Goal: Task Accomplishment & Management: Complete application form

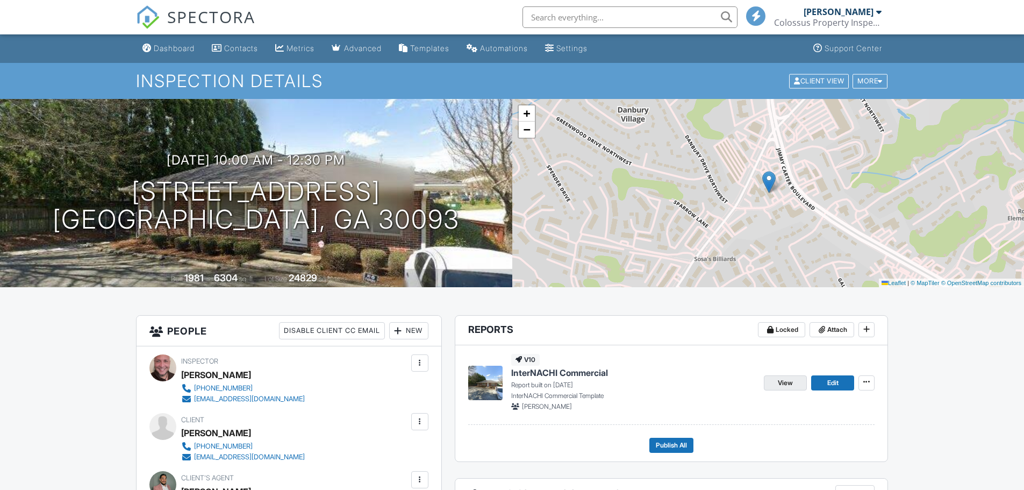
scroll to position [105, 0]
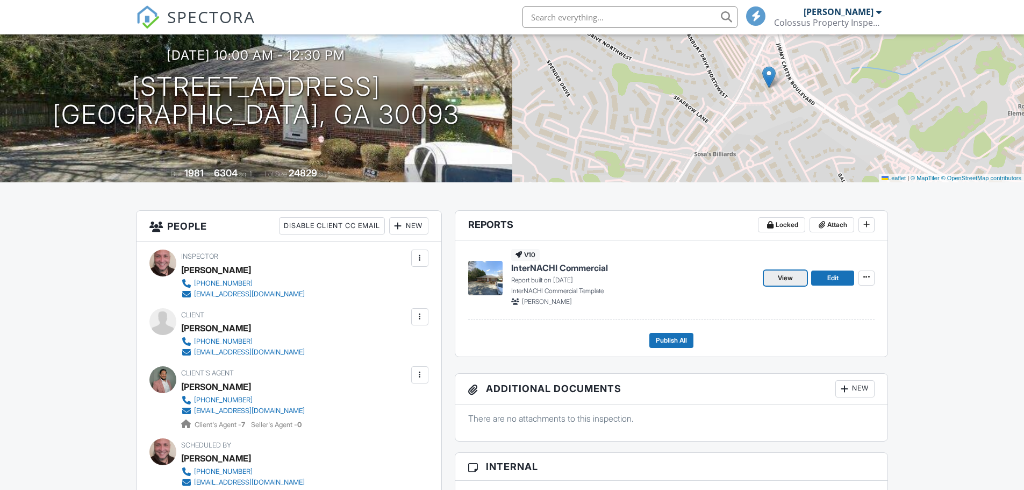
click at [785, 278] on span "View" at bounding box center [785, 278] width 15 height 11
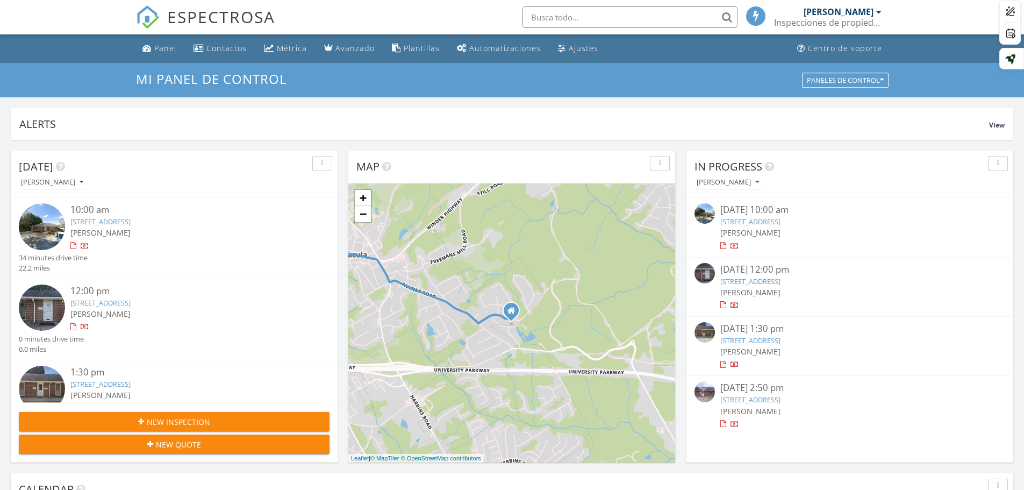
scroll to position [995, 1041]
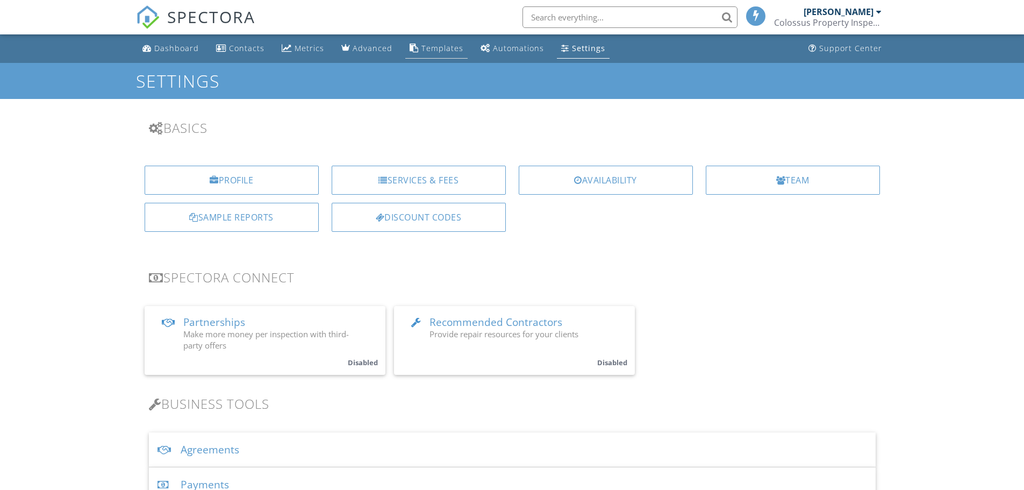
click at [439, 47] on div "Templates" at bounding box center [443, 48] width 42 height 10
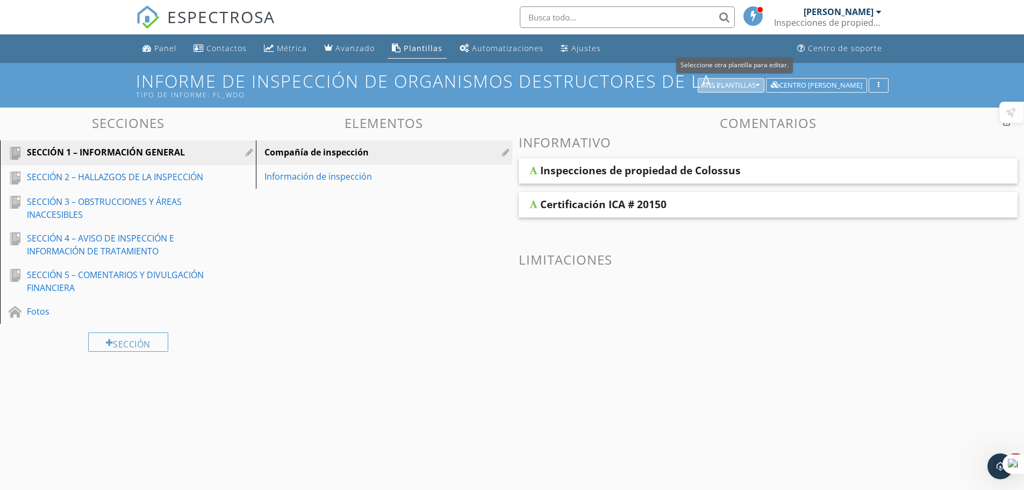
click at [740, 79] on button "Mis plantillas" at bounding box center [731, 85] width 67 height 15
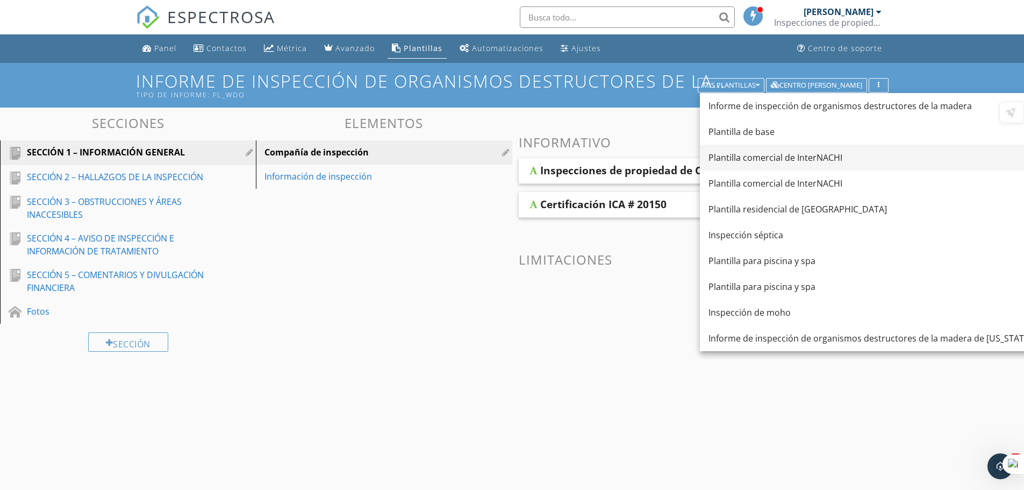
click at [764, 158] on font "Plantilla comercial de InterNACHI" at bounding box center [776, 158] width 134 height 12
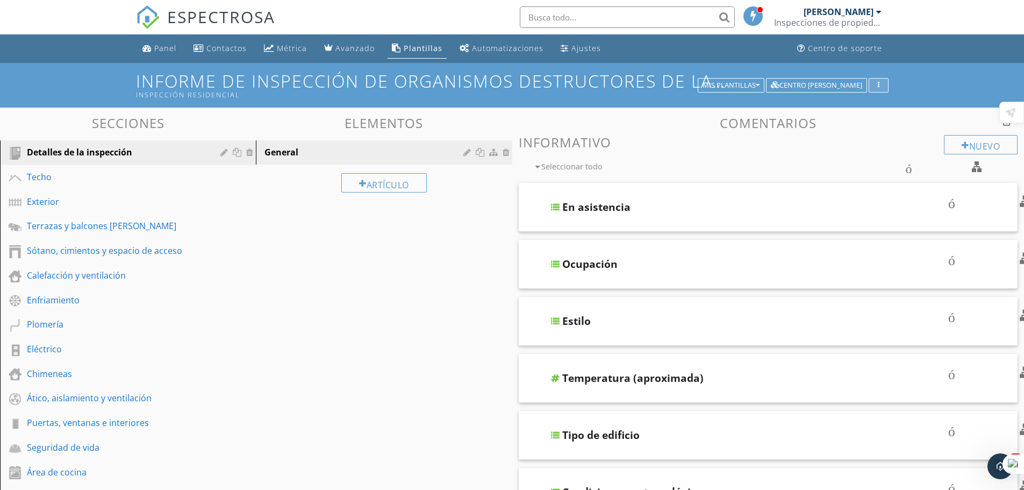
click at [879, 87] on icon "button" at bounding box center [879, 86] width 2 height 8
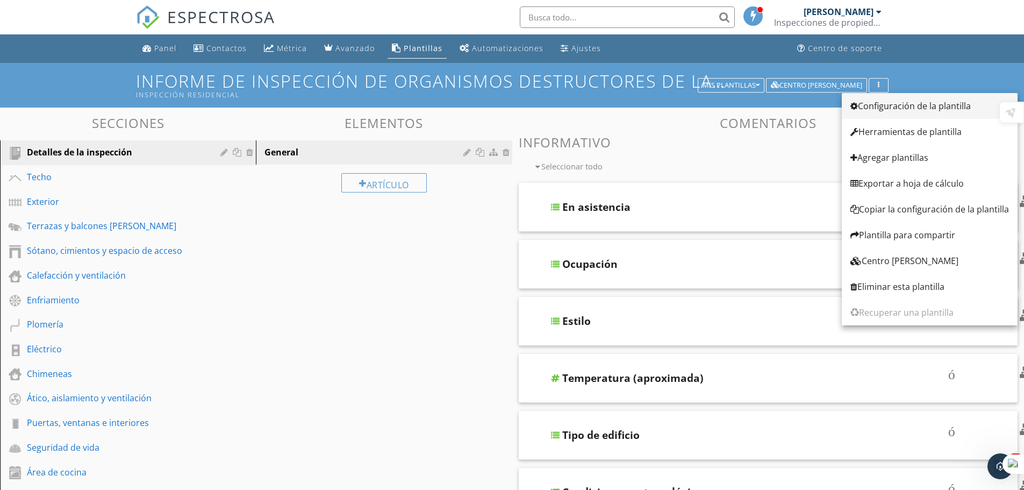
click at [882, 104] on font "Configuración de la plantilla" at bounding box center [914, 106] width 113 height 12
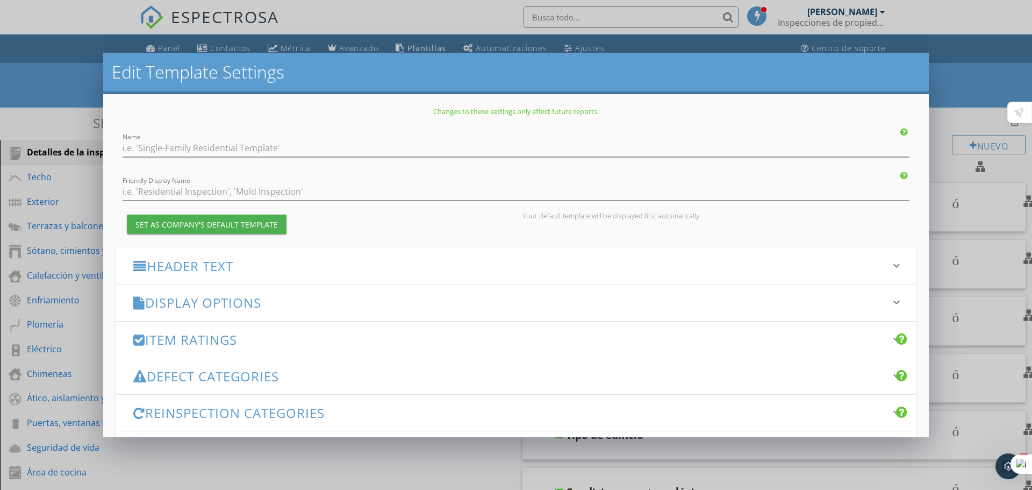
type input "InterNACHI Commercial Template"
type input "Inspeccion Residencial"
checkbox input "true"
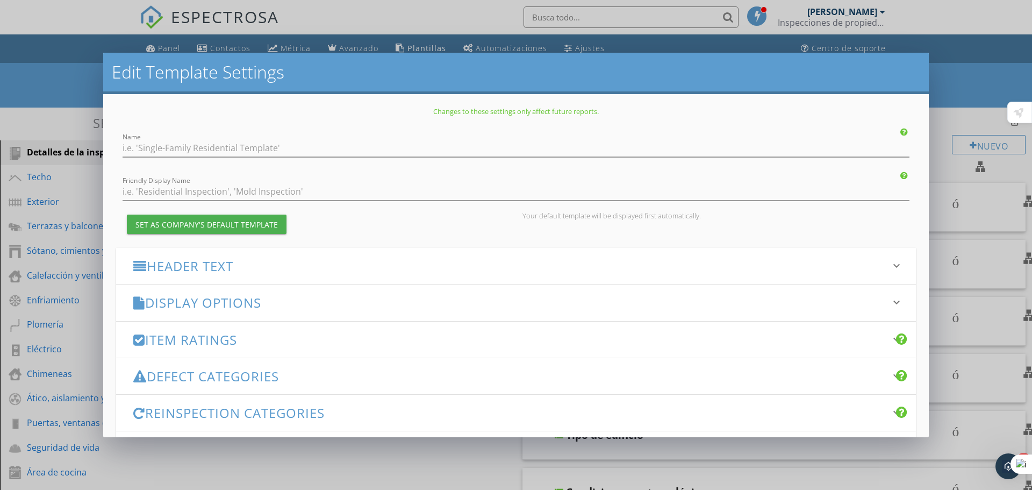
checkbox input "true"
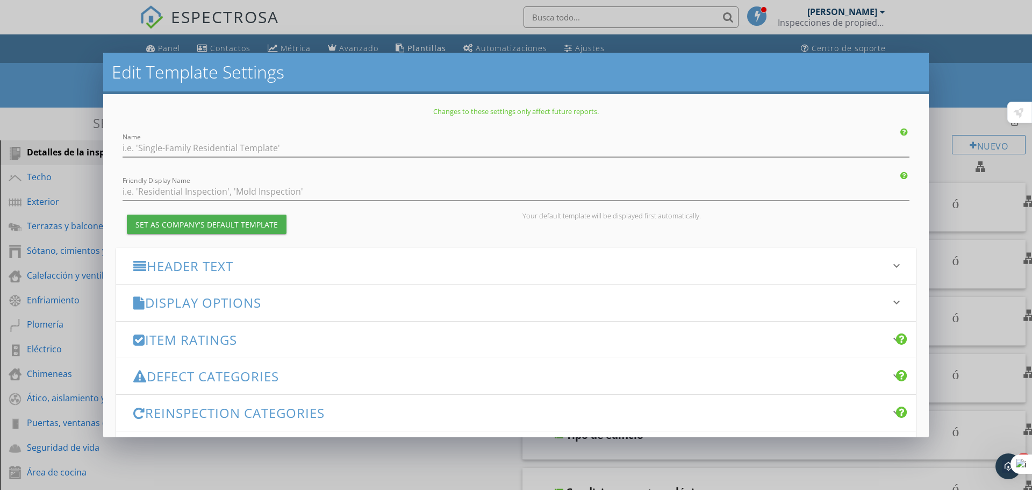
checkbox input "true"
type input "Observations"
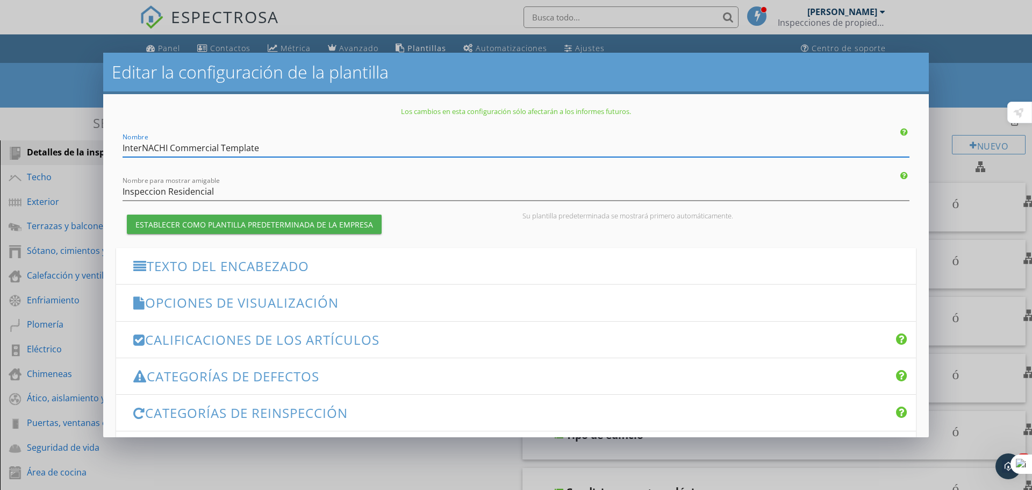
click at [286, 300] on font "Opciones de visualización" at bounding box center [242, 303] width 194 height 18
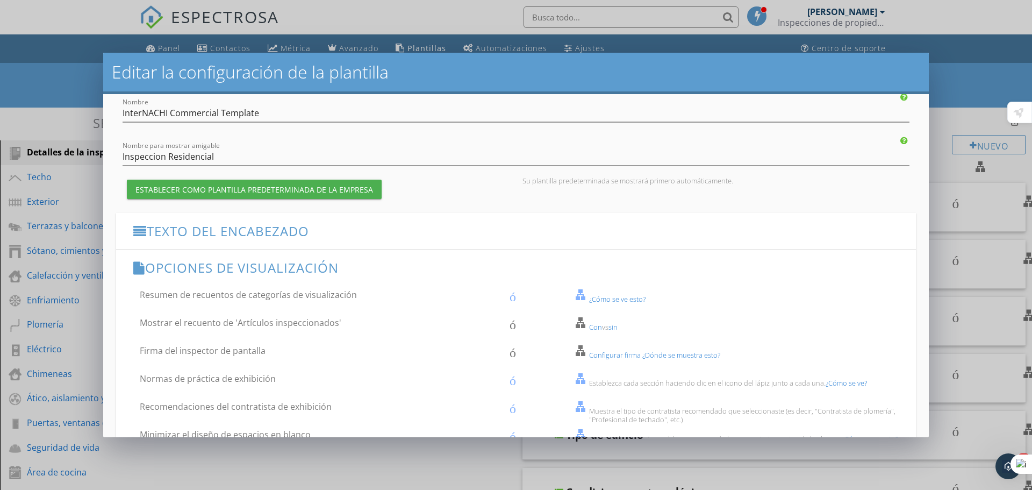
scroll to position [54, 0]
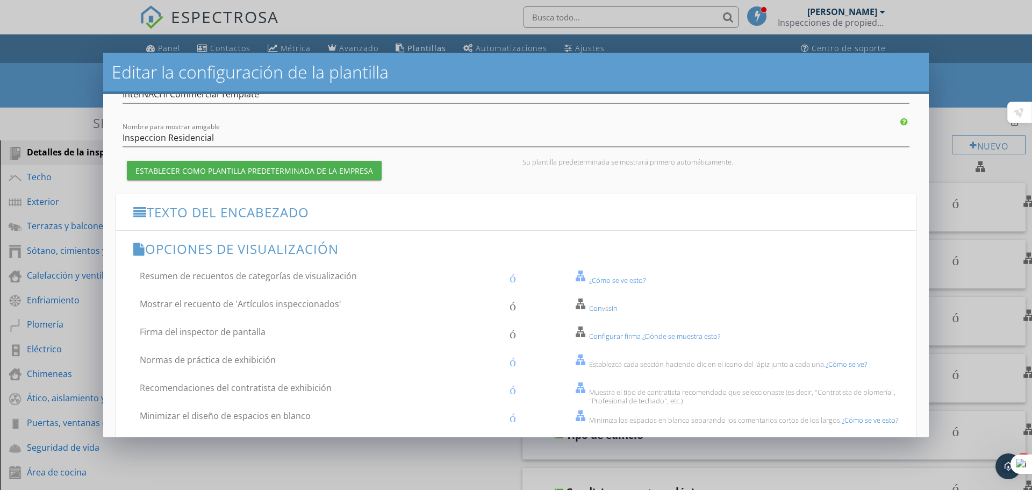
click at [583, 305] on div "Con vs sin" at bounding box center [749, 308] width 333 height 9
click at [310, 303] on font "Mostrar el recuento de 'Artículos inspeccionados'" at bounding box center [241, 304] width 202 height 12
checkbox input "true"
click at [222, 332] on font "Firma del inspector de pantalla" at bounding box center [203, 332] width 126 height 12
checkbox input "true"
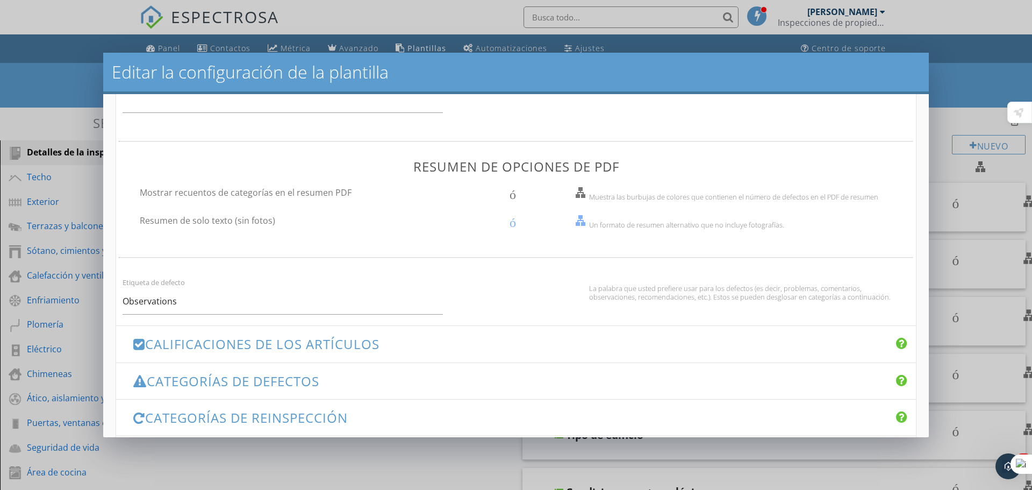
scroll to position [592, 0]
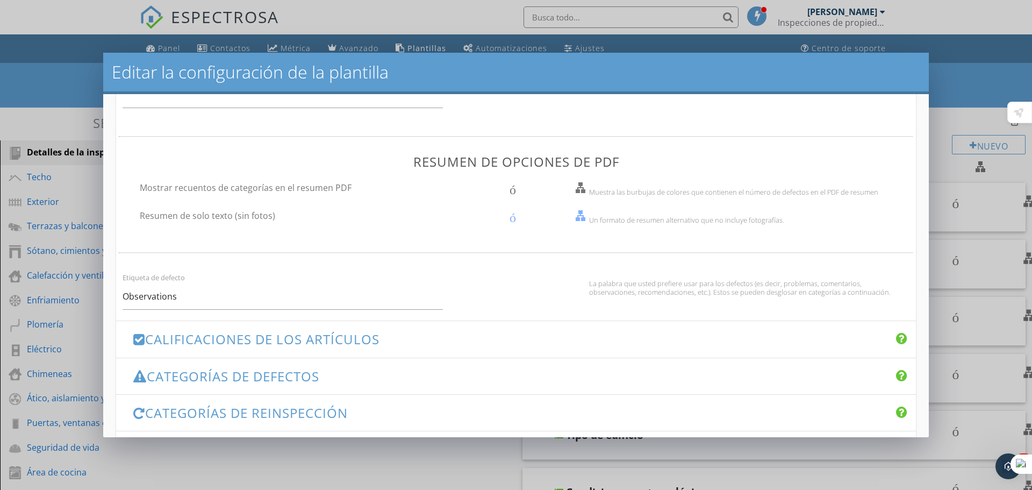
click at [269, 188] on font "Mostrar recuentos de categorías en el resumen PDF" at bounding box center [246, 188] width 212 height 12
checkbox input "true"
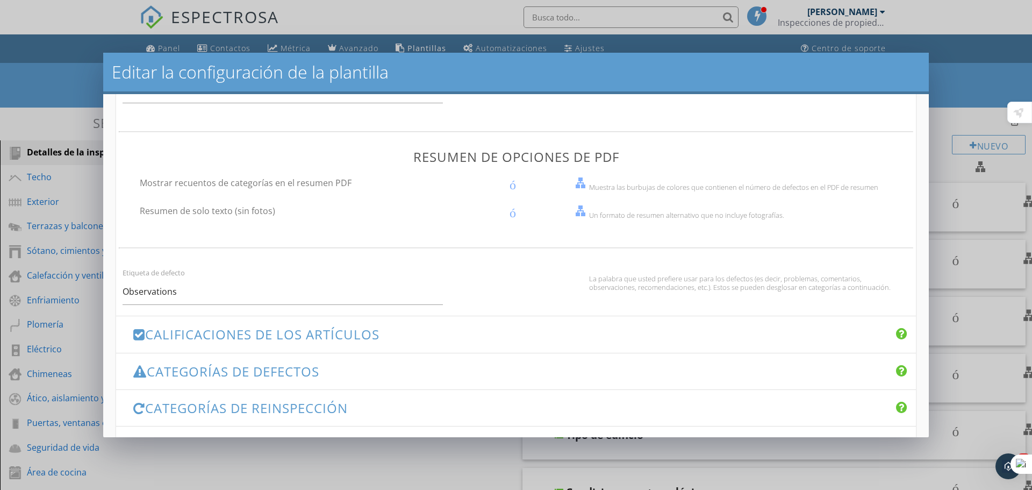
scroll to position [715, 0]
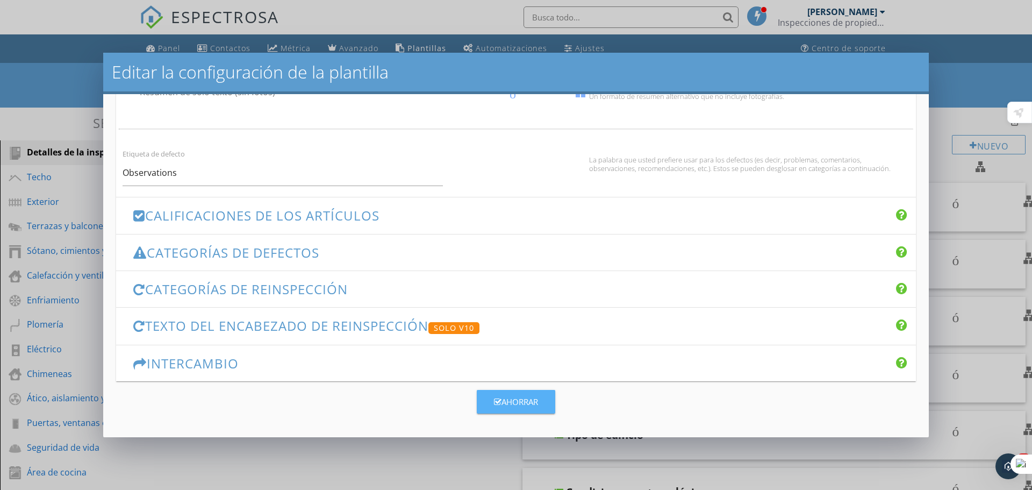
click at [507, 397] on font "Ahorrar" at bounding box center [520, 401] width 37 height 11
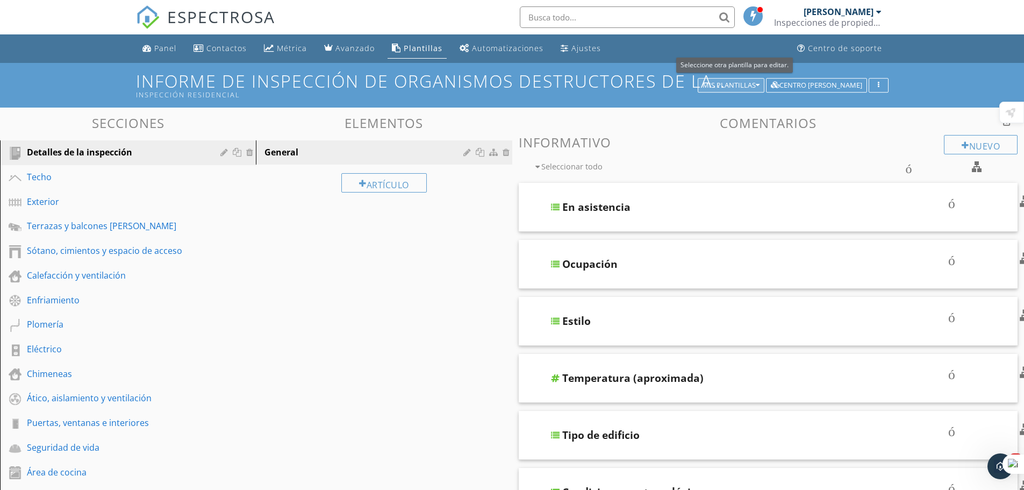
click at [737, 85] on font "Mis plantillas" at bounding box center [729, 85] width 53 height 10
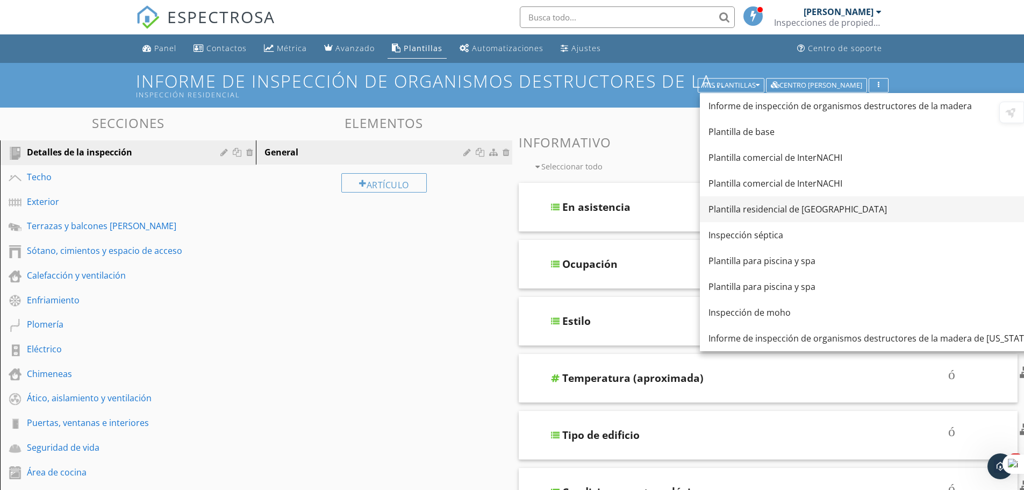
click at [768, 211] on font "Plantilla residencial de InterNACHI" at bounding box center [798, 209] width 179 height 12
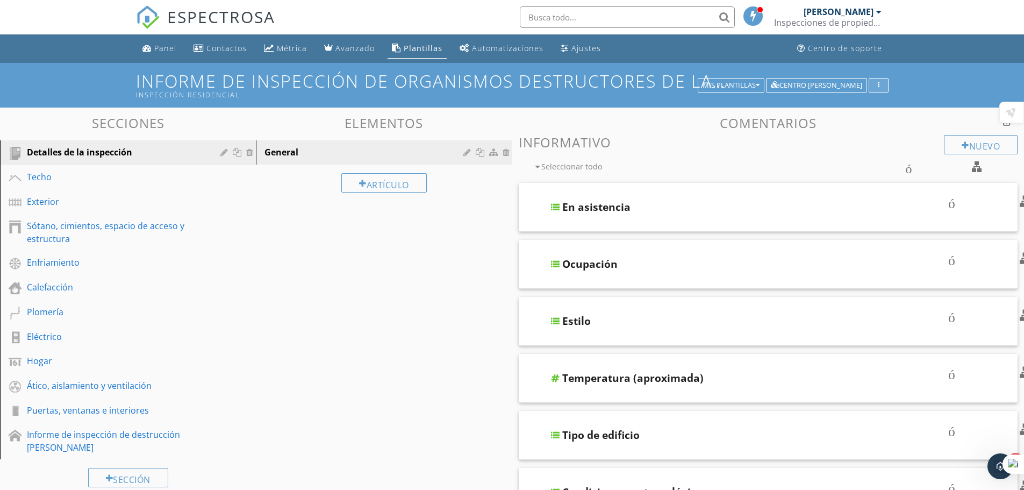
click at [881, 82] on div "button" at bounding box center [879, 86] width 10 height 8
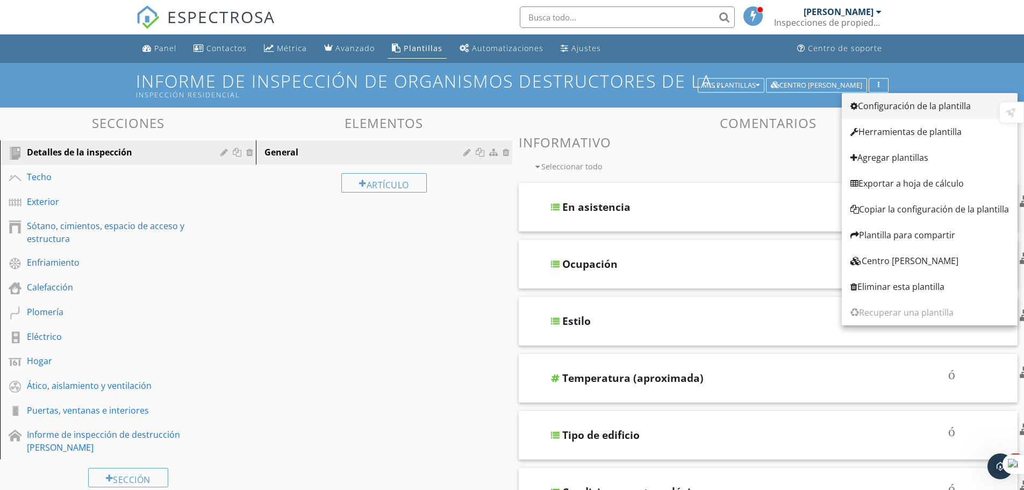
click at [892, 106] on font "Configuración de la plantilla" at bounding box center [914, 106] width 113 height 12
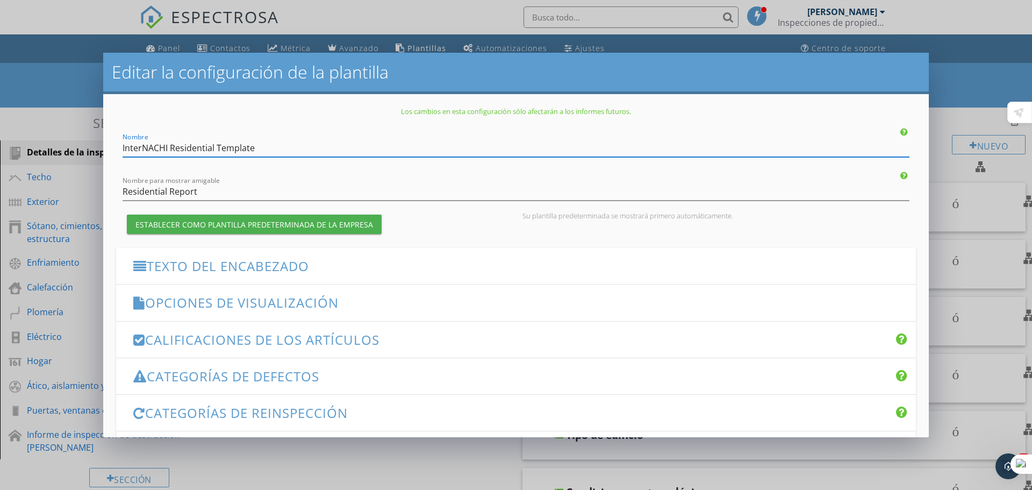
click at [291, 268] on font "Texto del encabezado" at bounding box center [228, 266] width 162 height 18
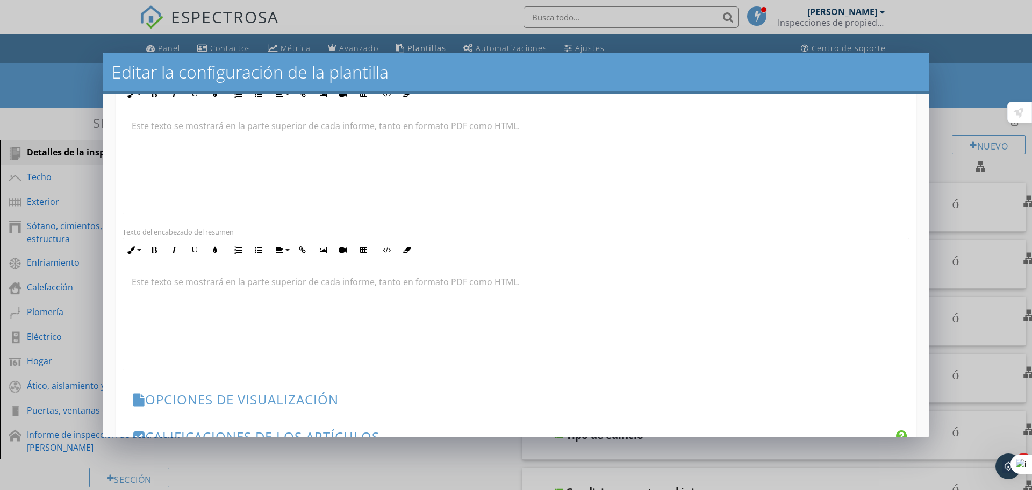
scroll to position [1, 0]
click at [309, 398] on font "Opciones de visualización" at bounding box center [242, 399] width 194 height 18
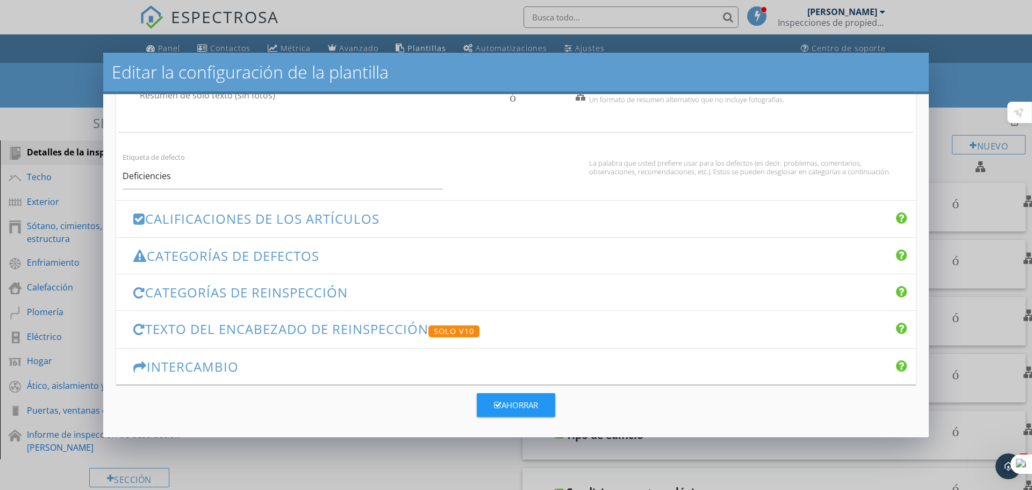
scroll to position [715, 0]
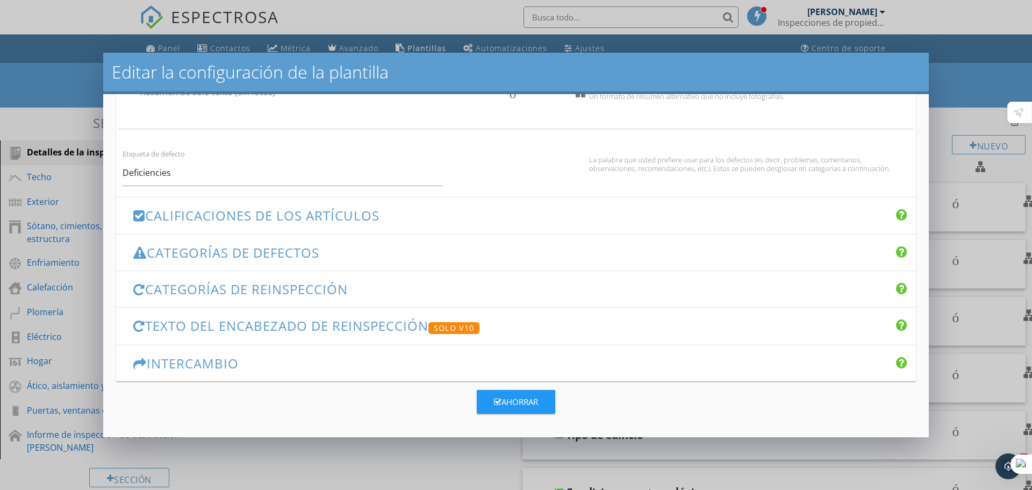
click at [275, 214] on font "Calificaciones de los artículos" at bounding box center [262, 215] width 234 height 18
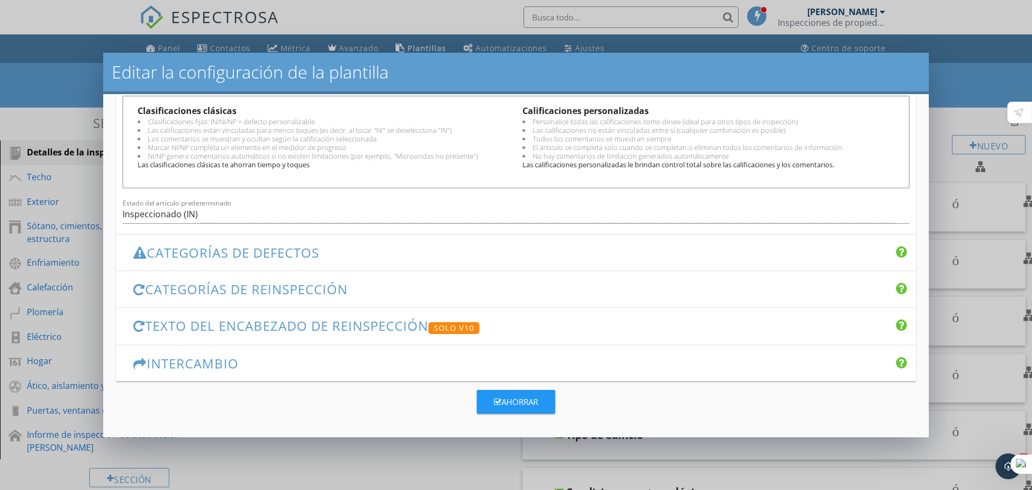
scroll to position [391, 0]
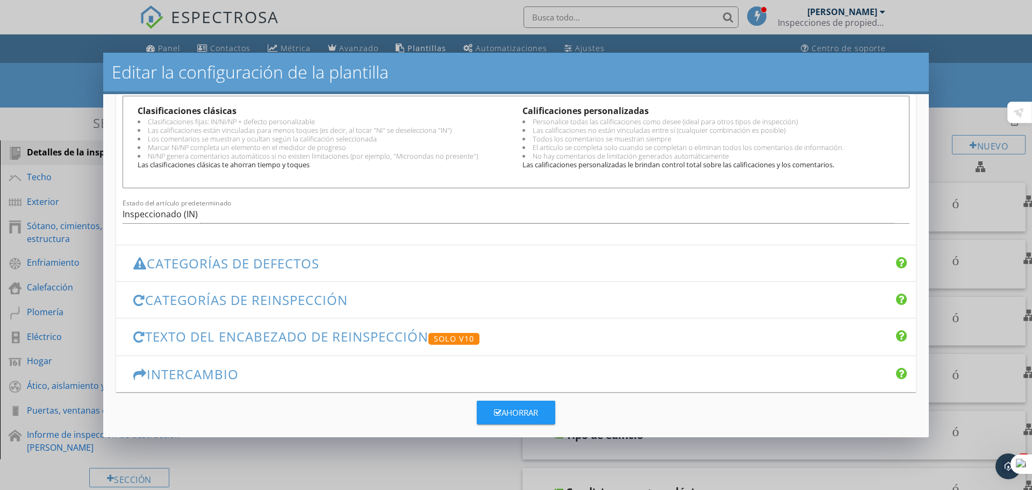
click at [275, 261] on font "Categorías de defectos" at bounding box center [233, 263] width 173 height 18
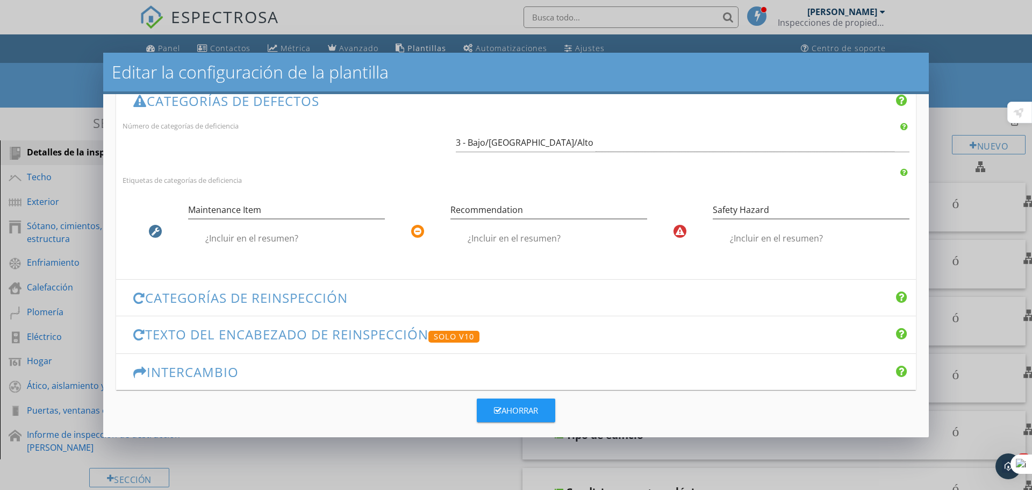
scroll to position [285, 0]
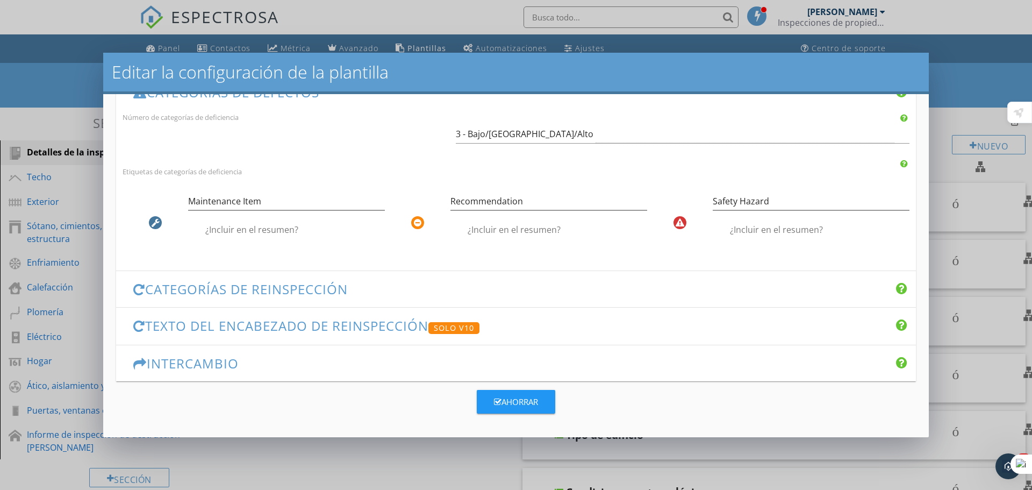
click at [291, 289] on font "Categorías de reinspección" at bounding box center [246, 289] width 203 height 18
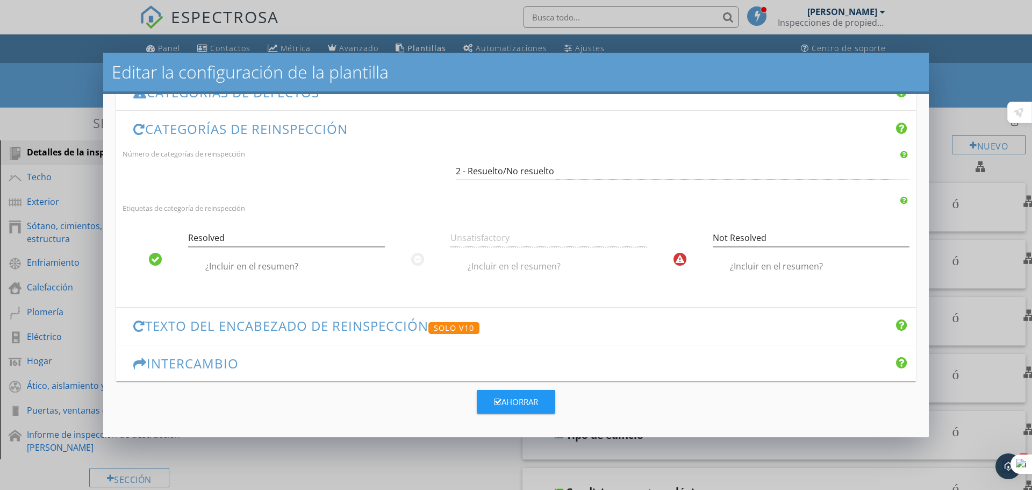
click at [300, 326] on font "Texto del encabezado de reinspección" at bounding box center [286, 326] width 283 height 18
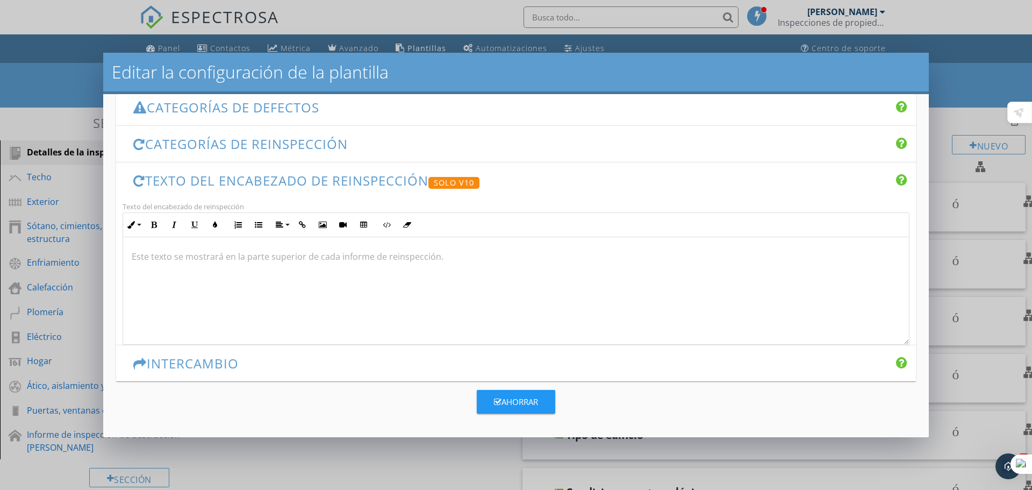
scroll to position [280, 0]
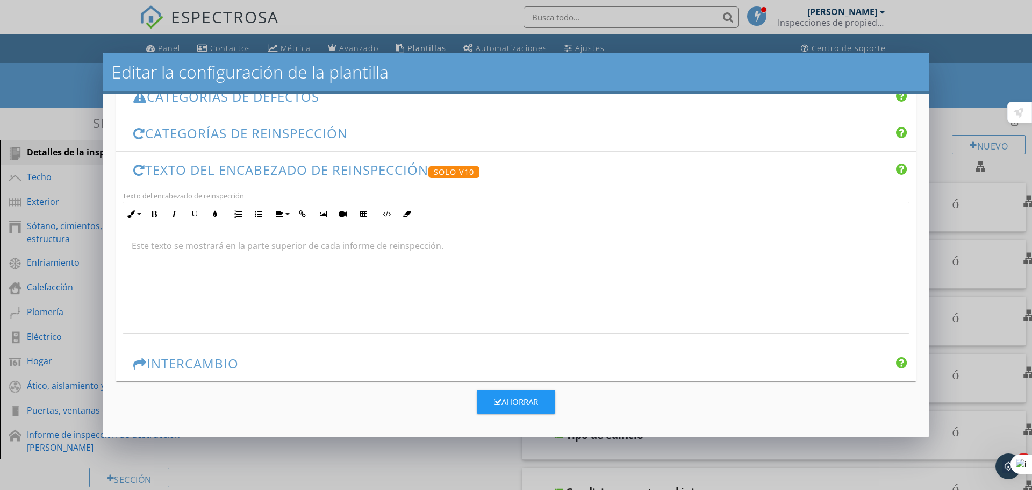
click at [236, 357] on font "Intercambio" at bounding box center [193, 363] width 92 height 18
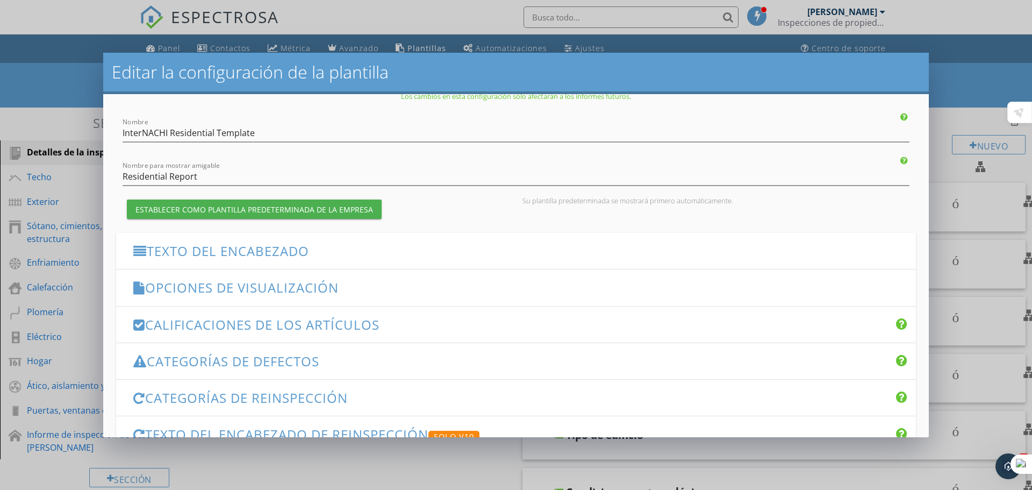
scroll to position [0, 0]
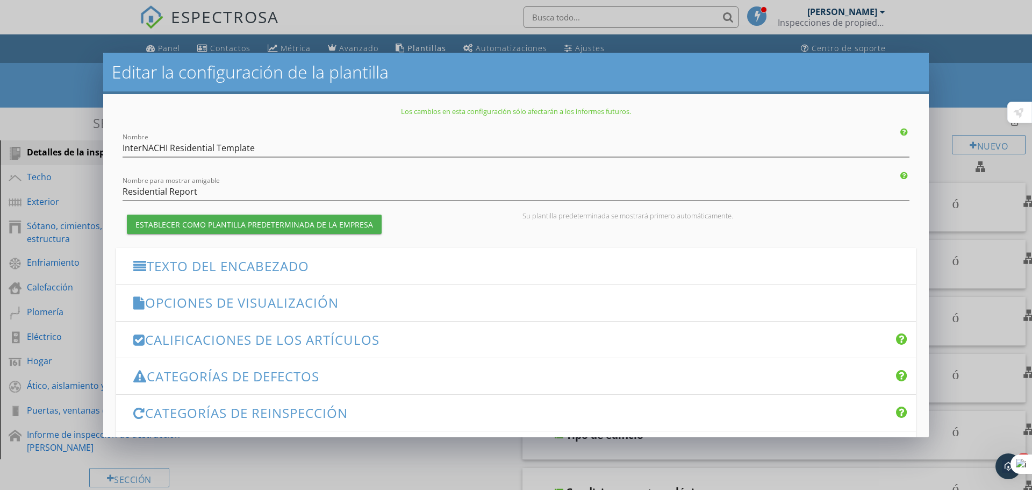
click at [251, 312] on div "Opciones de visualización flecha_abajo_del_teclado" at bounding box center [516, 302] width 800 height 36
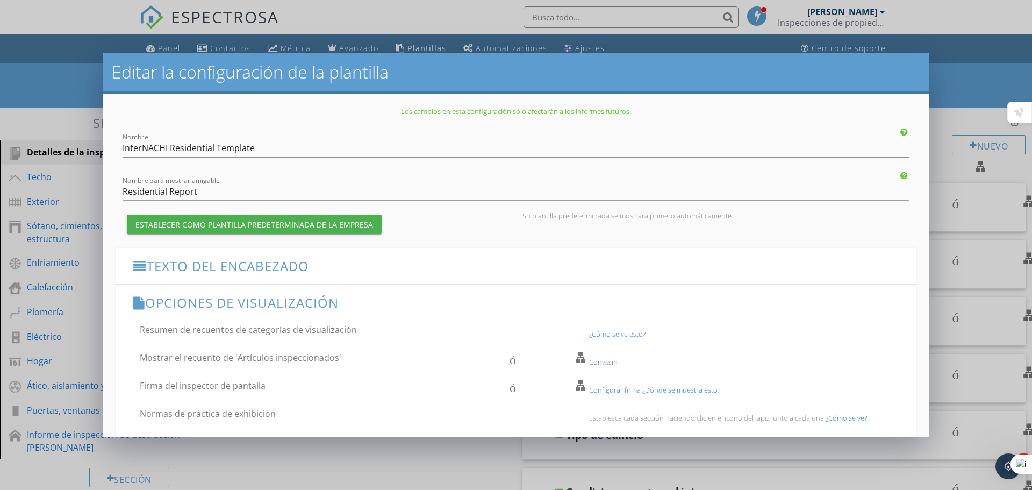
click at [954, 120] on div "Editar la configuración de la plantilla Los cambios en esta configuración sólo …" at bounding box center [516, 245] width 1032 height 490
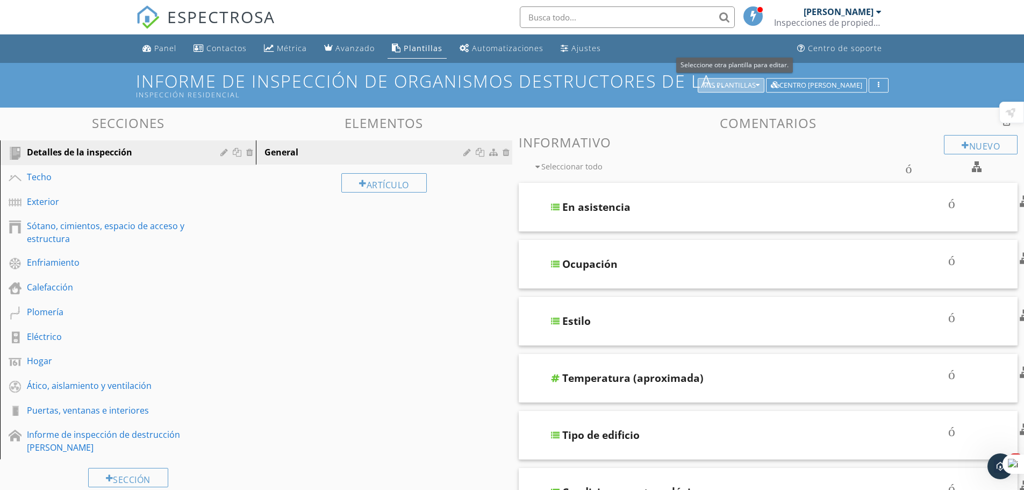
click at [723, 84] on font "Mis plantillas" at bounding box center [729, 85] width 53 height 10
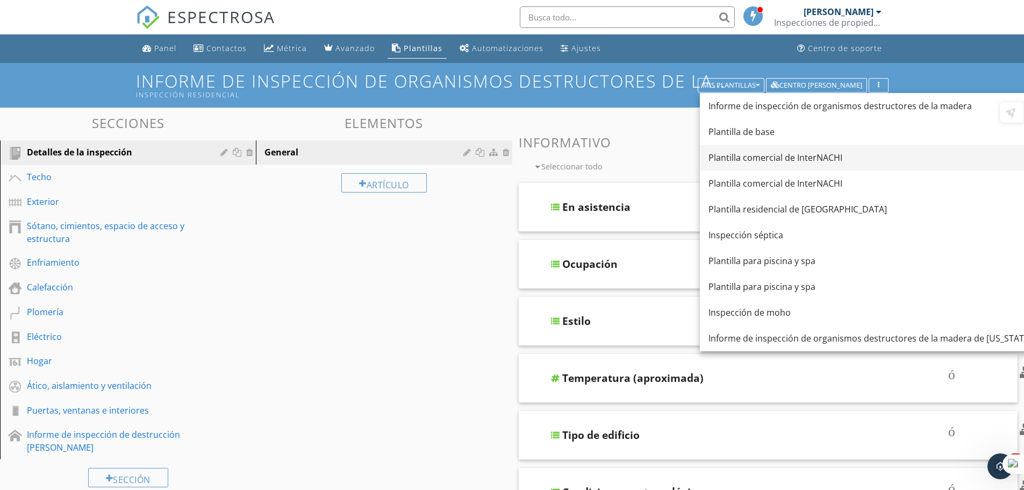
click at [749, 157] on font "Plantilla comercial de InterNACHI" at bounding box center [776, 158] width 134 height 12
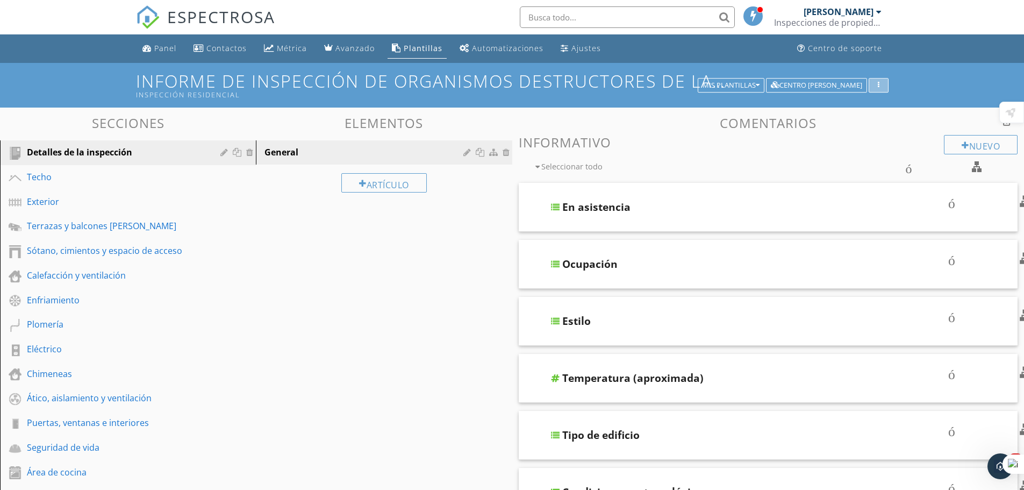
click at [879, 82] on icon "button" at bounding box center [879, 86] width 2 height 8
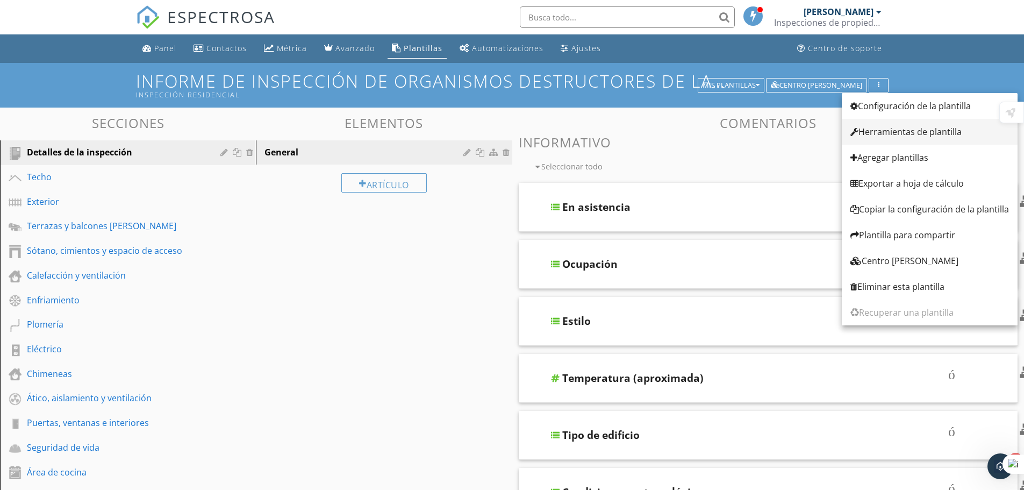
click at [874, 132] on font "Herramientas de plantilla" at bounding box center [910, 132] width 103 height 12
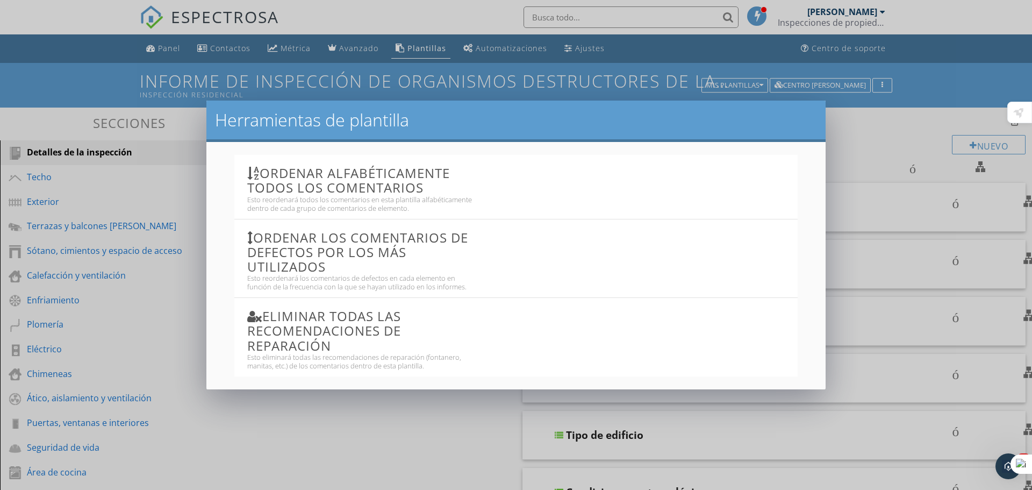
click at [427, 253] on h3 "Ordenar los comentarios de defectos por los más utilizados" at bounding box center [361, 252] width 229 height 44
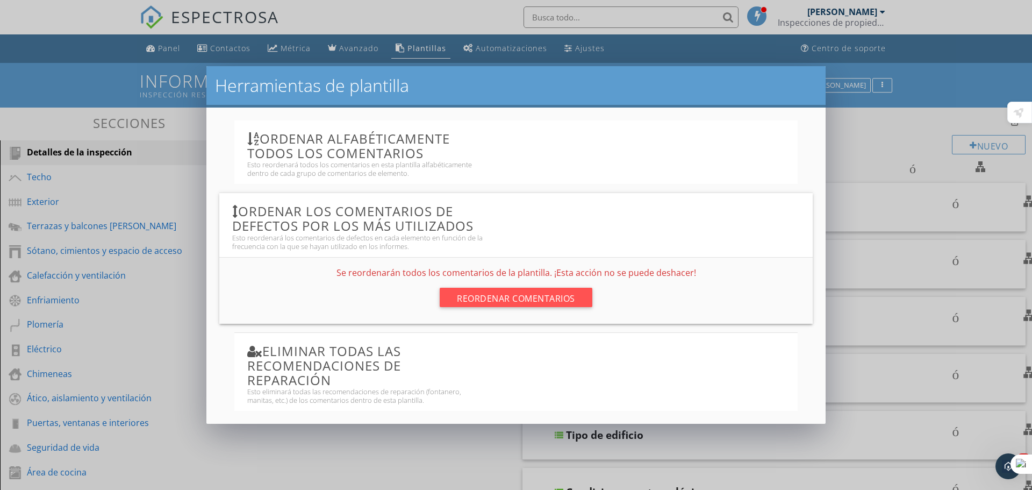
click at [874, 209] on div "Herramientas de plantilla Ordenar alfabéticamente todos los comentarios Esto re…" at bounding box center [516, 245] width 1032 height 490
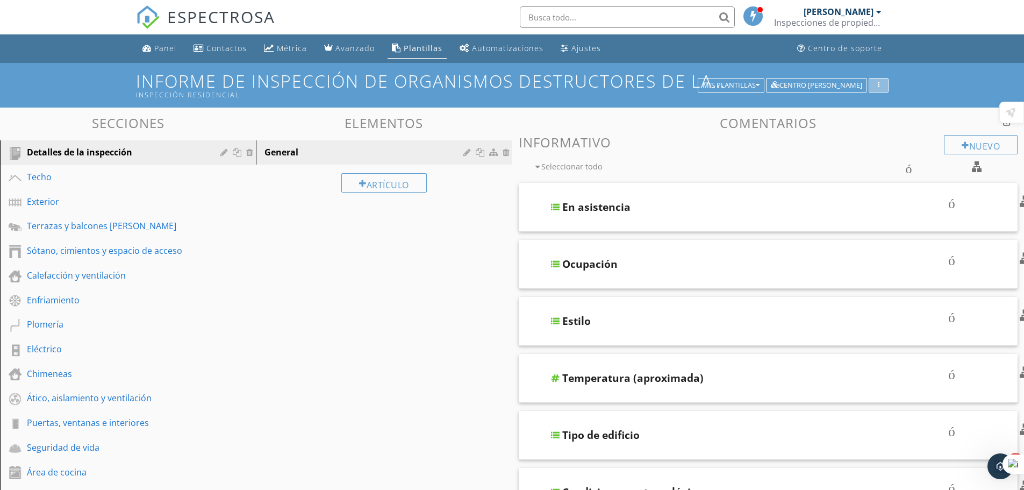
click at [881, 84] on div "button" at bounding box center [879, 86] width 10 height 8
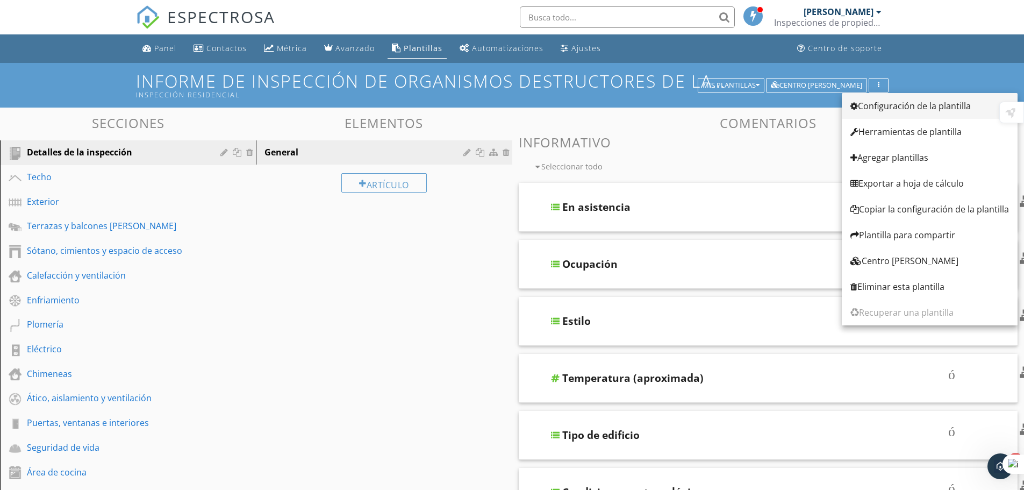
click at [883, 106] on font "Configuración de la plantilla" at bounding box center [914, 106] width 113 height 12
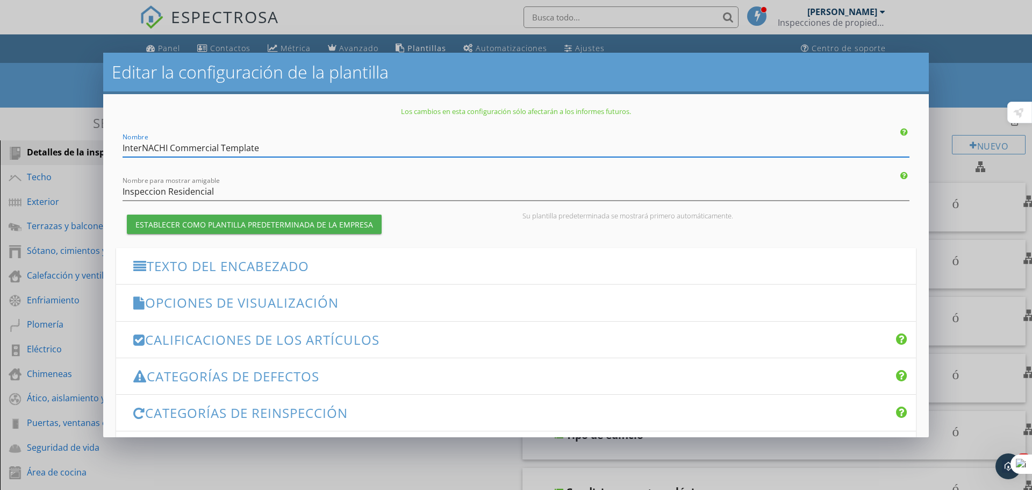
click at [254, 303] on font "Opciones de visualización" at bounding box center [242, 303] width 194 height 18
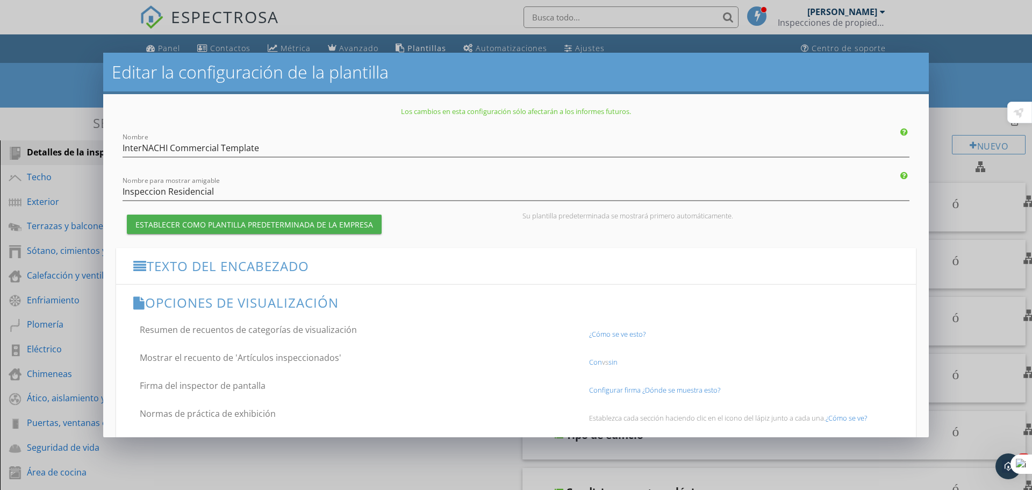
scroll to position [54, 0]
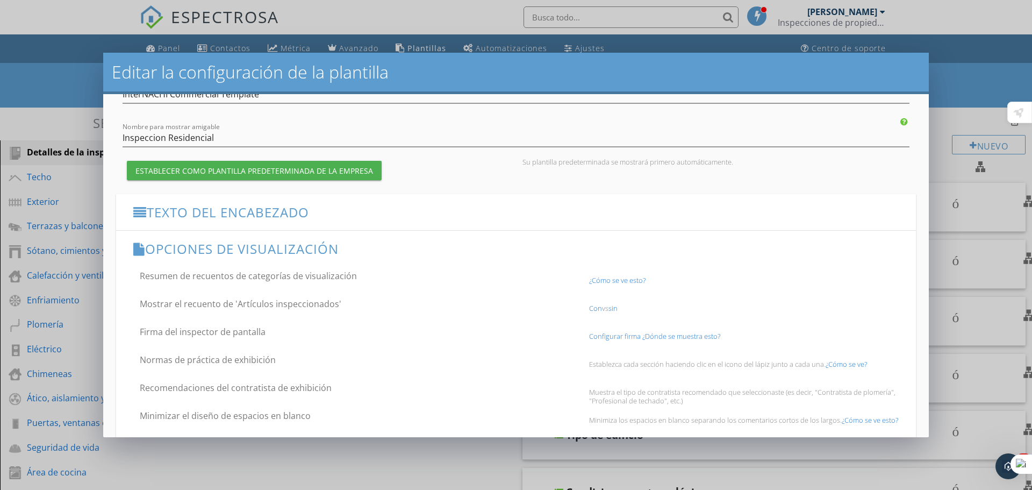
click at [617, 281] on font "¿Cómo se ve esto?" at bounding box center [617, 280] width 56 height 10
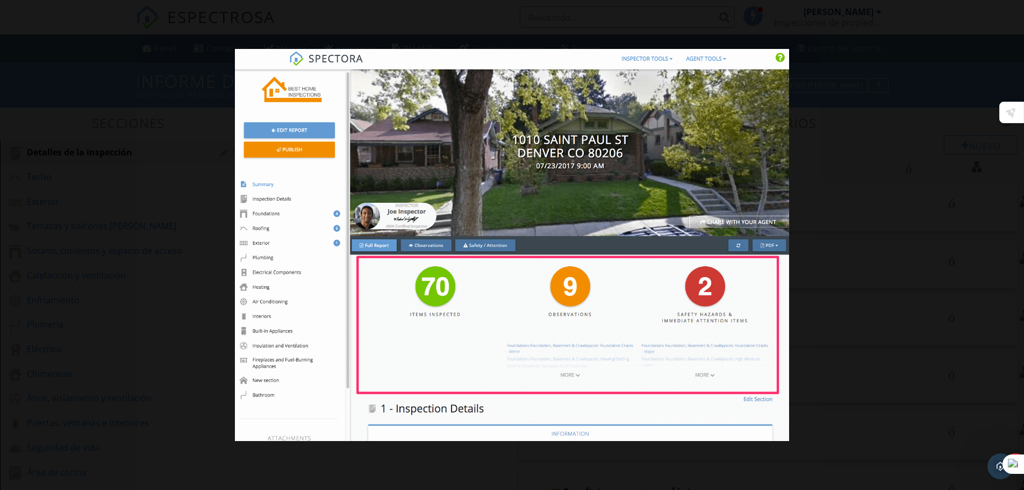
click at [850, 351] on div at bounding box center [512, 245] width 1024 height 490
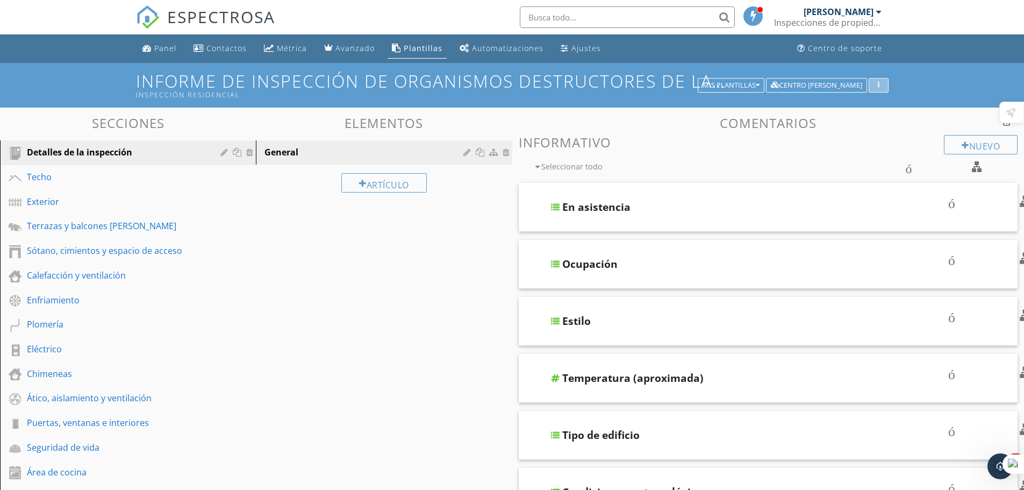
click at [882, 82] on div "button" at bounding box center [879, 86] width 10 height 8
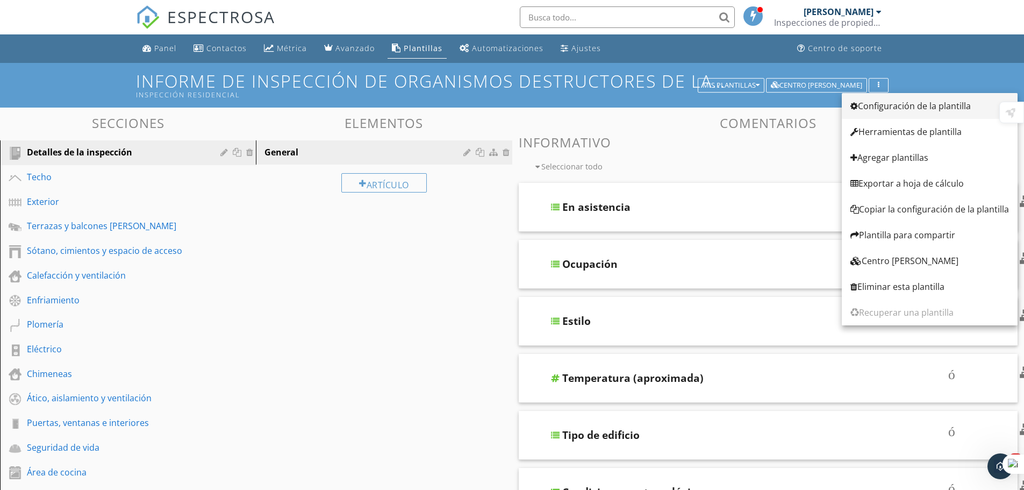
click at [888, 106] on font "Configuración de la plantilla" at bounding box center [914, 106] width 113 height 12
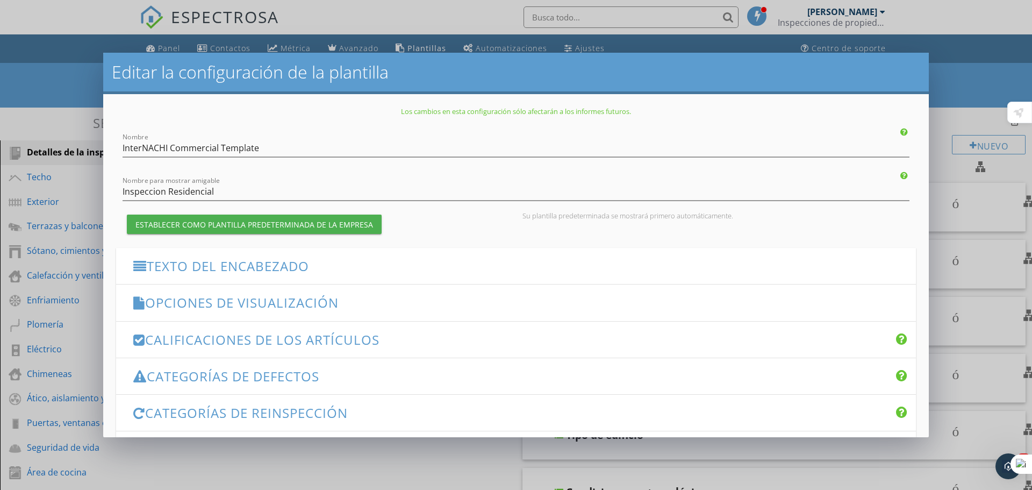
click at [240, 300] on font "Opciones de visualización" at bounding box center [242, 303] width 194 height 18
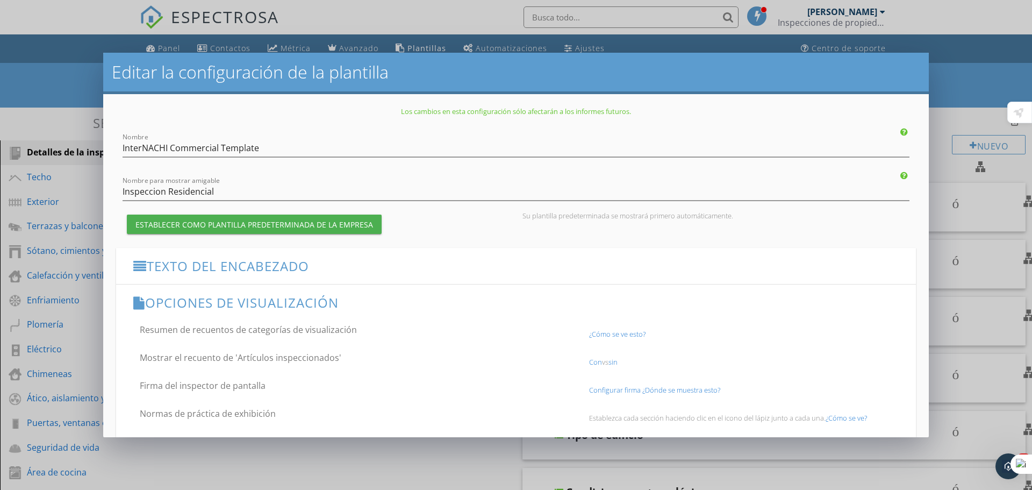
click at [230, 332] on font "Resumen de recuentos de categorías de visualización" at bounding box center [248, 330] width 217 height 12
checkbox input "false"
click at [234, 358] on font "Mostrar el recuento de 'Artículos inspeccionados'" at bounding box center [241, 358] width 202 height 12
checkbox input "false"
click at [232, 386] on font "Firma del inspector de pantalla" at bounding box center [203, 386] width 126 height 12
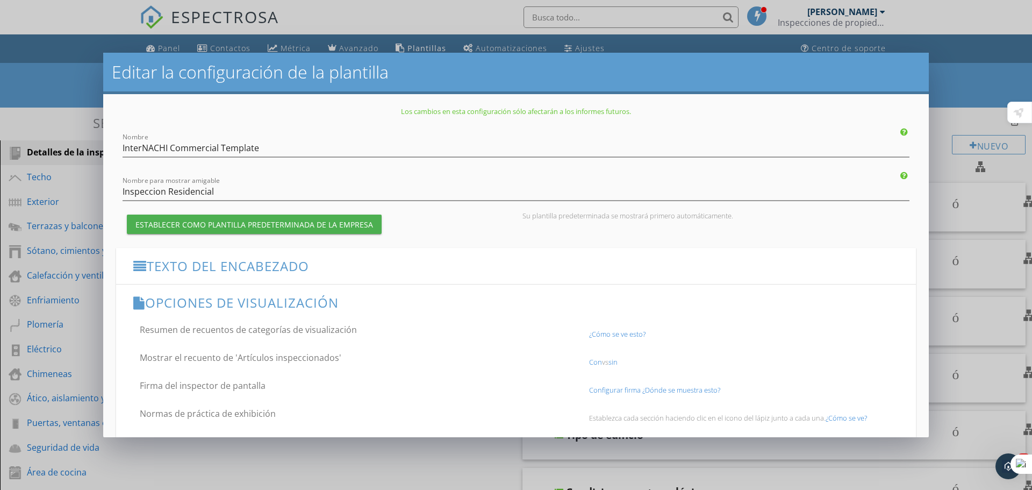
checkbox input "false"
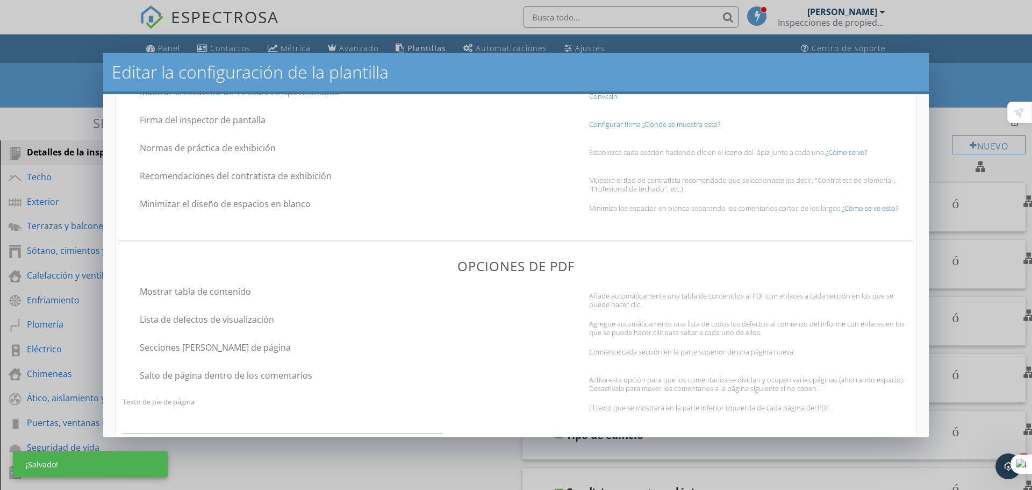
scroll to position [269, 0]
click at [183, 288] on font "Mostrar tabla de contenido" at bounding box center [195, 288] width 111 height 12
checkbox input "false"
click at [188, 314] on font "Lista de defectos de visualización" at bounding box center [207, 316] width 134 height 12
checkbox input "false"
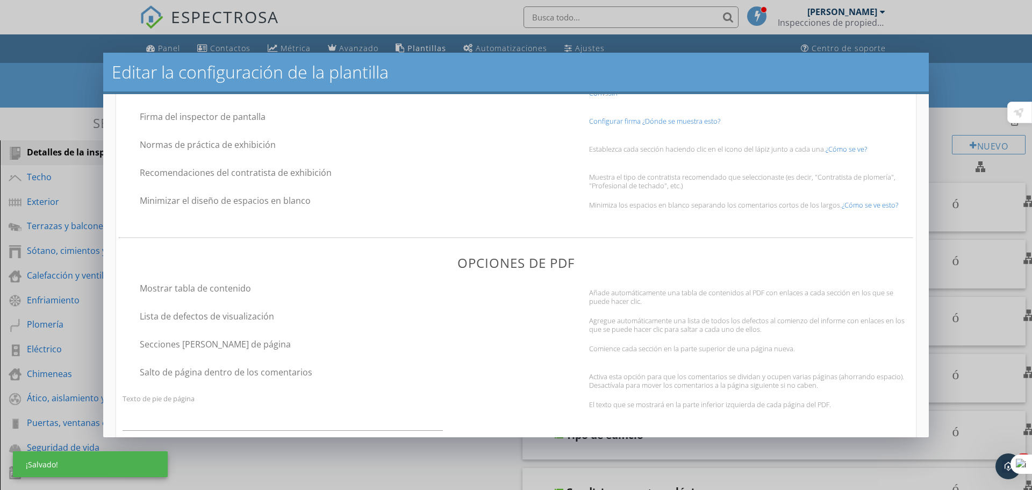
click at [191, 341] on font "Secciones de salto de página" at bounding box center [215, 344] width 151 height 12
checkbox input "false"
click at [200, 372] on font "Salto de página dentro de los comentarios" at bounding box center [226, 372] width 173 height 12
checkbox input "false"
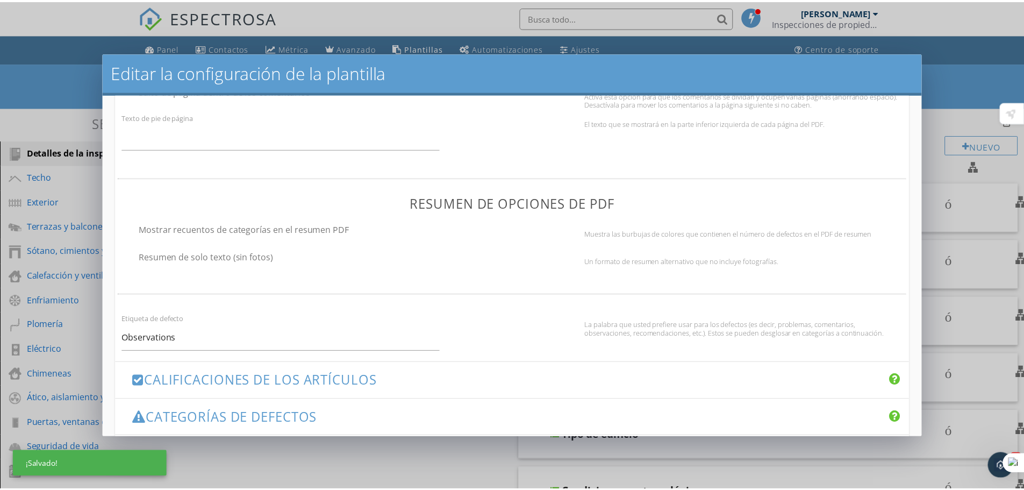
scroll to position [592, 0]
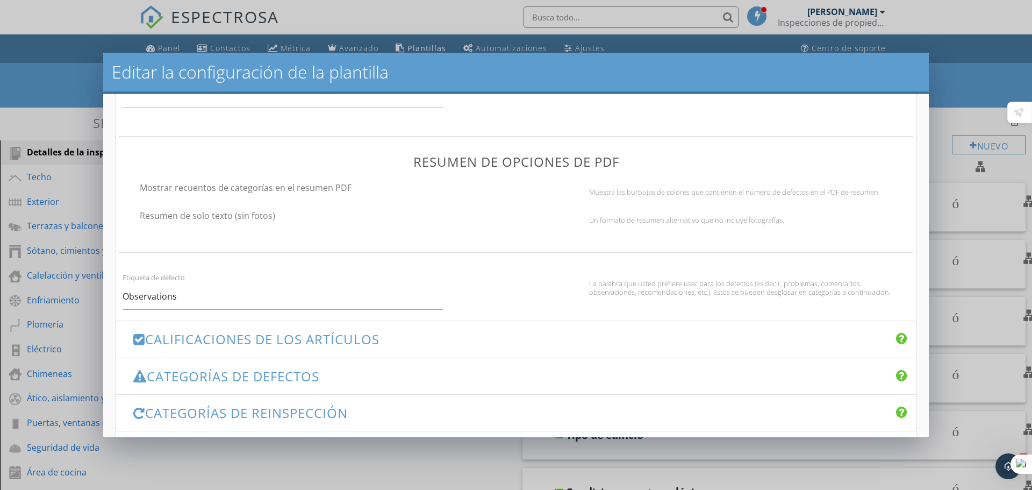
click at [227, 189] on font "Mostrar recuentos de categorías en el resumen PDF" at bounding box center [246, 188] width 212 height 12
checkbox input "false"
click at [204, 213] on font "Resumen de solo texto (sin fotos)" at bounding box center [208, 216] width 136 height 12
click at [164, 216] on font "Resumen de solo texto (sin fotos)" at bounding box center [208, 216] width 136 height 12
checkbox input "true"
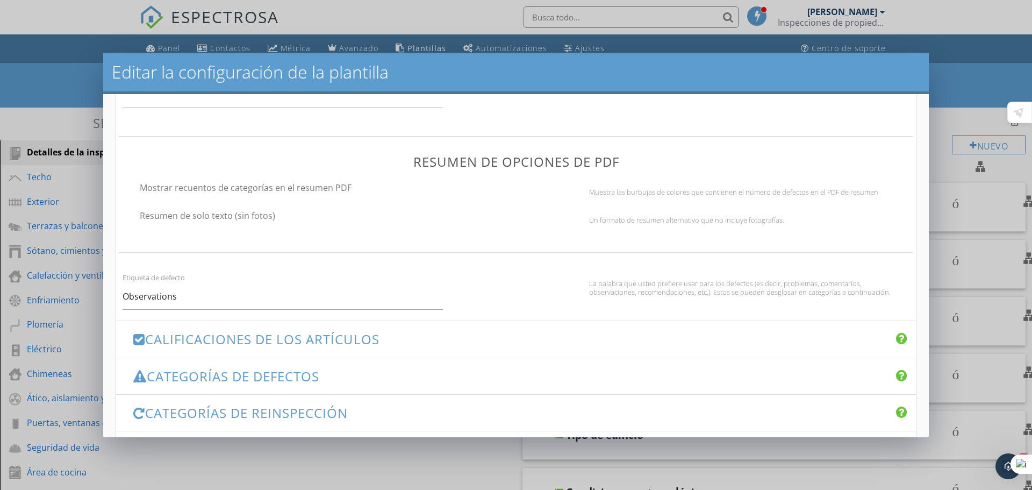
click at [966, 83] on div "Editar la configuración de la plantilla Los cambios en esta configuración sólo …" at bounding box center [516, 245] width 1032 height 490
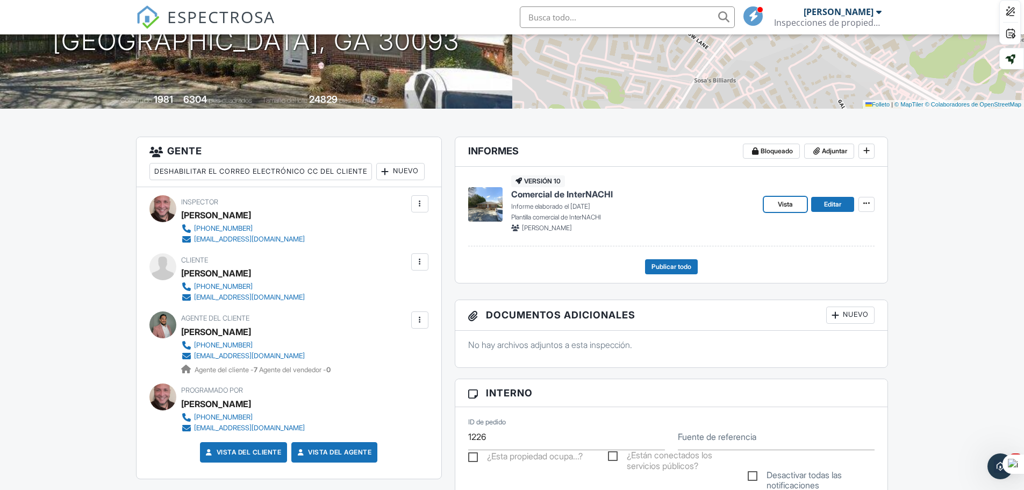
scroll to position [269, 0]
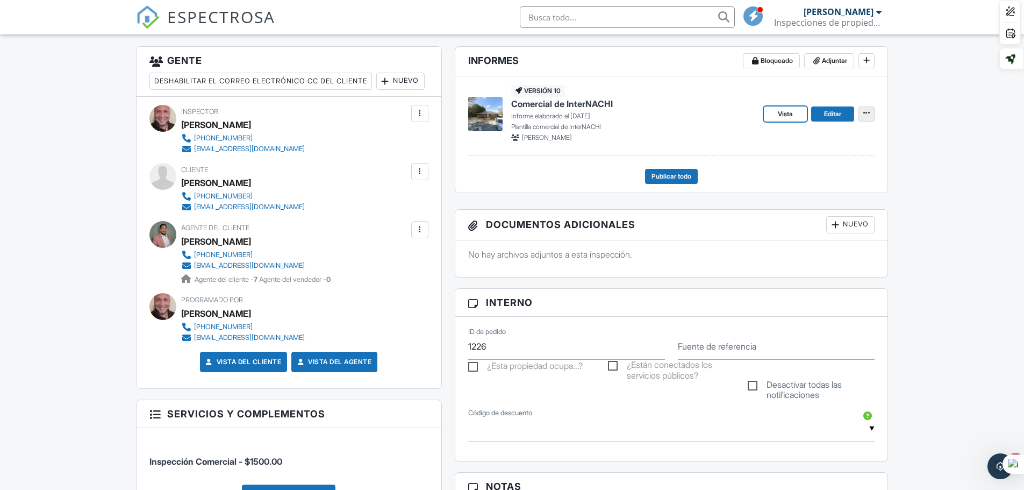
drag, startPoint x: 787, startPoint y: 117, endPoint x: 863, endPoint y: 110, distance: 76.6
click at [863, 110] on span at bounding box center [866, 113] width 11 height 11
click at [788, 111] on font "Vista" at bounding box center [785, 114] width 15 height 8
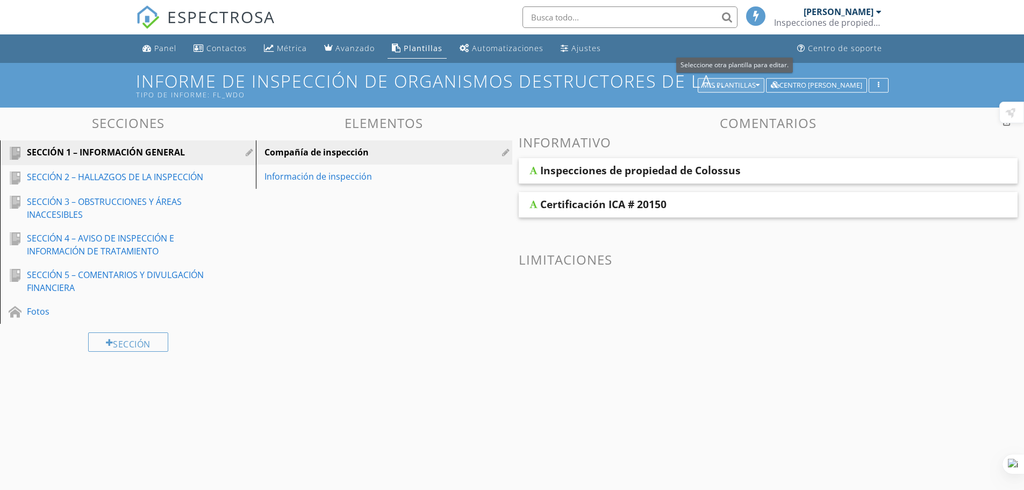
click at [756, 83] on font "Mis plantillas" at bounding box center [729, 85] width 53 height 10
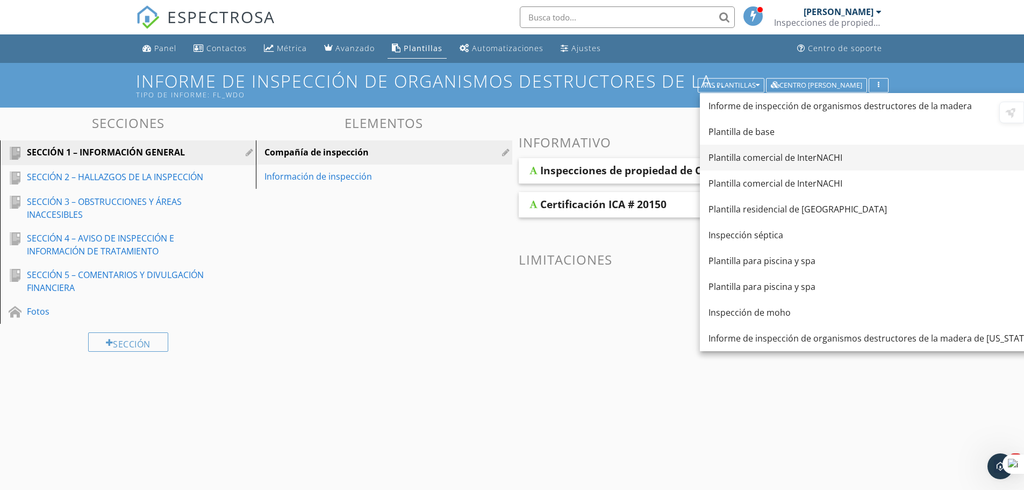
click at [750, 159] on font "Plantilla comercial de InterNACHI" at bounding box center [776, 158] width 134 height 12
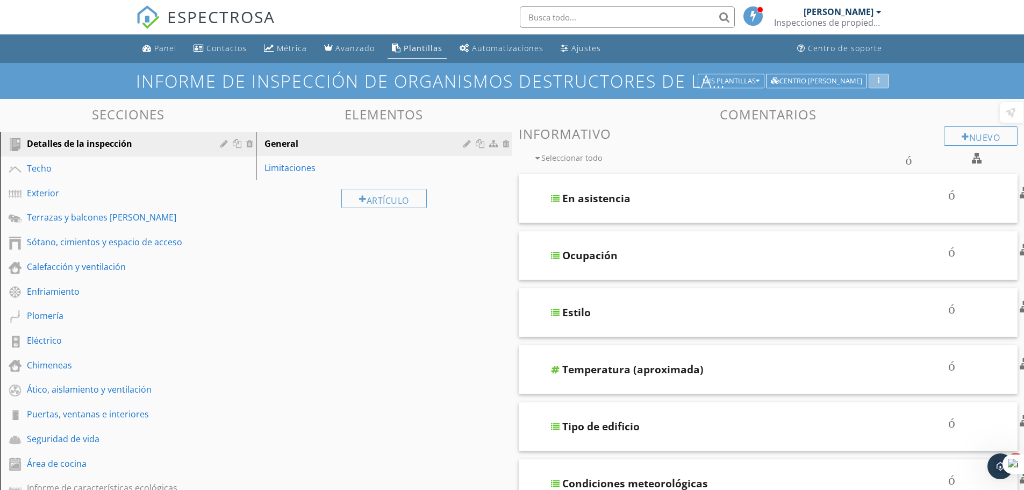
click at [879, 81] on icon "button" at bounding box center [879, 81] width 2 height 8
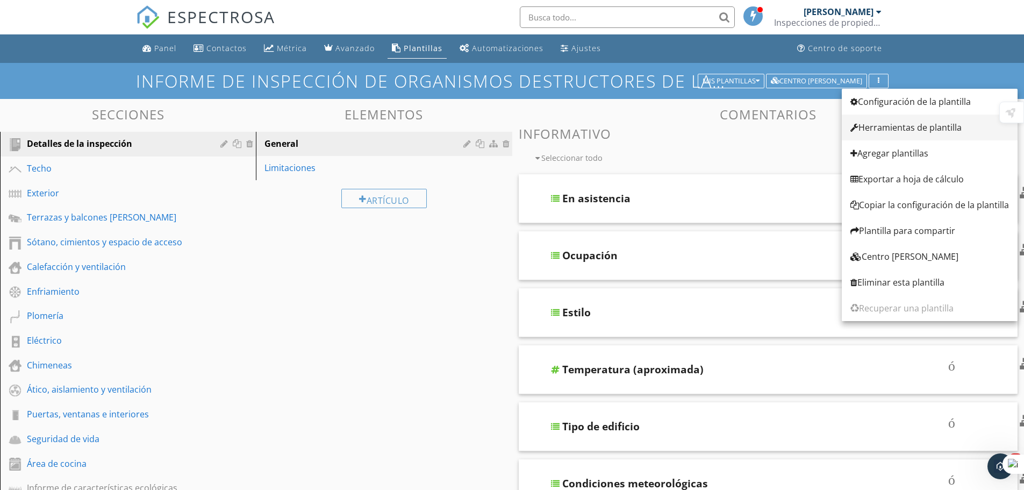
click at [875, 125] on font "Herramientas de plantilla" at bounding box center [910, 128] width 103 height 12
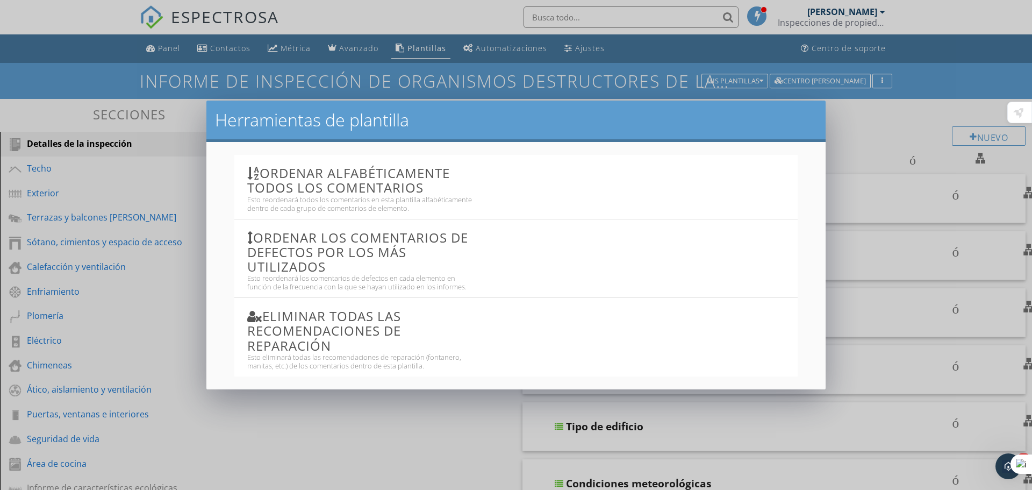
click at [881, 81] on div "Herramientas de plantilla Ordenar alfabéticamente todos los comentarios Esto re…" at bounding box center [516, 245] width 1032 height 490
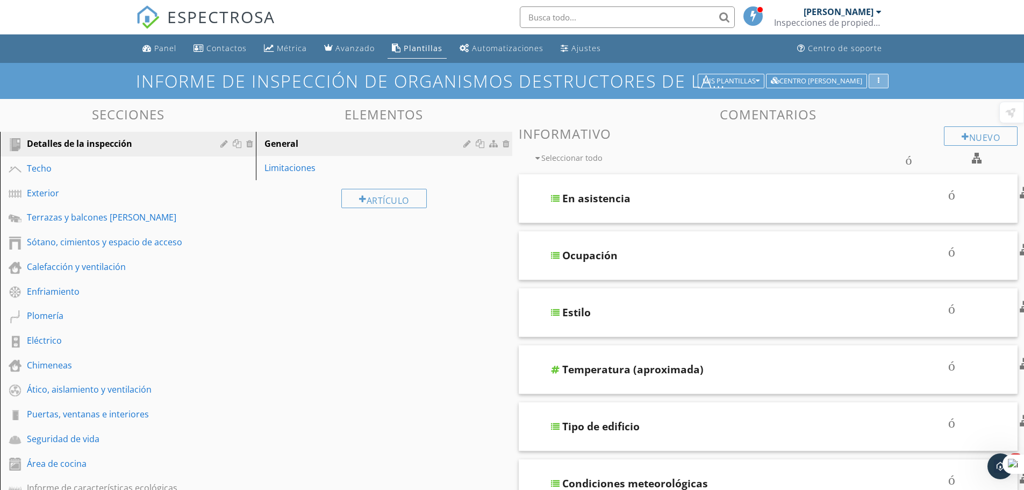
click at [882, 81] on div "button" at bounding box center [879, 81] width 10 height 8
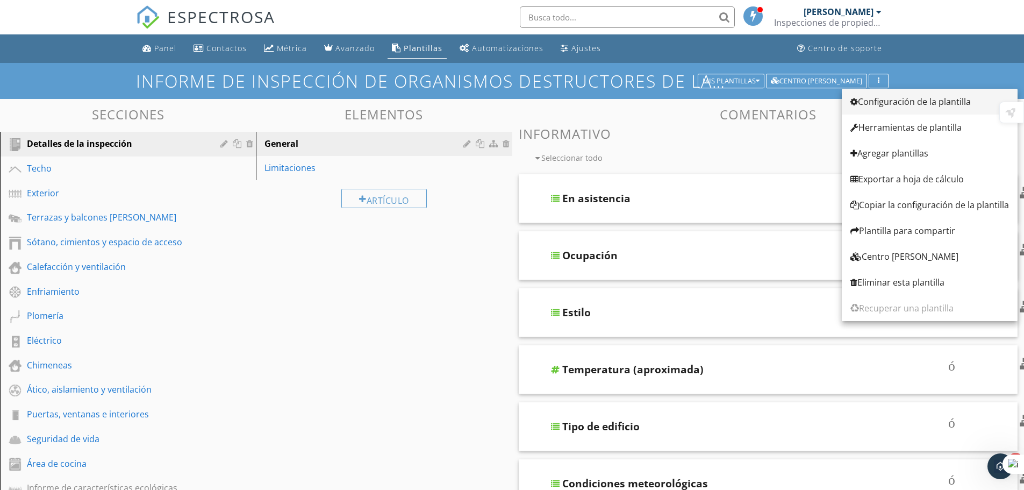
click at [878, 99] on font "Configuración de la plantilla" at bounding box center [914, 102] width 113 height 12
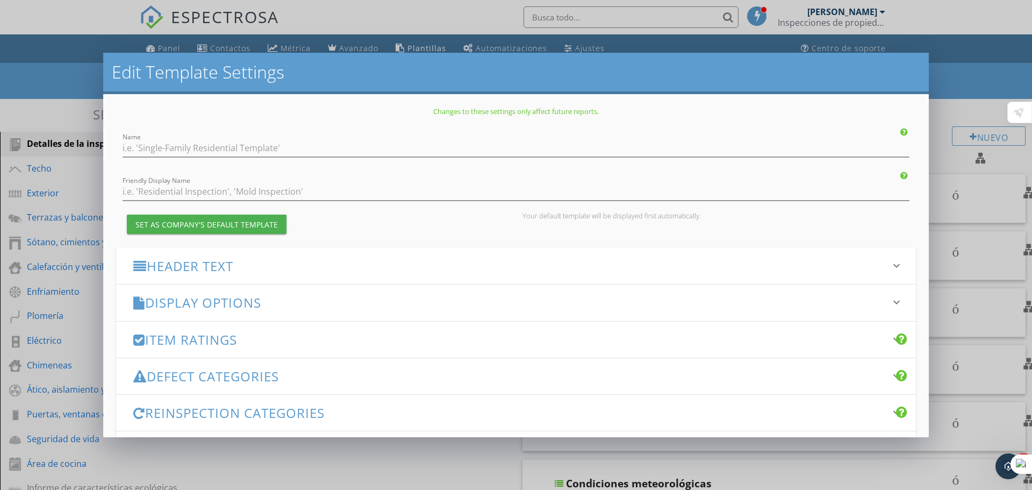
type input "InterNACHI Commercial Template"
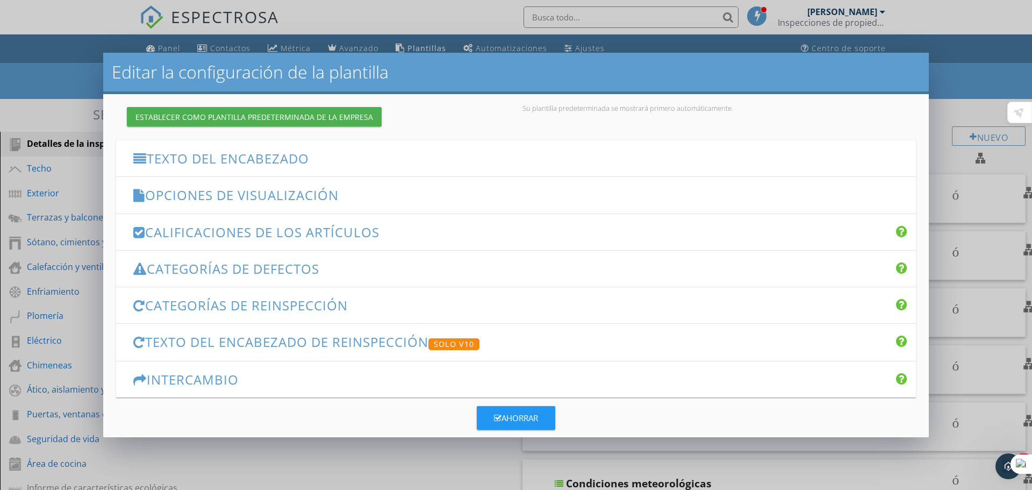
scroll to position [124, 0]
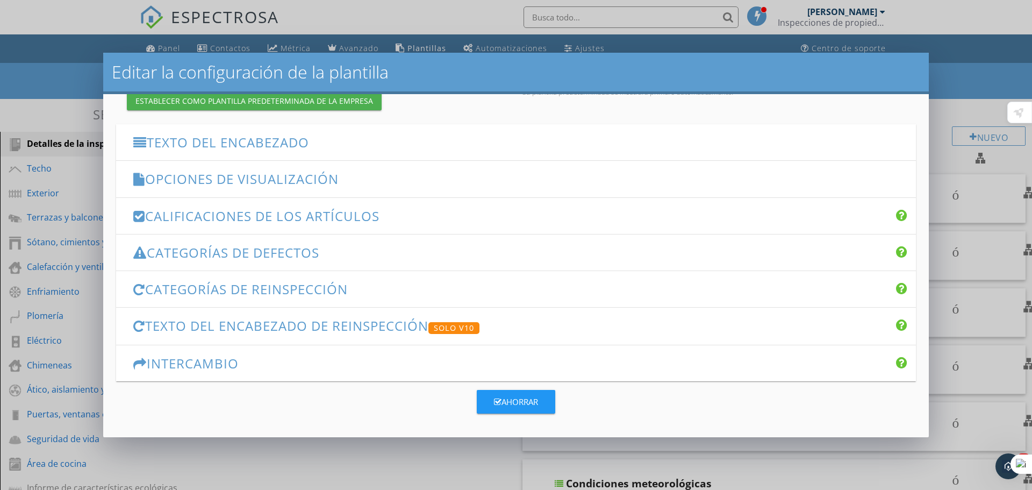
click at [269, 175] on font "Opciones de visualización" at bounding box center [242, 179] width 194 height 18
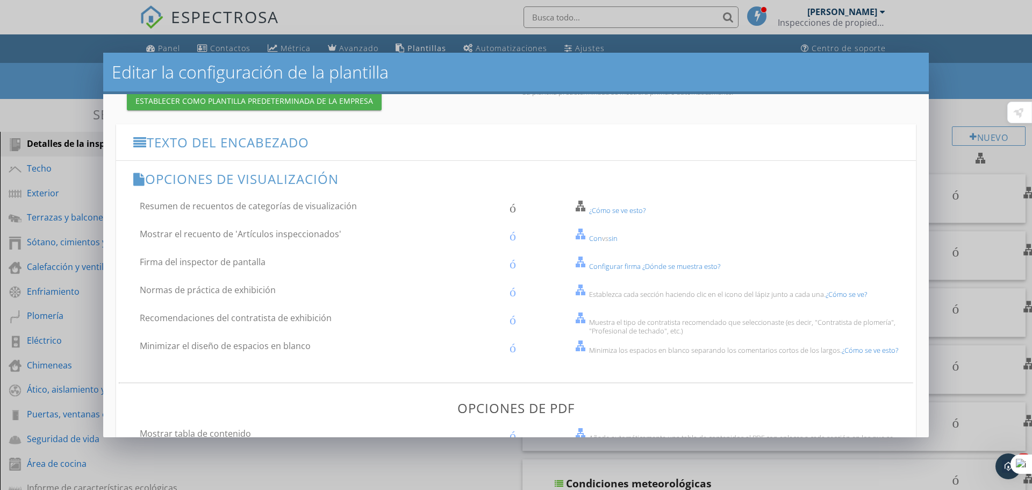
click at [592, 242] on font "Con" at bounding box center [595, 238] width 13 height 10
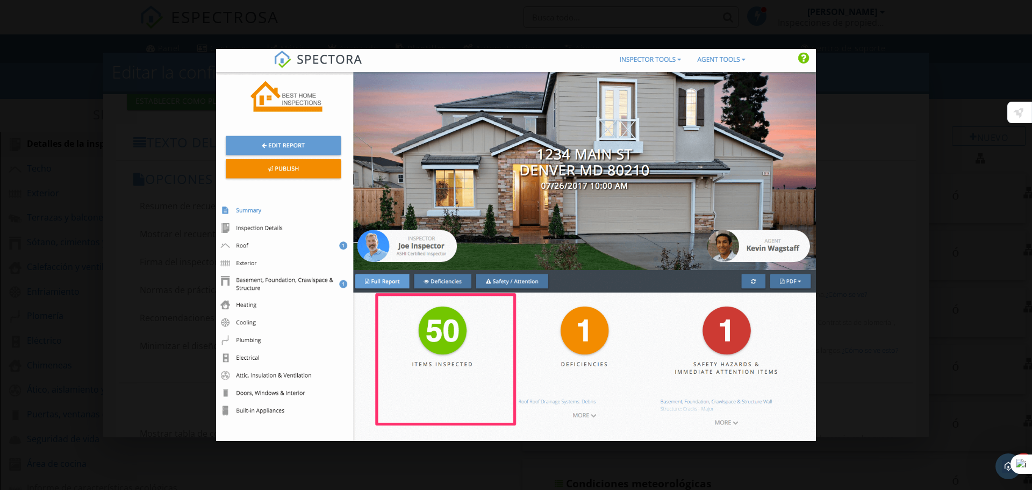
click at [921, 206] on div at bounding box center [516, 245] width 1032 height 490
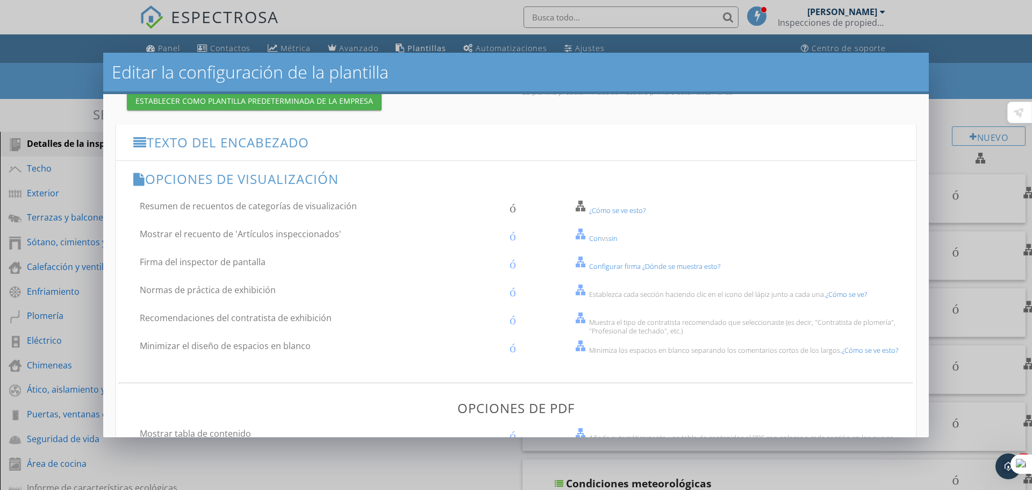
click at [625, 269] on font "Configurar firma" at bounding box center [615, 266] width 52 height 10
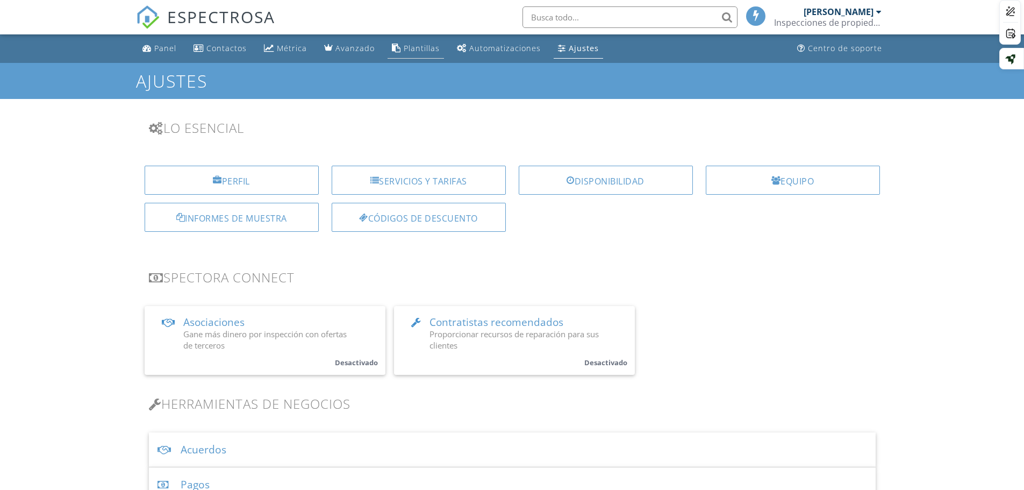
click at [412, 47] on font "Plantillas" at bounding box center [422, 48] width 36 height 10
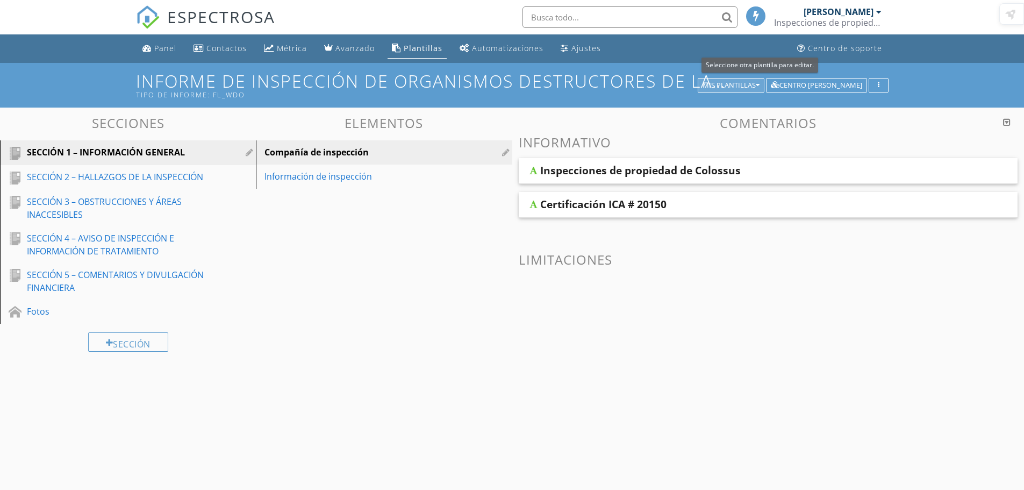
click at [738, 82] on font "Mis plantillas" at bounding box center [729, 85] width 53 height 10
click at [731, 86] on font "Mis plantillas" at bounding box center [729, 85] width 53 height 10
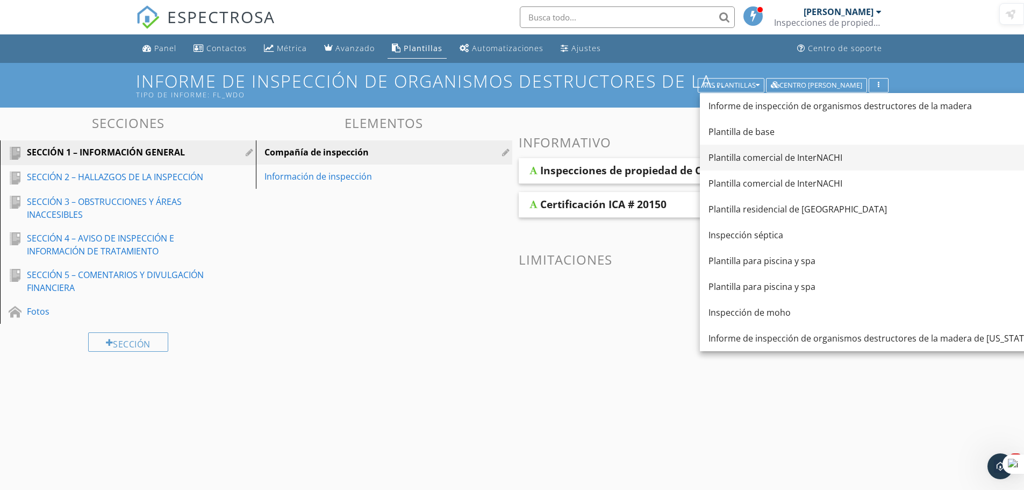
click at [749, 160] on font "Plantilla comercial de InterNACHI" at bounding box center [776, 158] width 134 height 12
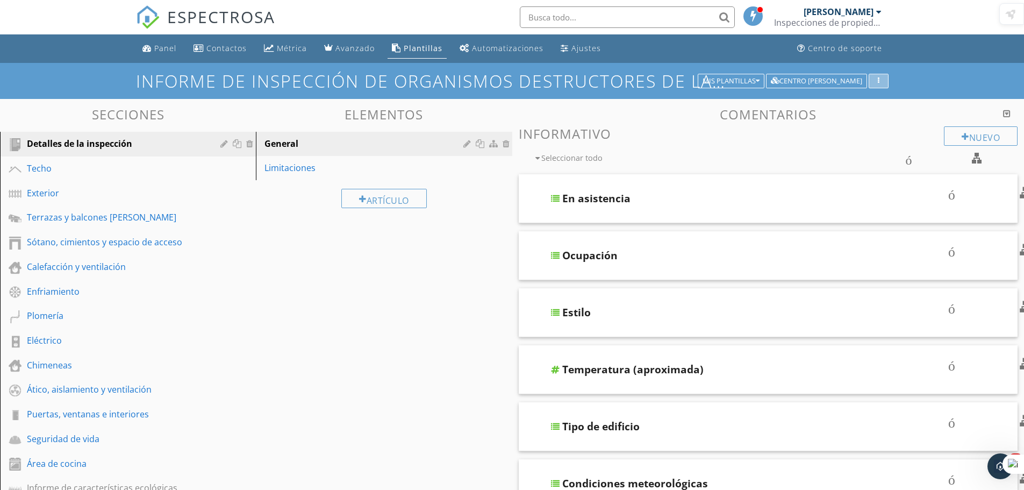
click at [880, 82] on div "button" at bounding box center [879, 81] width 10 height 8
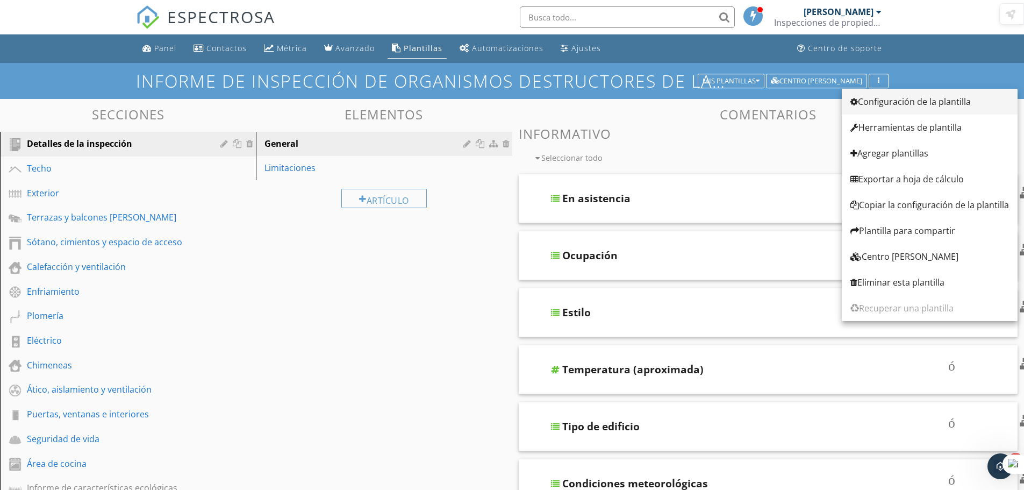
click at [876, 105] on font "Configuración de la plantilla" at bounding box center [914, 102] width 113 height 12
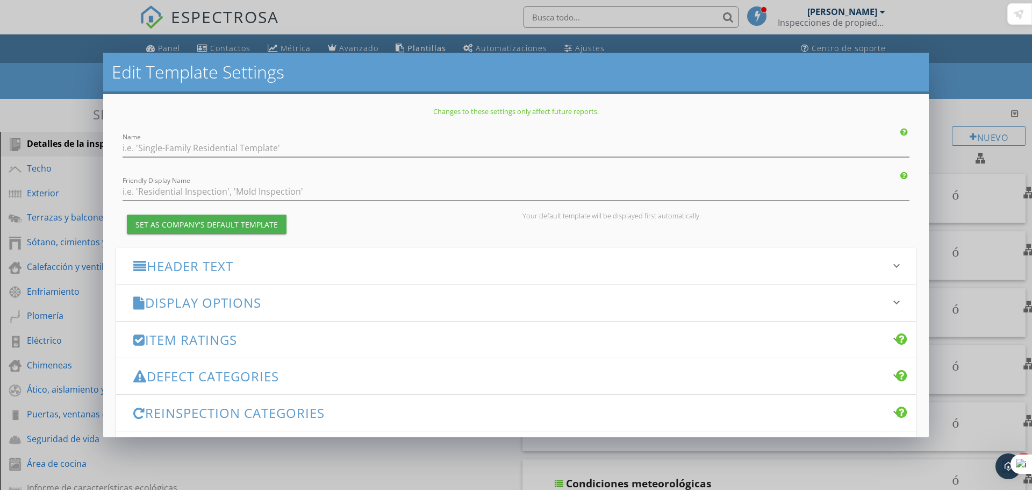
type input "InterNACHI Commercial Template"
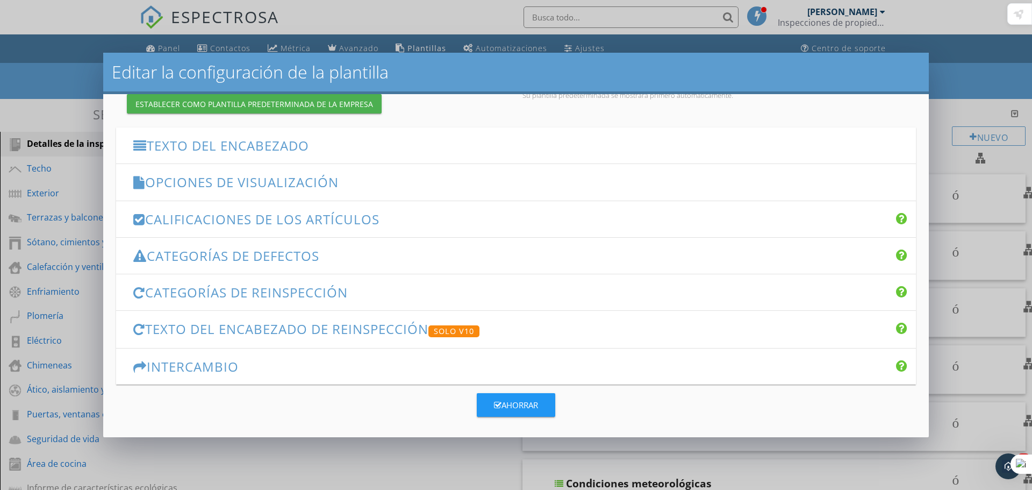
scroll to position [124, 0]
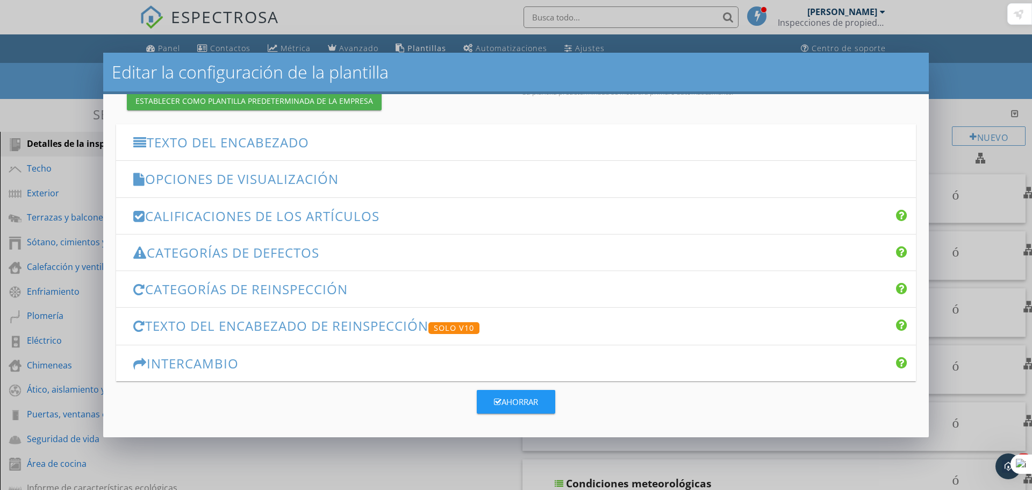
click at [255, 183] on font "Opciones de visualización" at bounding box center [242, 179] width 194 height 18
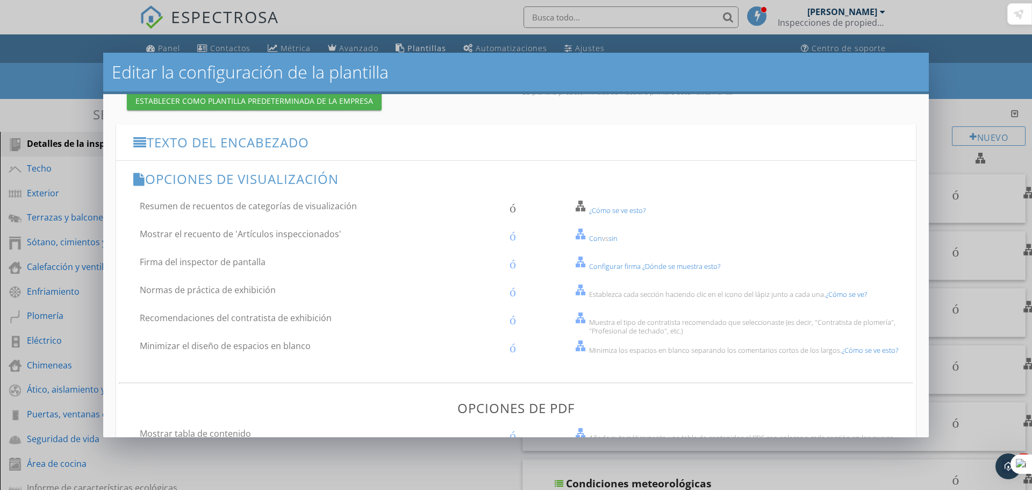
click at [609, 207] on font "¿Cómo se ve esto?" at bounding box center [617, 210] width 56 height 10
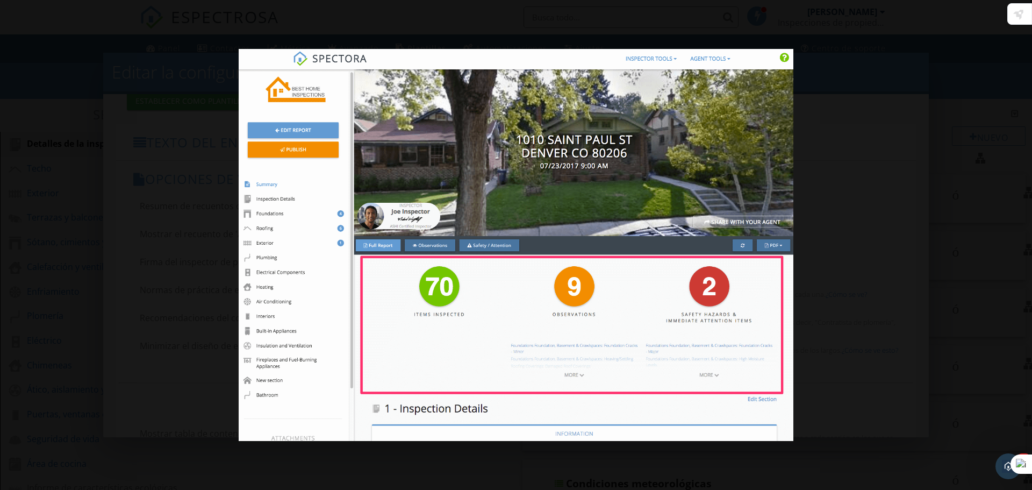
click at [810, 90] on div at bounding box center [516, 245] width 1032 height 490
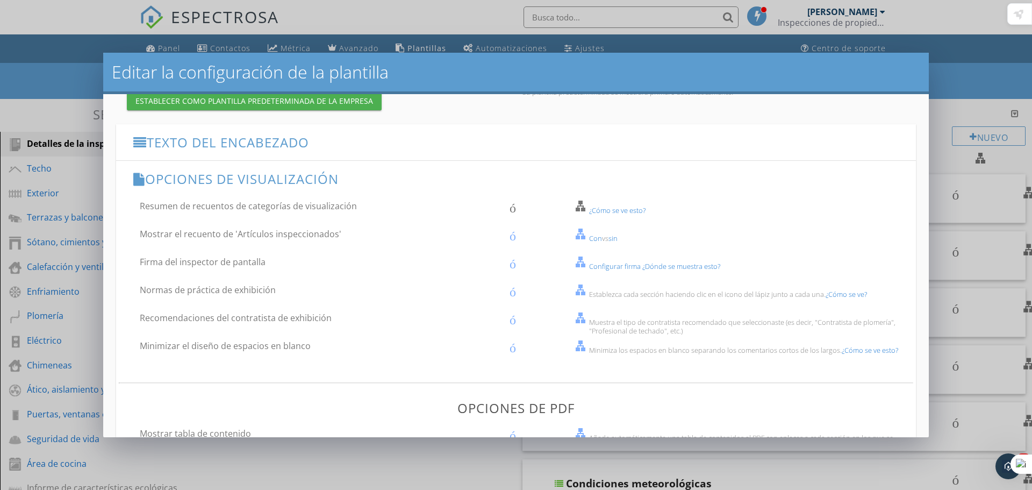
click at [583, 206] on div "¿Cómo se ve esto?" at bounding box center [749, 210] width 333 height 9
click at [589, 208] on font "¿Cómo se ve esto?" at bounding box center [617, 210] width 56 height 10
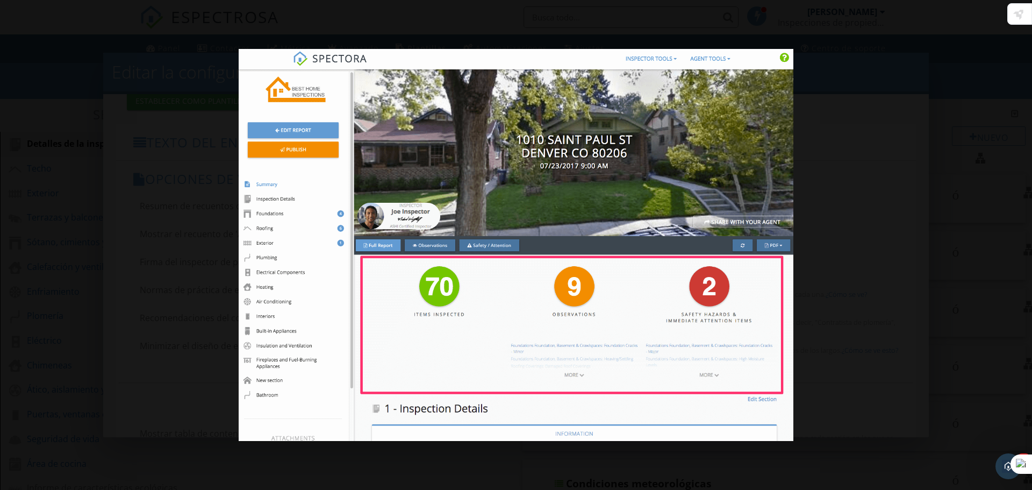
click at [865, 137] on div at bounding box center [516, 245] width 1032 height 490
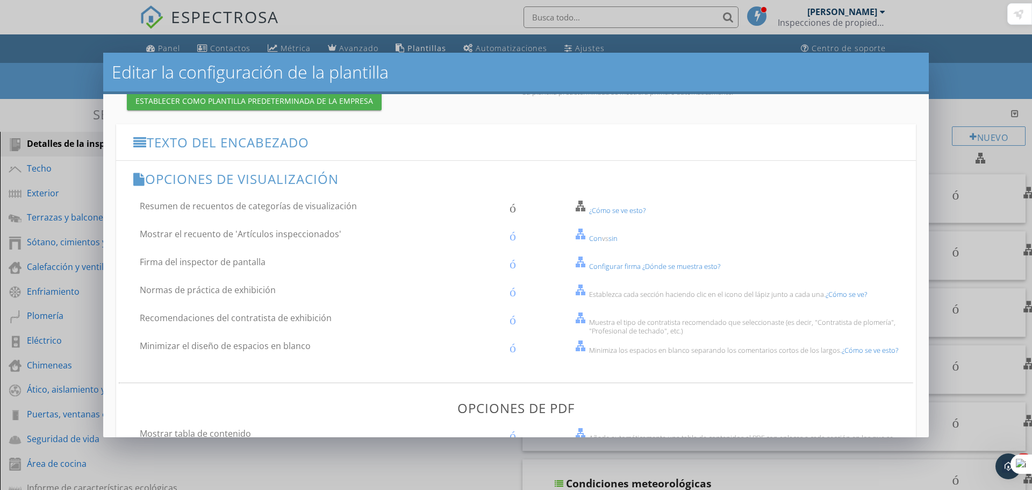
click at [269, 206] on font "Resumen de recuentos de categorías de visualización" at bounding box center [248, 206] width 217 height 12
checkbox input "true"
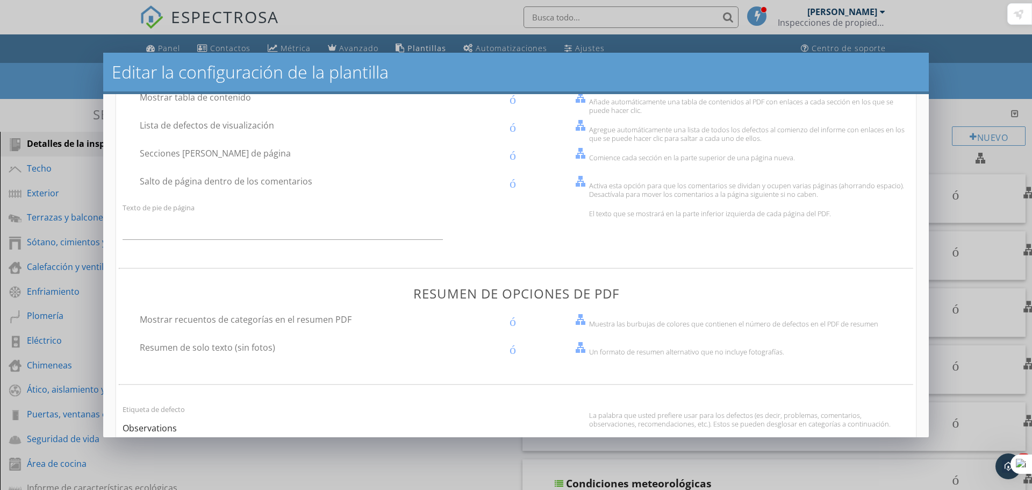
scroll to position [446, 0]
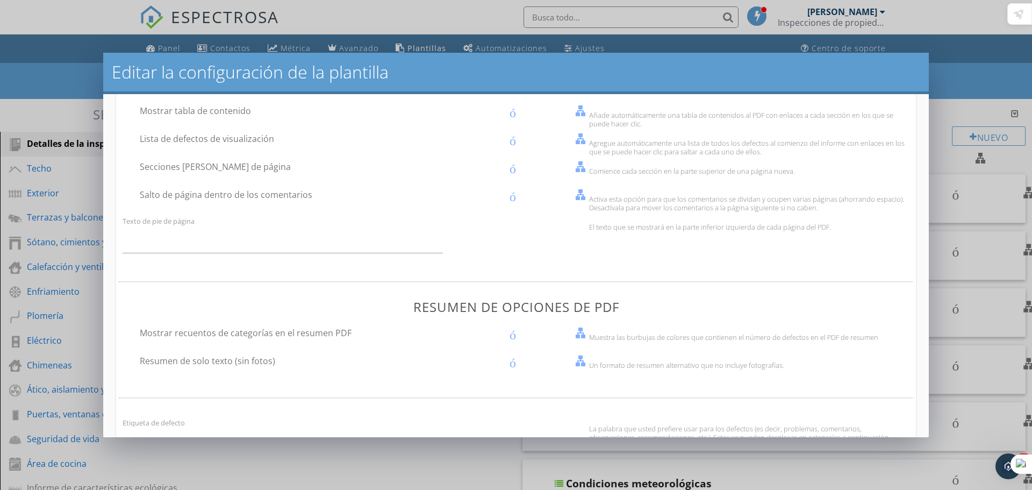
click at [583, 364] on div "Un formato de resumen alternativo que no incluye fotografías." at bounding box center [749, 365] width 333 height 9
click at [258, 359] on font "Resumen de solo texto (sin fotos)" at bounding box center [208, 361] width 136 height 12
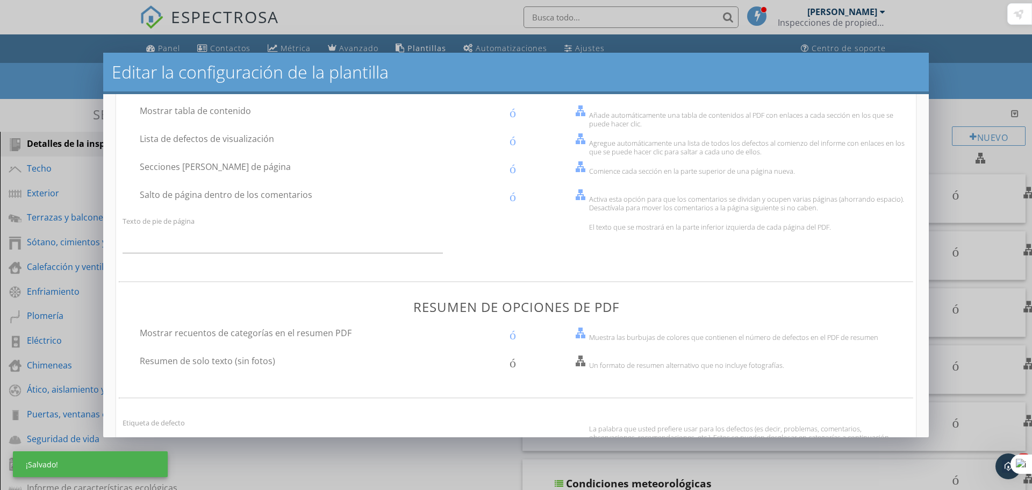
click at [258, 359] on font "Resumen de solo texto (sin fotos)" at bounding box center [208, 361] width 136 height 12
checkbox input "true"
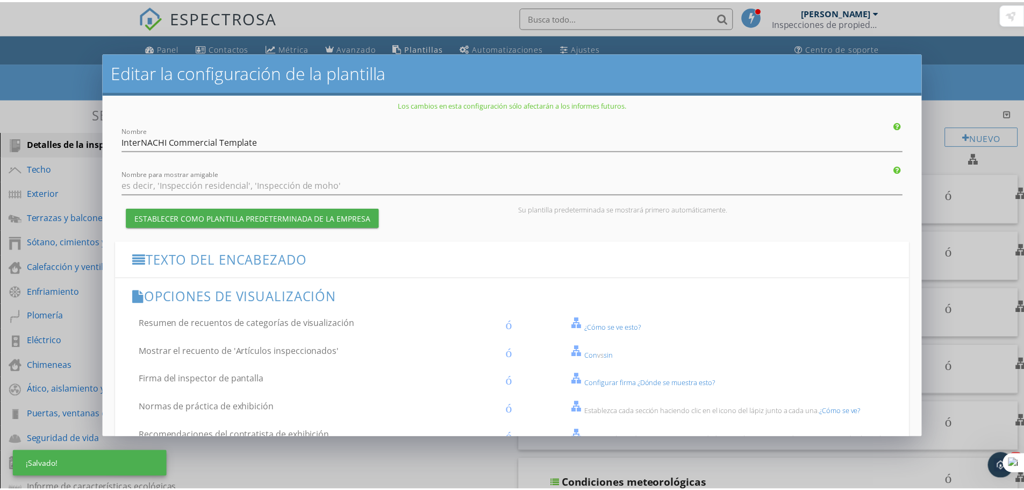
scroll to position [0, 0]
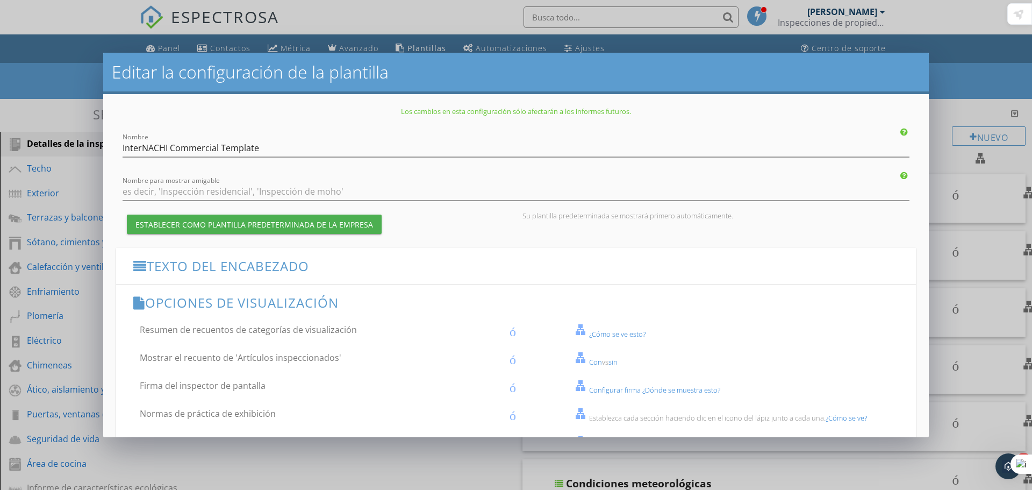
click at [949, 117] on div "Editar la configuración de la plantilla Los cambios en esta configuración sólo …" at bounding box center [516, 245] width 1032 height 490
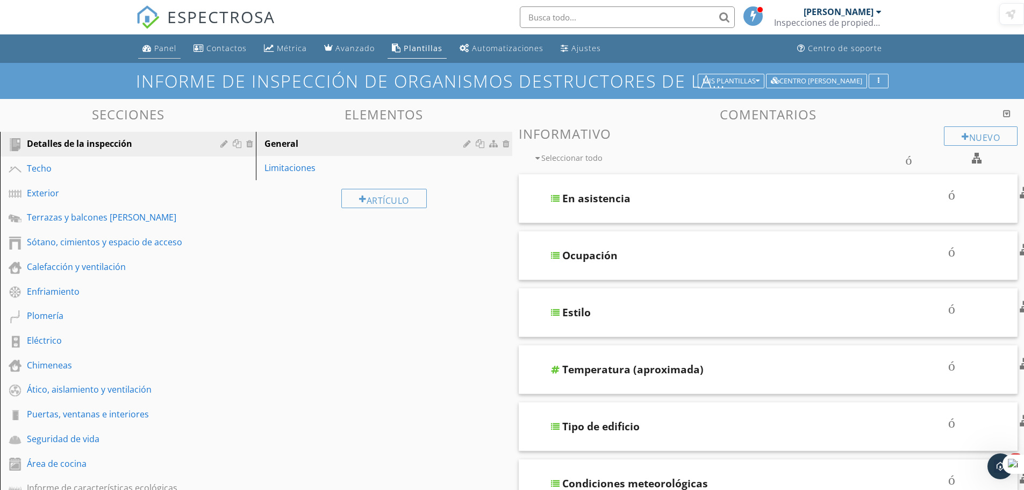
click at [161, 47] on font "Panel" at bounding box center [165, 48] width 22 height 10
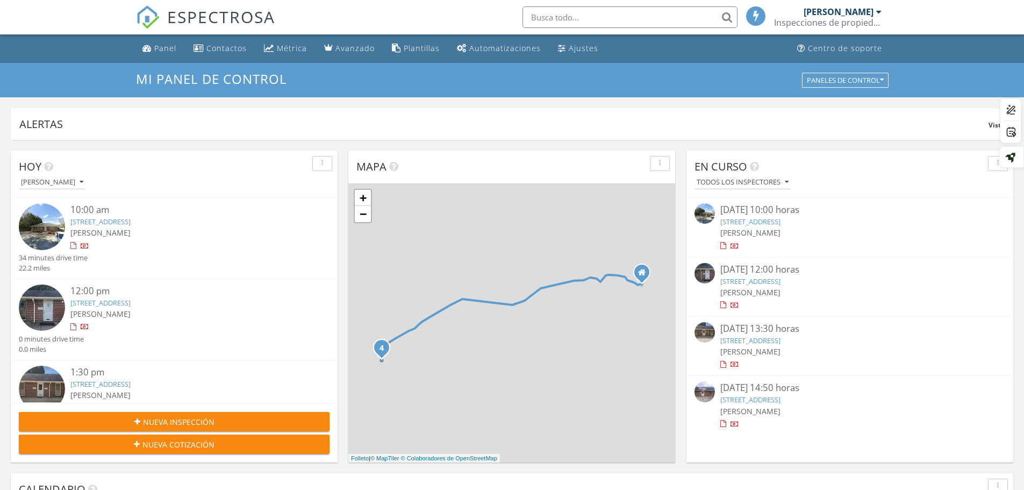
scroll to position [995, 1041]
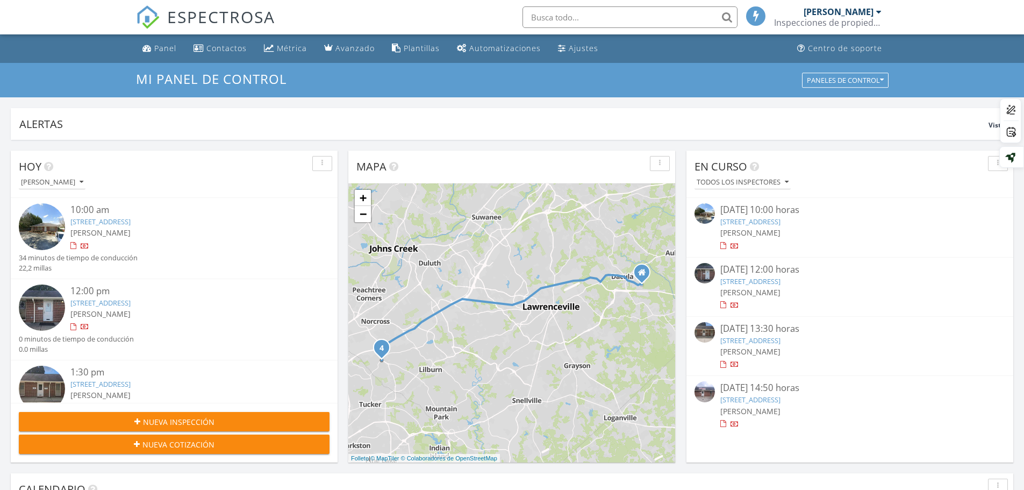
click at [74, 326] on div at bounding box center [73, 327] width 6 height 7
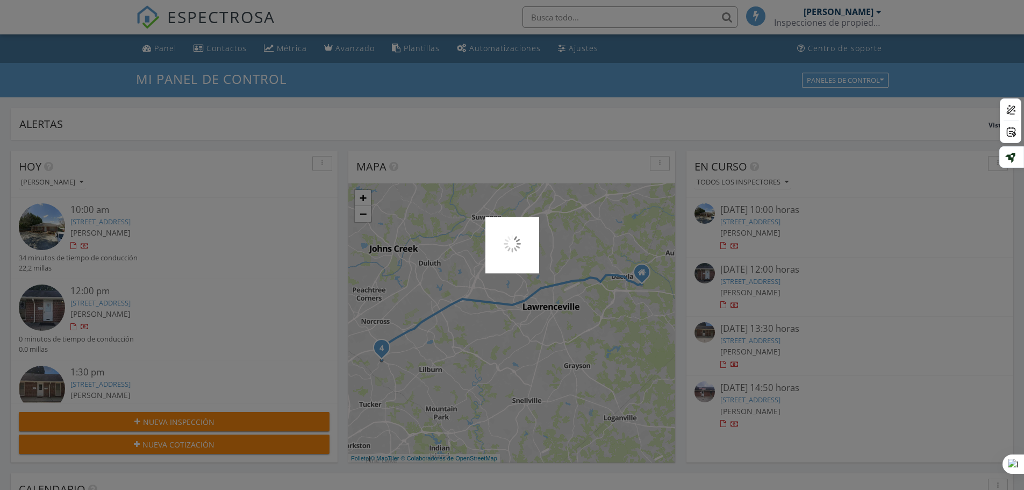
scroll to position [5, 5]
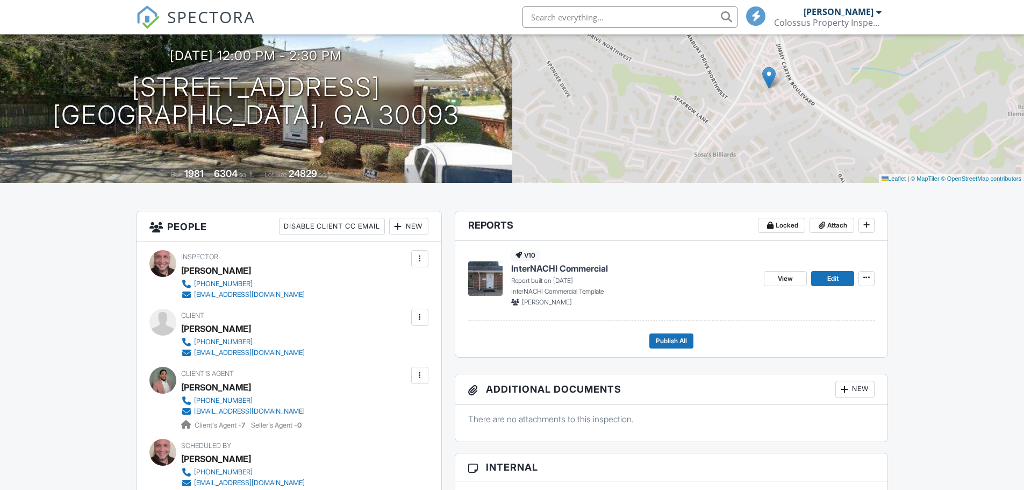
scroll to position [161, 0]
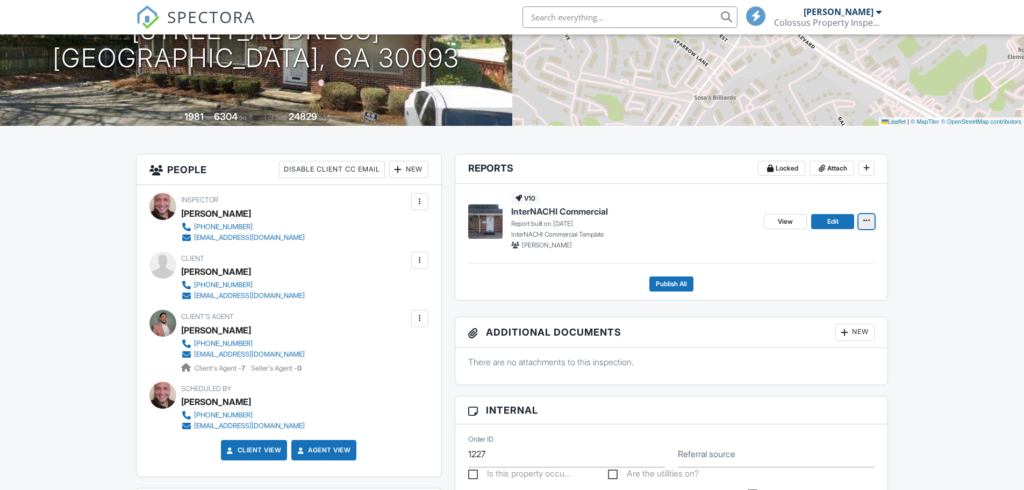
click at [867, 223] on icon at bounding box center [867, 221] width 6 height 8
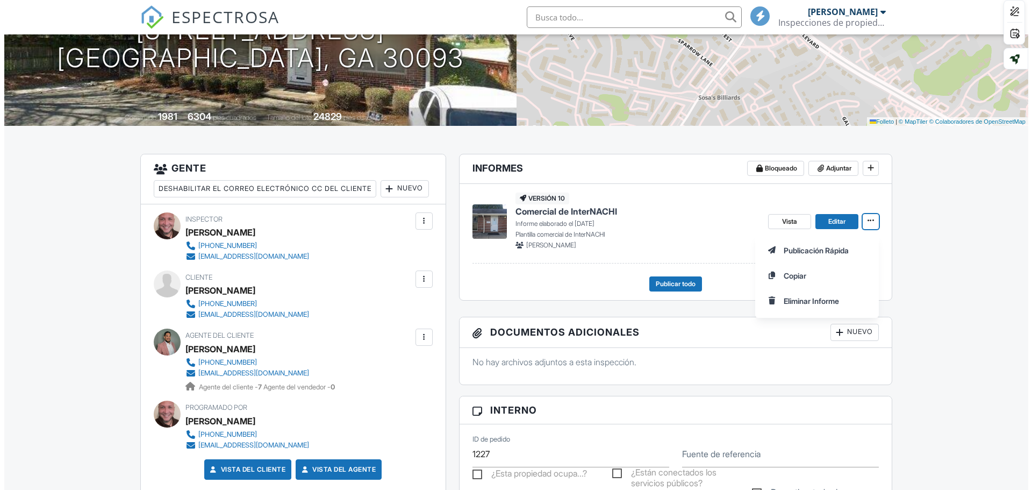
scroll to position [0, 0]
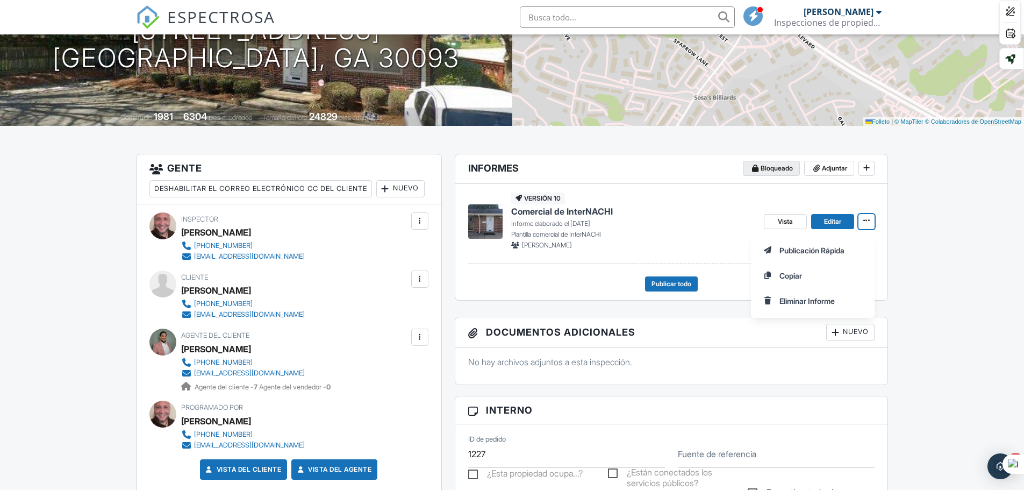
click at [771, 167] on font "Bloqueado" at bounding box center [777, 168] width 32 height 8
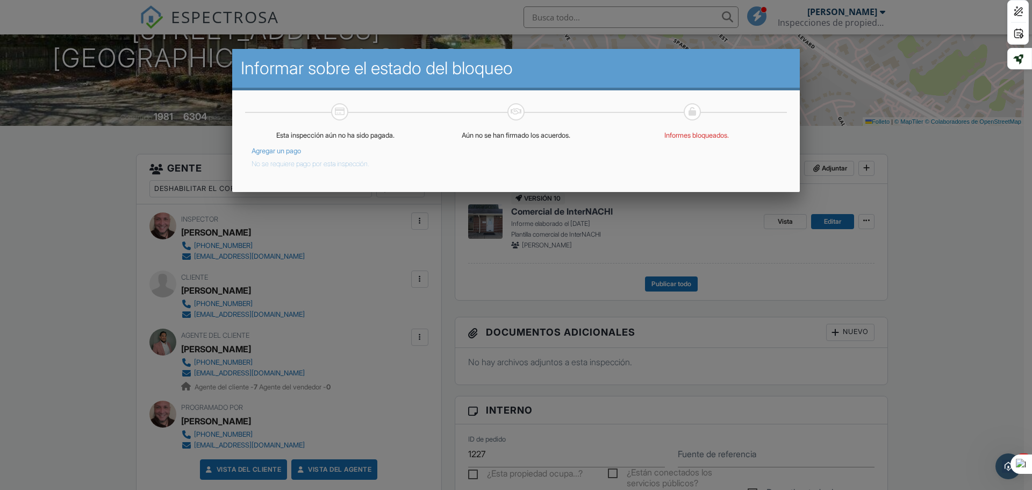
click at [956, 219] on div at bounding box center [516, 252] width 1032 height 612
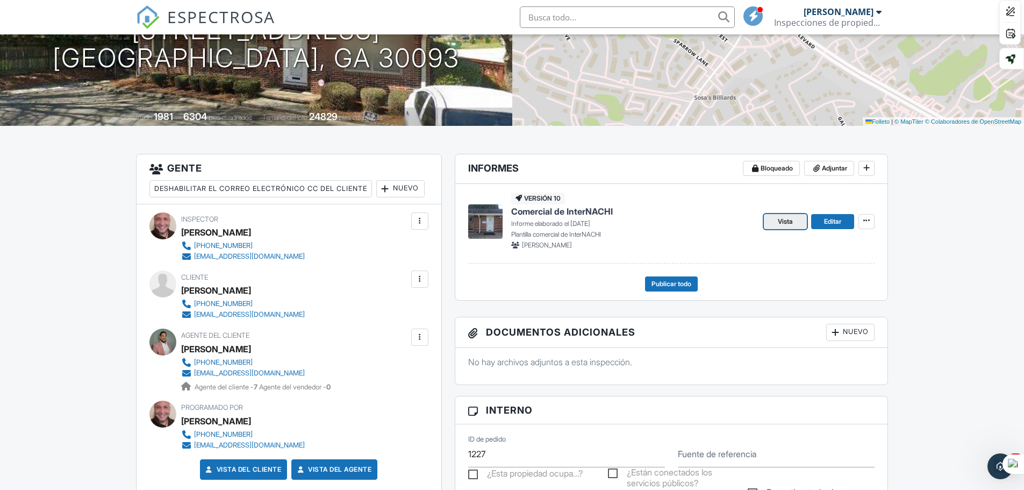
click at [788, 222] on font "Vista" at bounding box center [785, 221] width 15 height 8
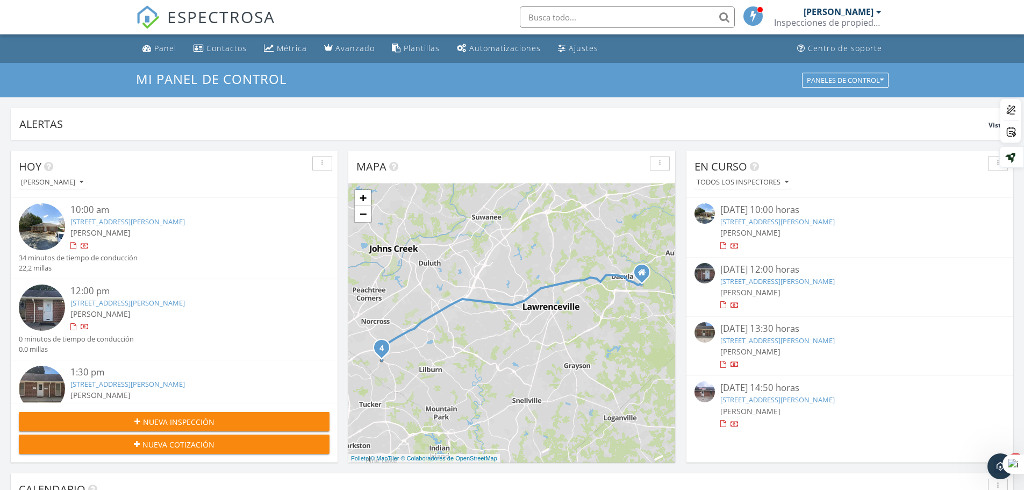
click at [74, 326] on div at bounding box center [73, 327] width 6 height 7
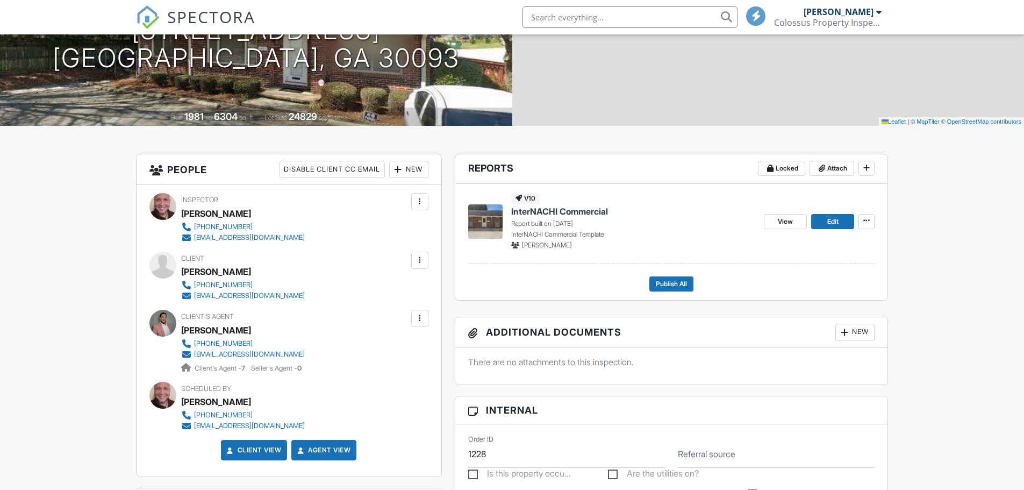
scroll to position [161, 0]
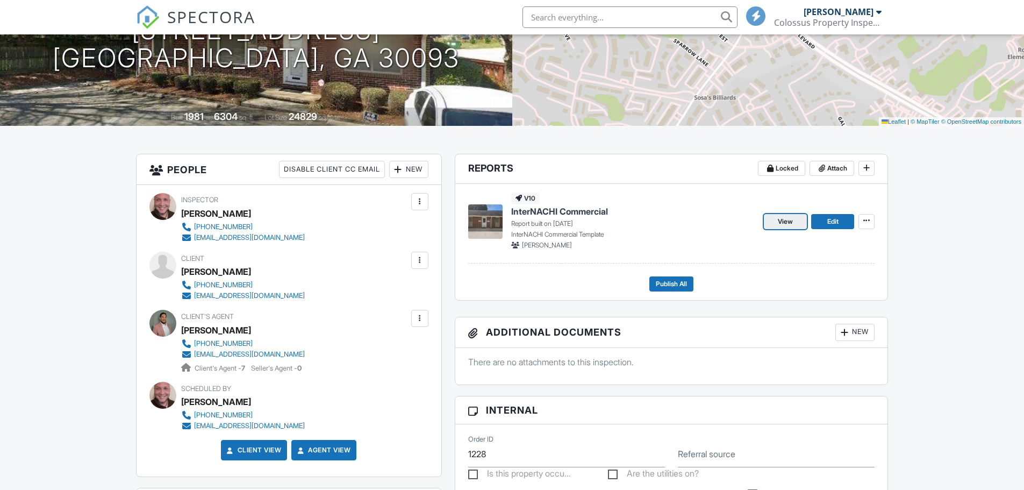
click at [788, 220] on span "View" at bounding box center [785, 221] width 15 height 11
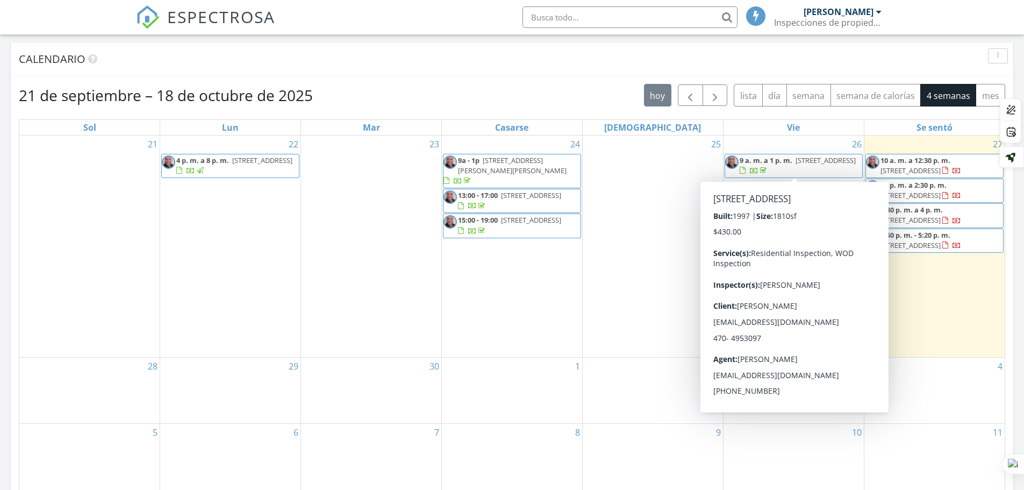
click at [746, 170] on div at bounding box center [743, 170] width 6 height 7
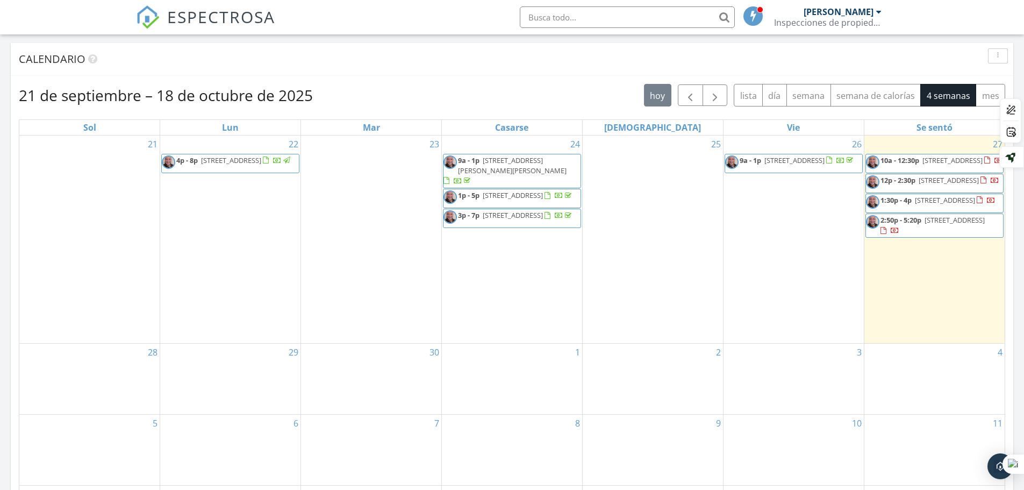
scroll to position [5, 5]
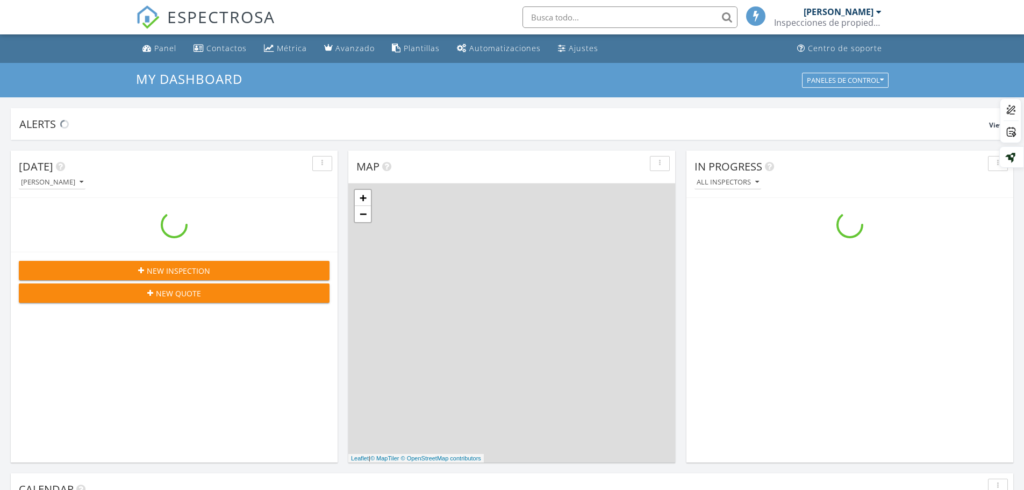
scroll to position [995, 1041]
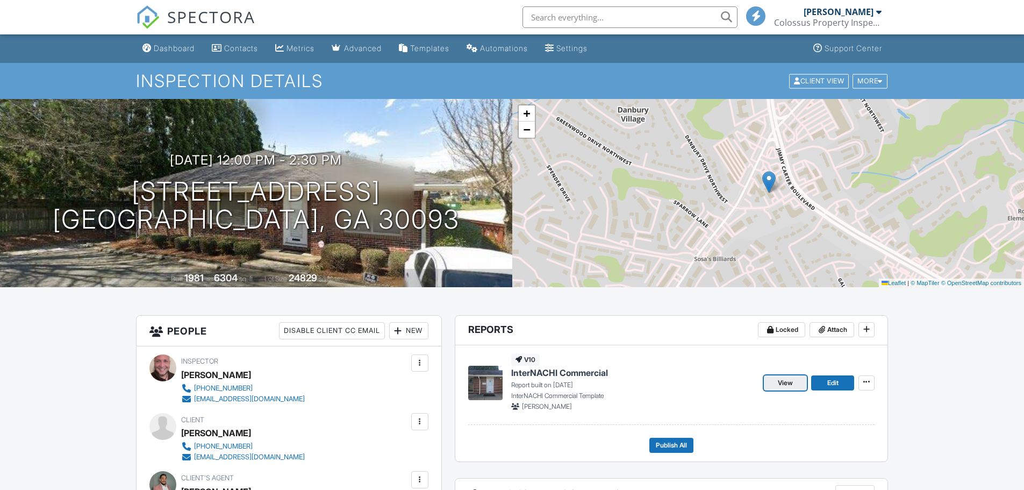
click at [786, 377] on span "View" at bounding box center [785, 382] width 15 height 11
click at [0, 0] on div at bounding box center [0, 0] width 0 height 0
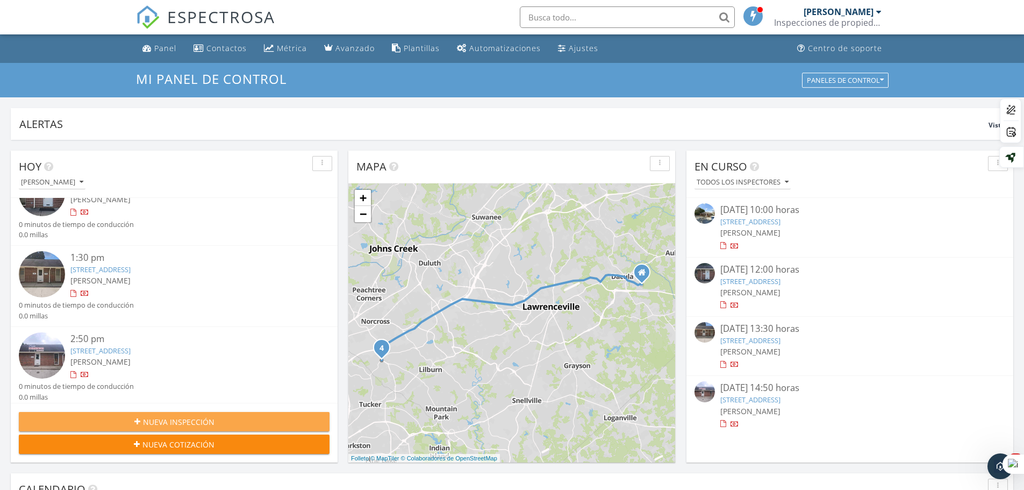
click at [191, 419] on font "Nueva inspección" at bounding box center [179, 422] width 72 height 10
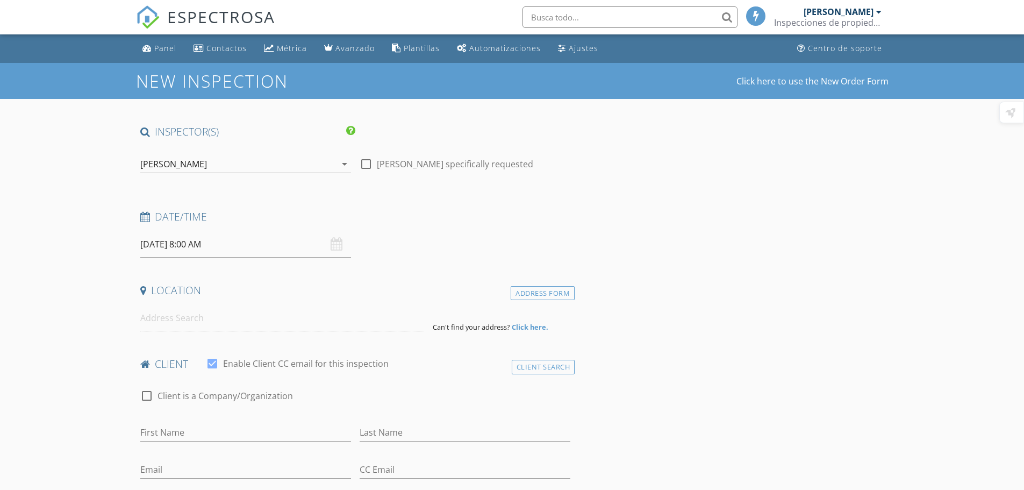
select select "8"
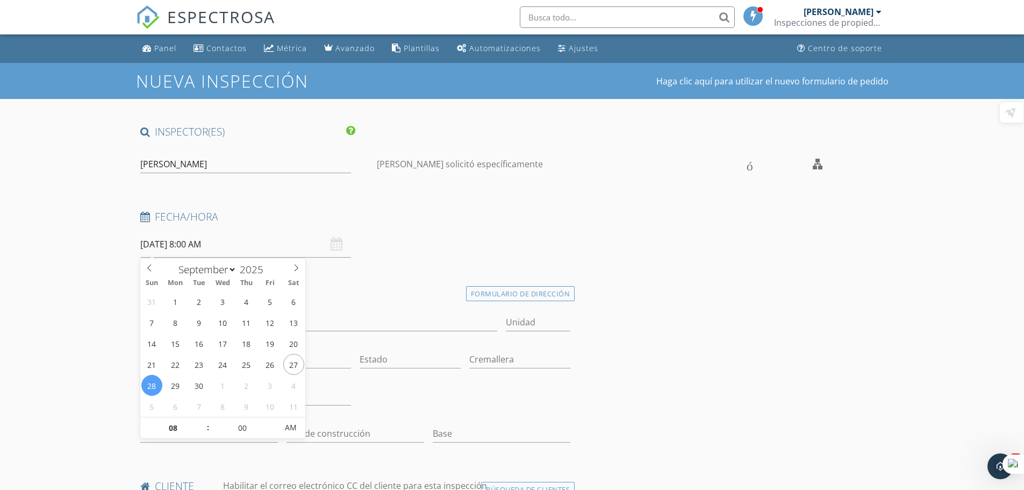
click at [309, 244] on input "[DATE] 8:00 AM" at bounding box center [245, 244] width 211 height 26
type input "[DATE] 9:00 AM"
type input "09"
click at [204, 419] on span at bounding box center [203, 422] width 8 height 11
type input "[DATE] 10:00 AM"
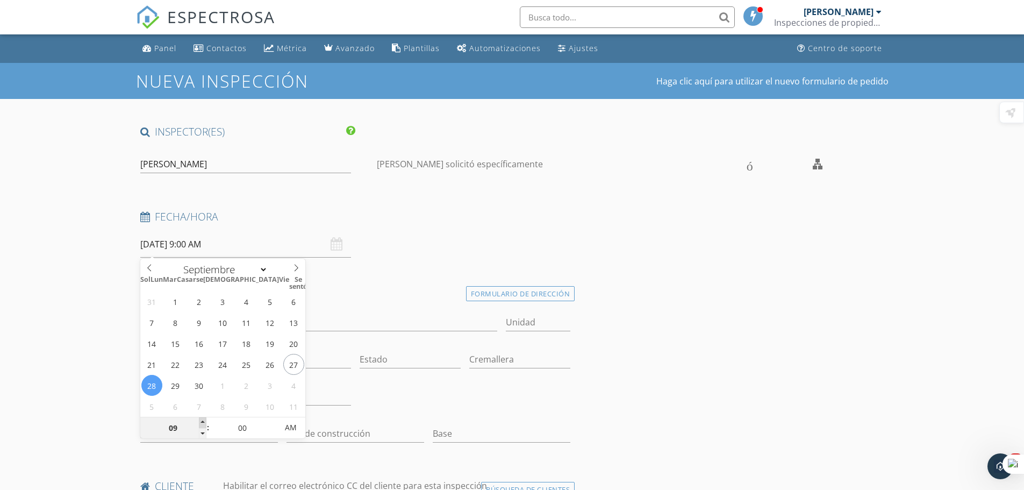
type input "10"
click at [204, 419] on span at bounding box center [203, 422] width 8 height 11
type input "[DATE] 11:00 AM"
type input "11"
click at [204, 419] on span at bounding box center [203, 422] width 8 height 11
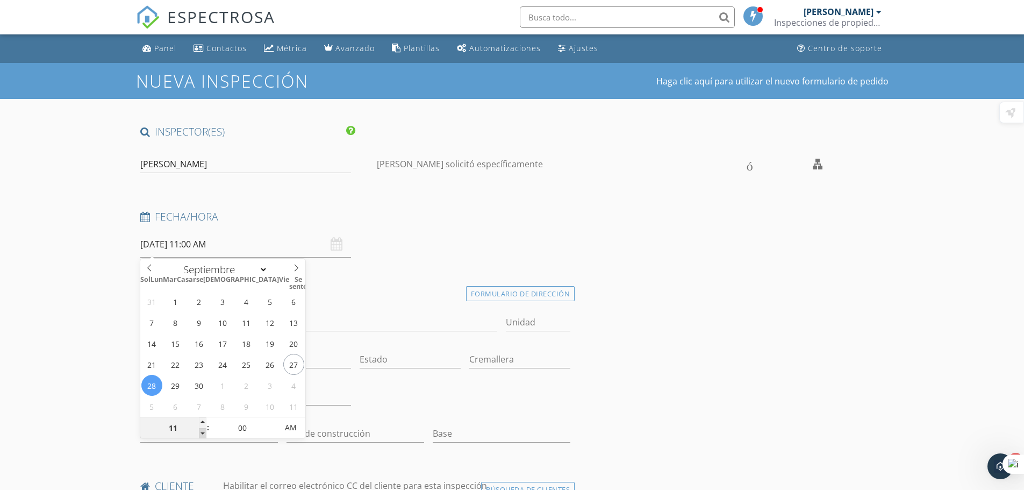
type input "09/28/2025 10:00 AM"
type input "10"
click at [202, 428] on span at bounding box center [203, 433] width 8 height 11
click at [415, 49] on font "Plantillas" at bounding box center [422, 48] width 36 height 10
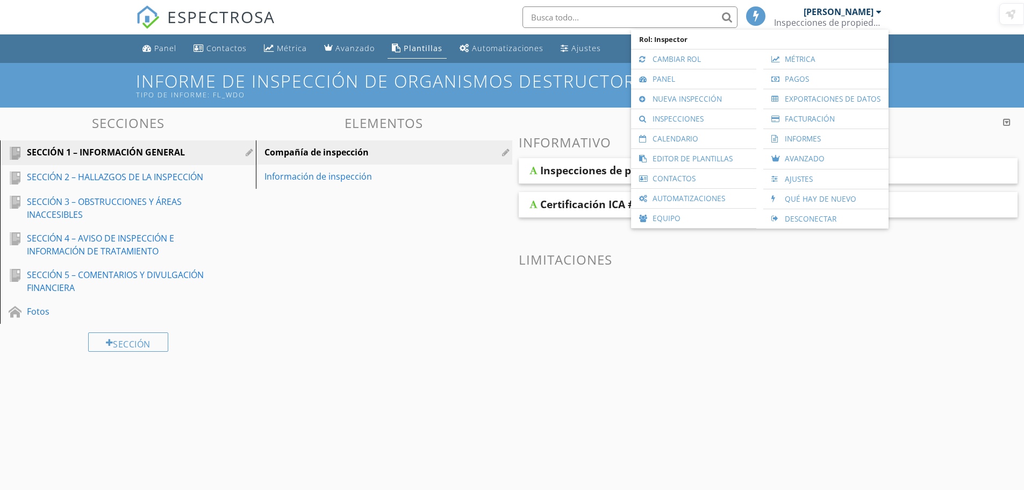
click at [528, 134] on font "Informativo" at bounding box center [565, 142] width 92 height 18
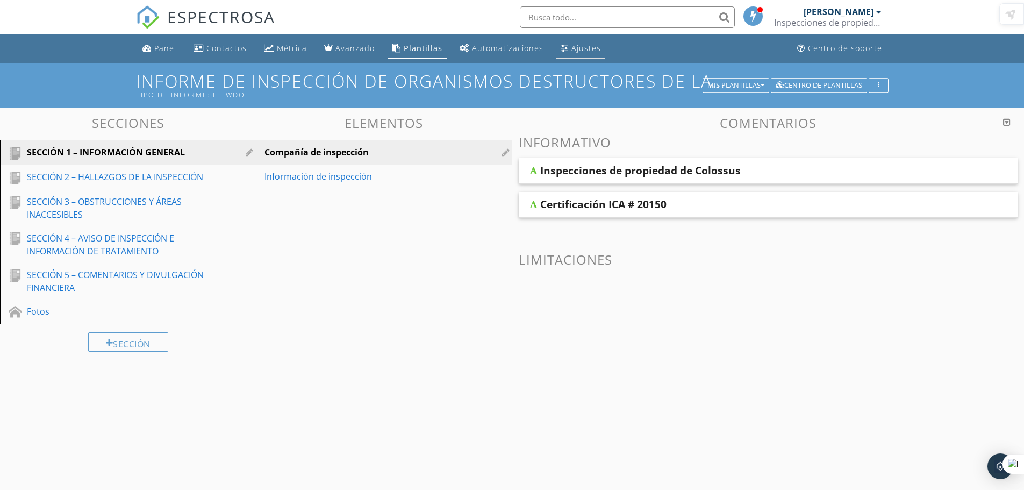
click at [572, 46] on font "Ajustes" at bounding box center [587, 48] width 30 height 10
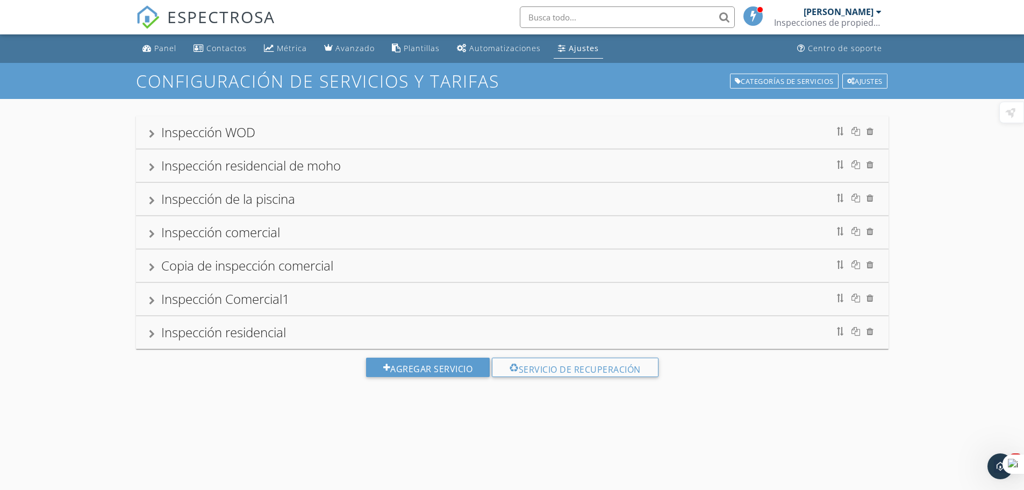
click at [560, 45] on div "Ajustes" at bounding box center [562, 48] width 8 height 9
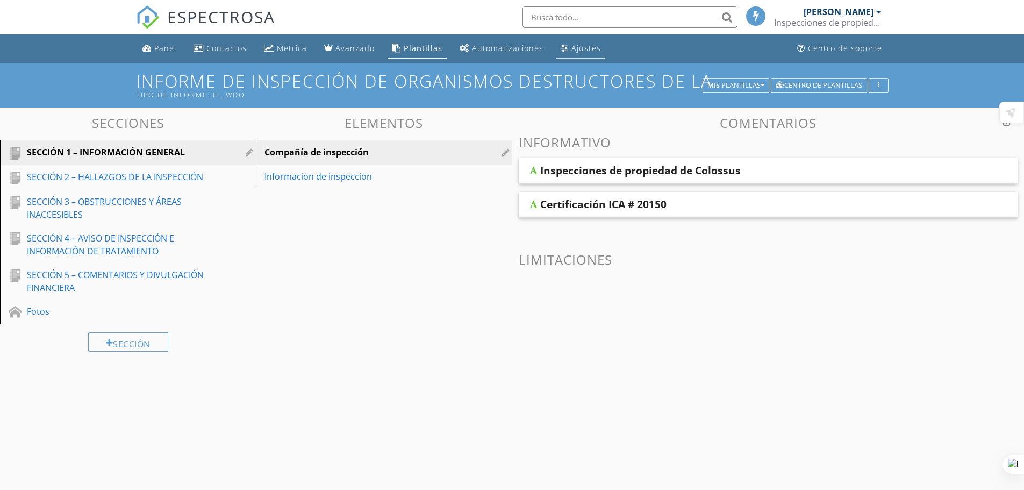
click at [573, 45] on font "Ajustes" at bounding box center [587, 48] width 30 height 10
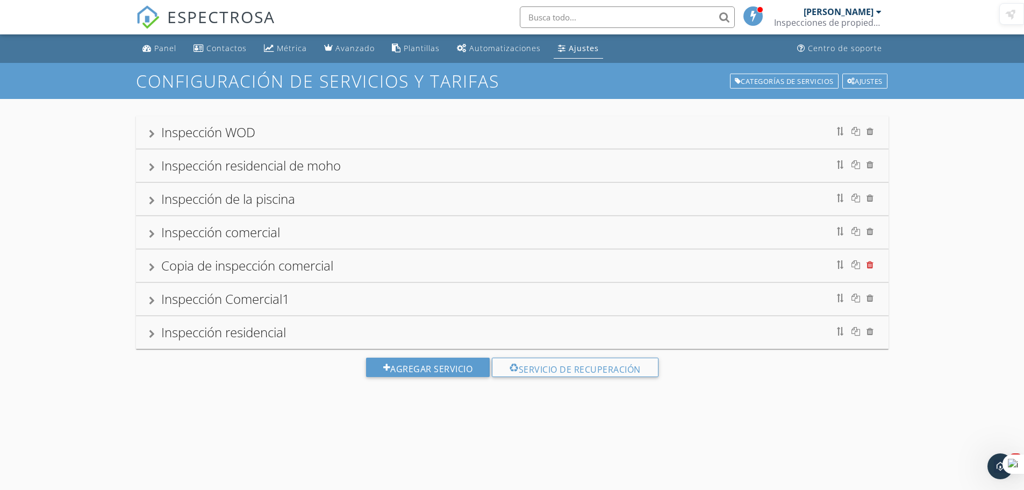
click at [872, 262] on div at bounding box center [870, 264] width 7 height 9
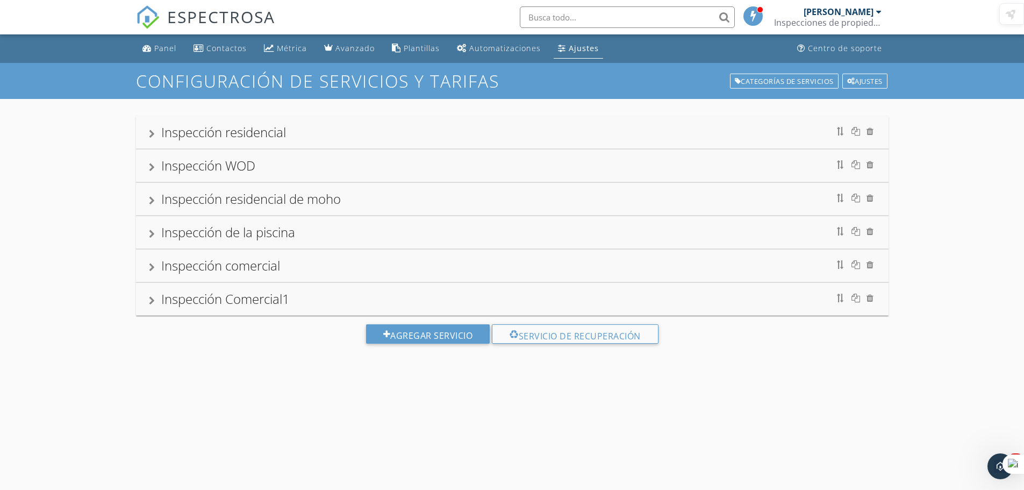
click at [359, 124] on div "Inspección residencial" at bounding box center [512, 132] width 727 height 19
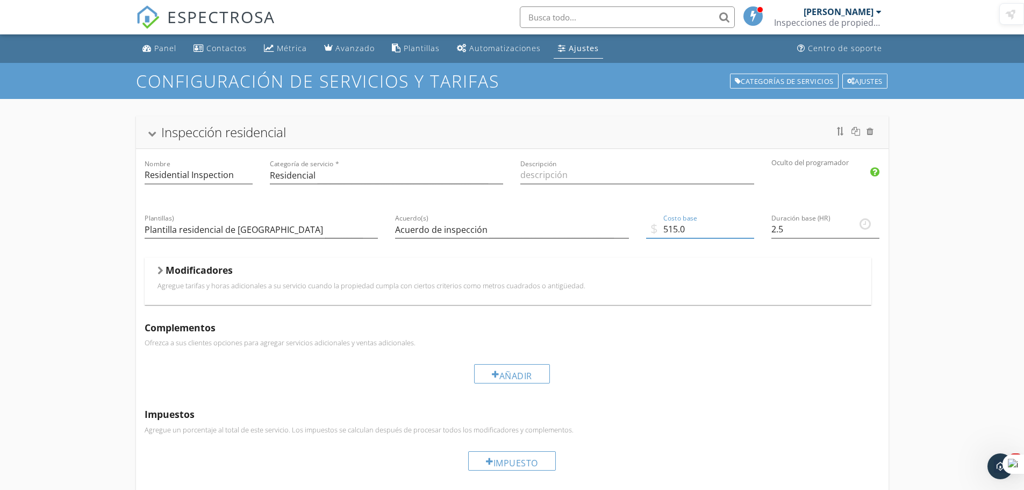
drag, startPoint x: 678, startPoint y: 227, endPoint x: 666, endPoint y: 226, distance: 12.4
click at [666, 226] on input "515.0" at bounding box center [700, 229] width 108 height 18
type input "400.0"
click at [876, 13] on div at bounding box center [878, 12] width 5 height 9
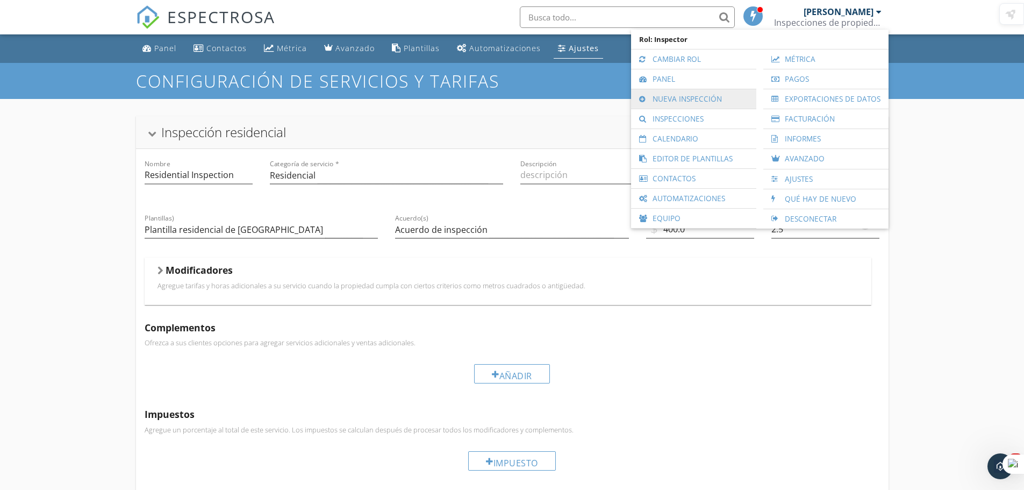
click at [679, 95] on font "Nueva inspección" at bounding box center [687, 99] width 69 height 10
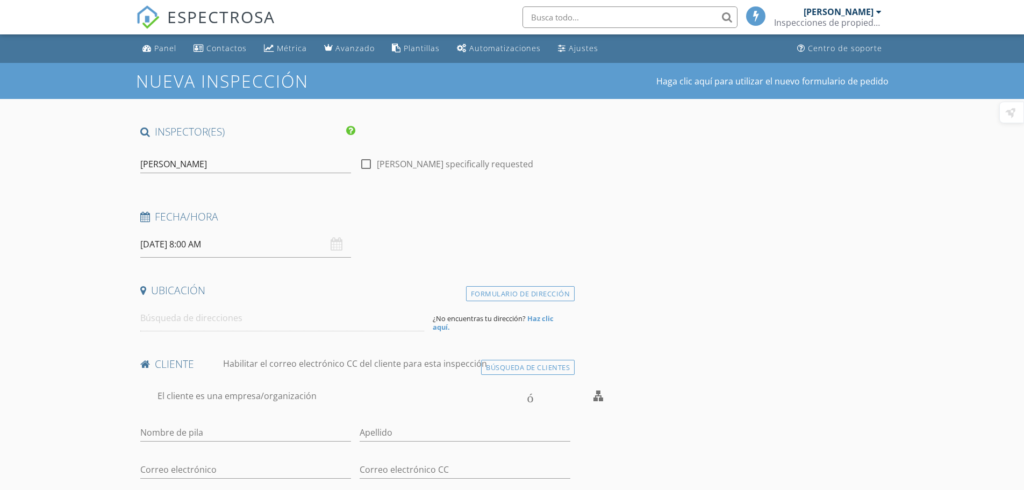
select select "8"
click at [336, 246] on div "[DATE] 8:00 AM" at bounding box center [245, 244] width 211 height 26
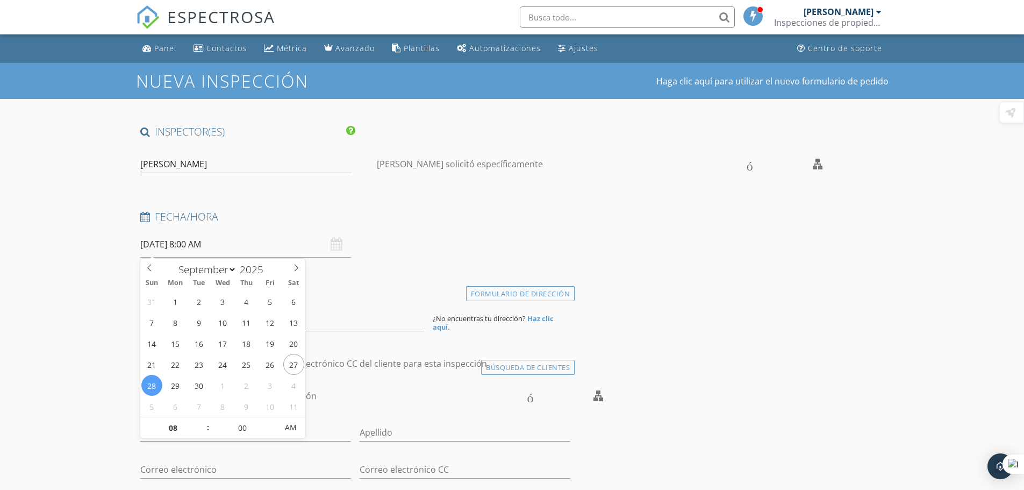
click at [229, 240] on input "[DATE] 8:00 AM" at bounding box center [245, 244] width 211 height 26
type input "[DATE] 9:00 AM"
type input "09"
click at [201, 420] on span at bounding box center [203, 422] width 8 height 11
type input "[DATE] 10:00 AM"
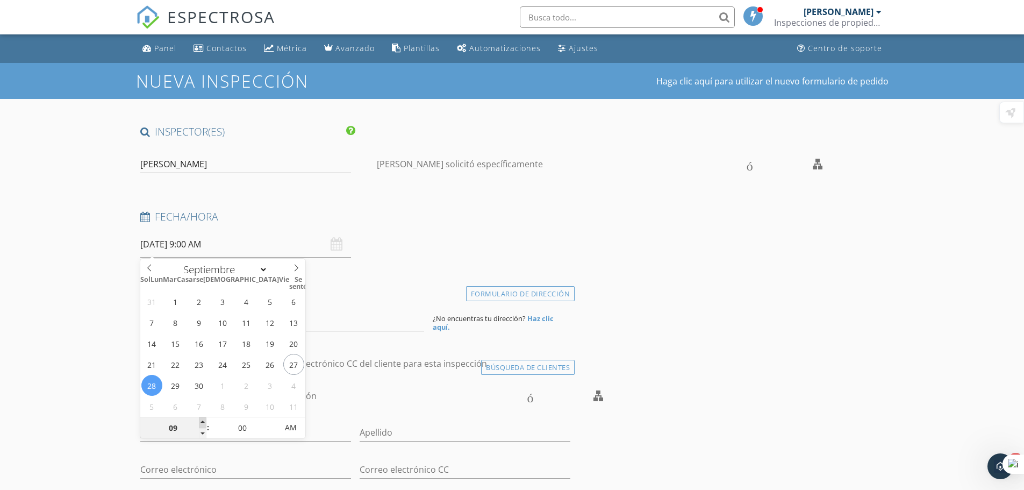
type input "10"
click at [201, 420] on span at bounding box center [203, 422] width 8 height 11
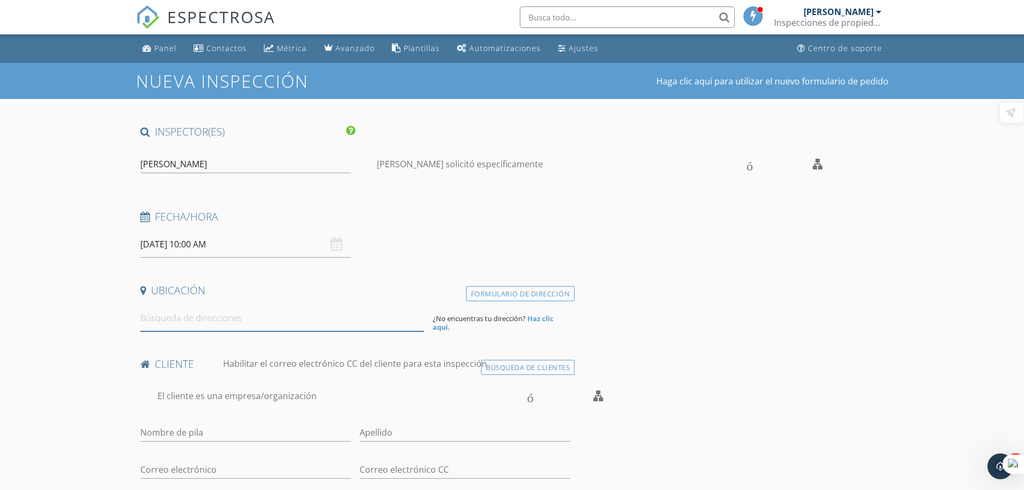
click at [413, 309] on input at bounding box center [282, 318] width 284 height 26
click at [250, 312] on input at bounding box center [282, 318] width 284 height 26
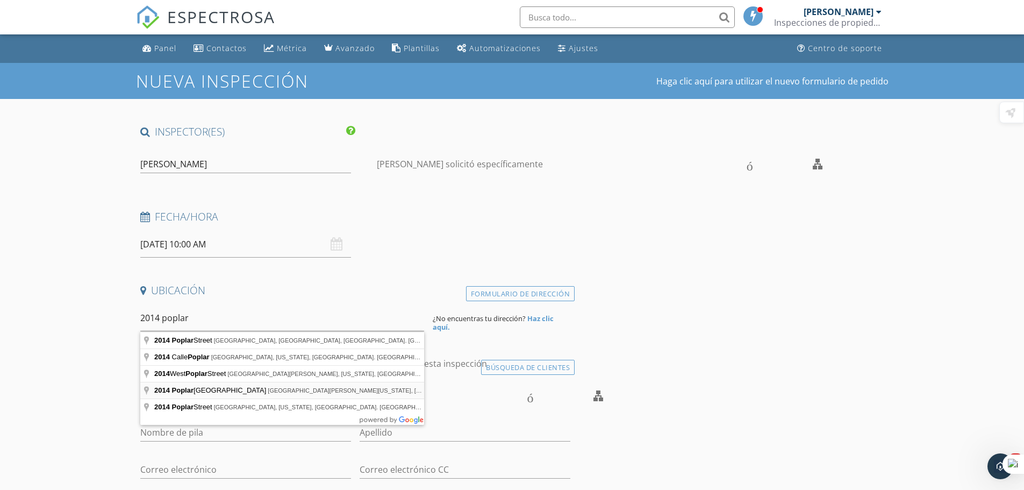
type input "2014 Poplar Ridge NW, Lawrenceville, Georgia, EE. UU."
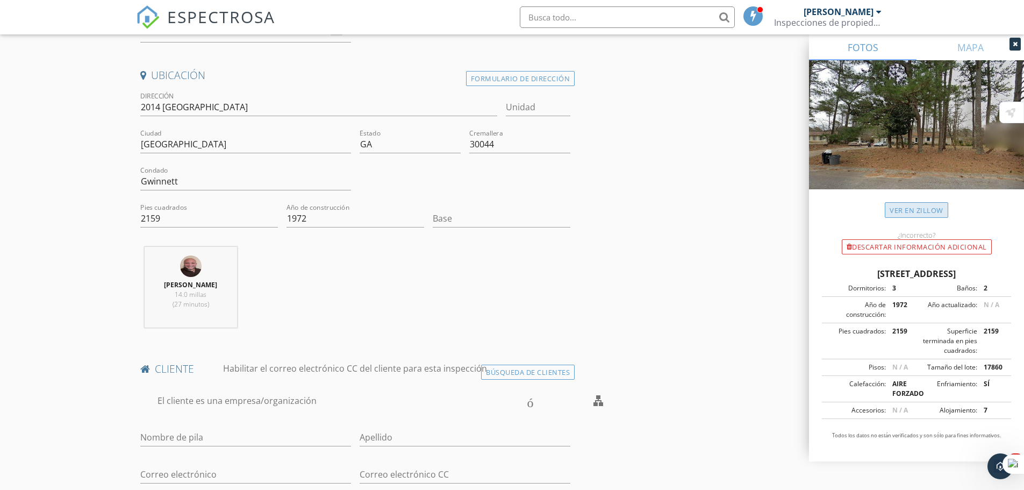
scroll to position [376, 0]
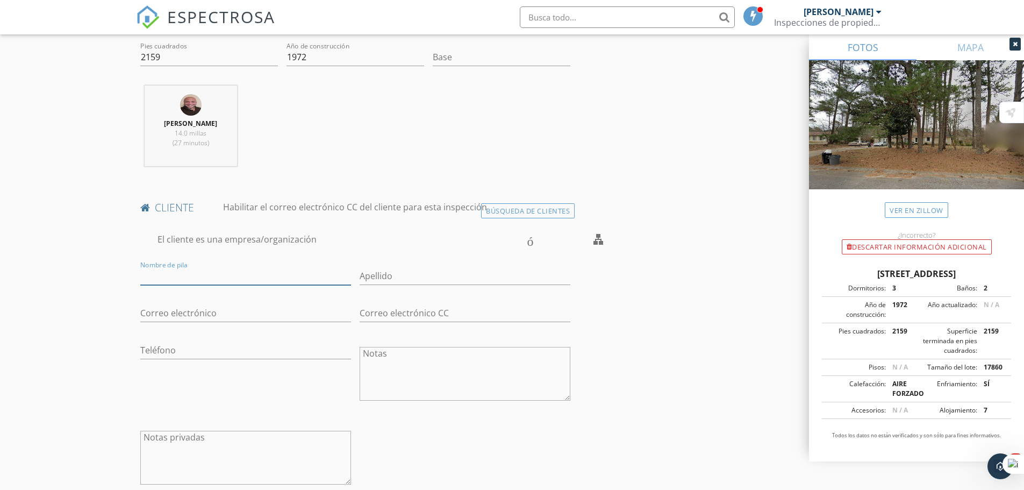
click at [204, 273] on input "Nombre de pila" at bounding box center [245, 276] width 211 height 18
type input "[PERSON_NAME]"
click at [155, 312] on input "Correo electrónico" at bounding box center [245, 313] width 211 height 18
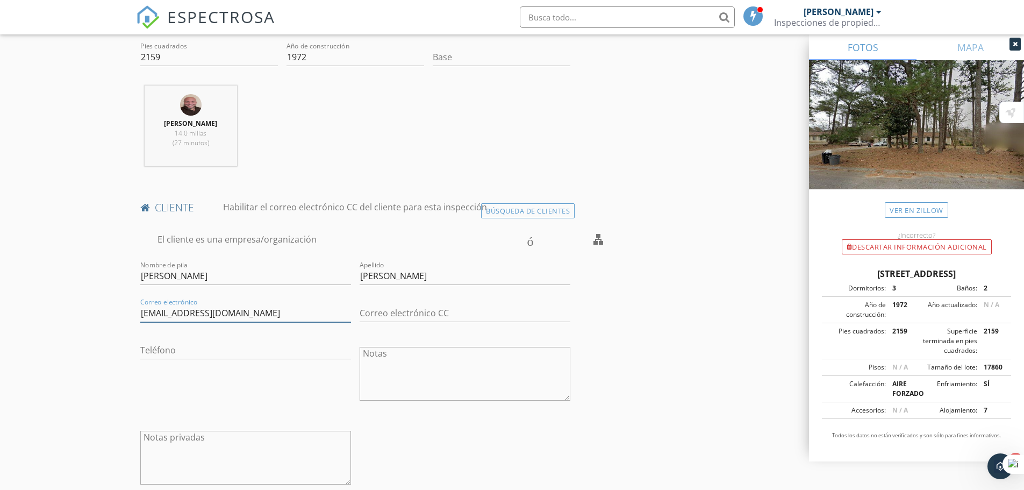
type input "alex1976@bellsouth.net"
click at [367, 308] on input "Correo electrónico CC" at bounding box center [465, 313] width 211 height 18
type input "guzmanisabel352@gmail.com"
click at [189, 354] on input "Teléfono" at bounding box center [245, 350] width 211 height 18
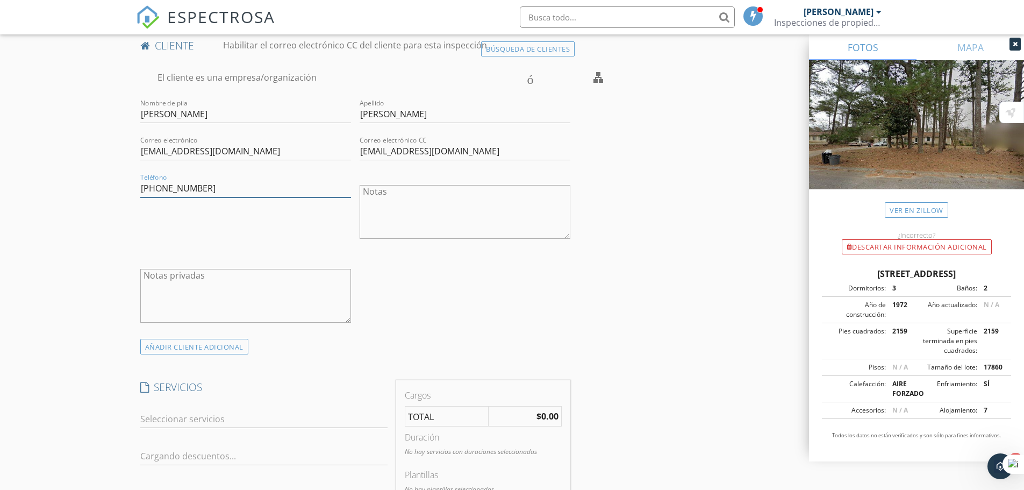
scroll to position [645, 0]
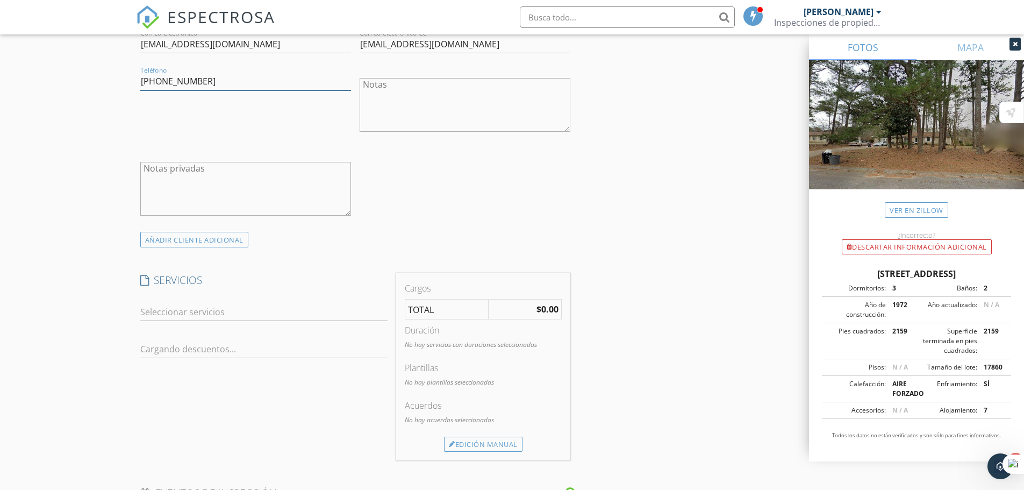
type input "770-616-7045"
click at [200, 315] on div at bounding box center [256, 311] width 232 height 17
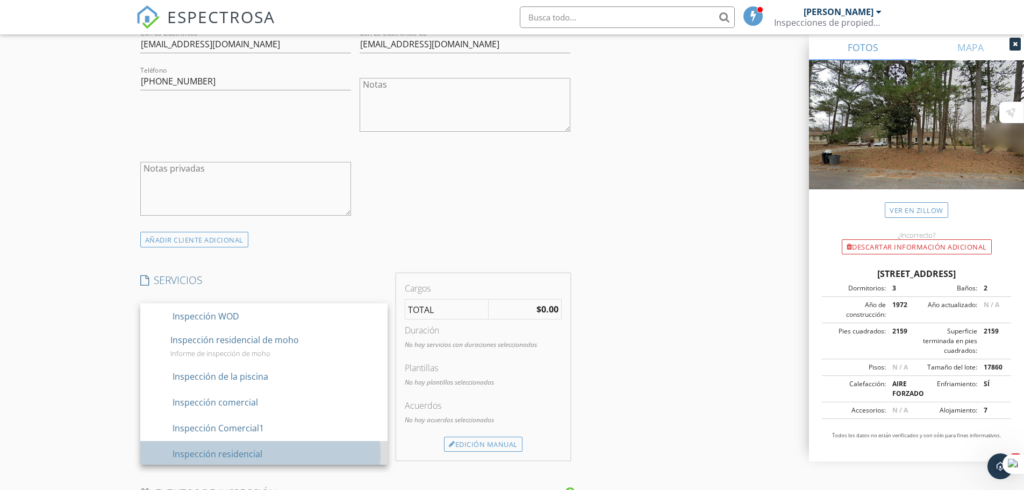
click at [219, 447] on font "contorno de casilla de verificación en blanco" at bounding box center [394, 452] width 490 height 13
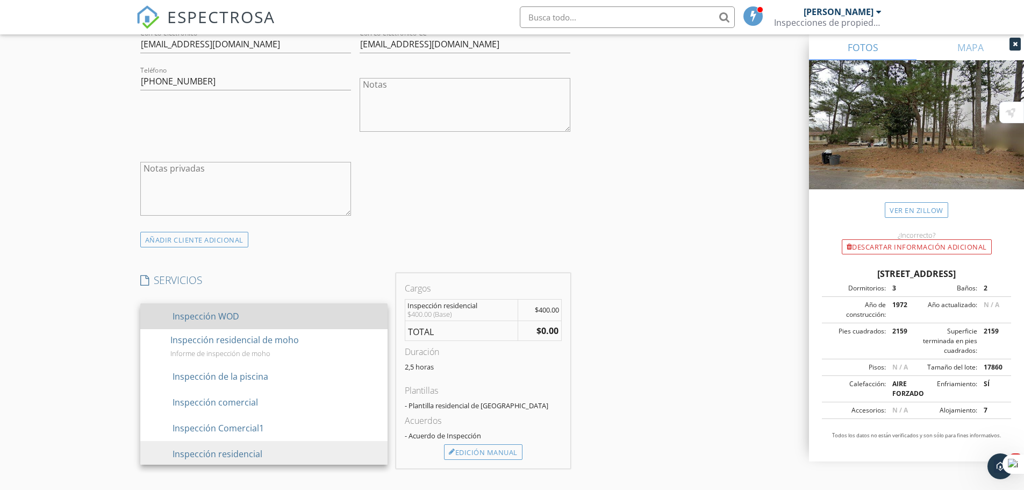
click at [226, 313] on font "contorno de casilla de verificación en blanco" at bounding box center [394, 315] width 490 height 13
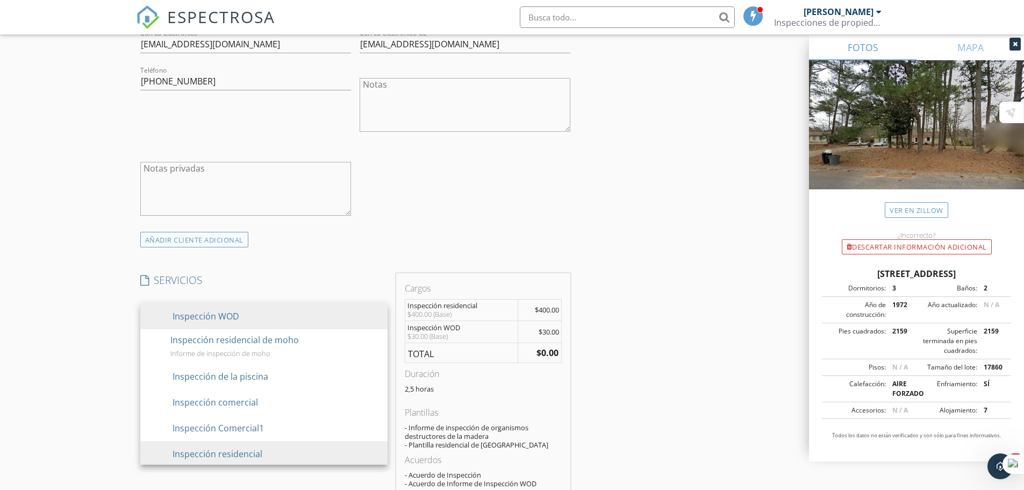
click at [604, 370] on div "INSPECTOR(ES) caja Víctor Ávila PRIMARIO Víctor Ávila flecha desplegable contor…" at bounding box center [512, 408] width 753 height 1859
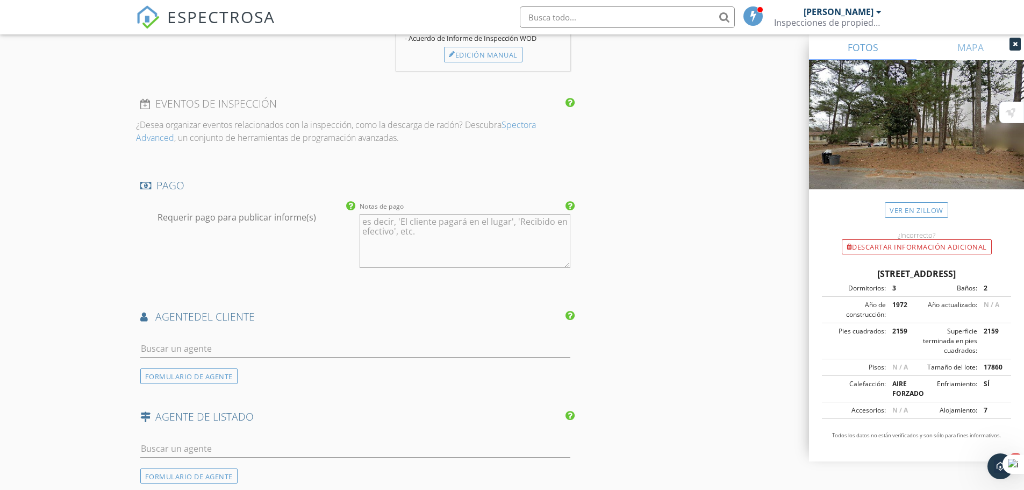
scroll to position [1129, 0]
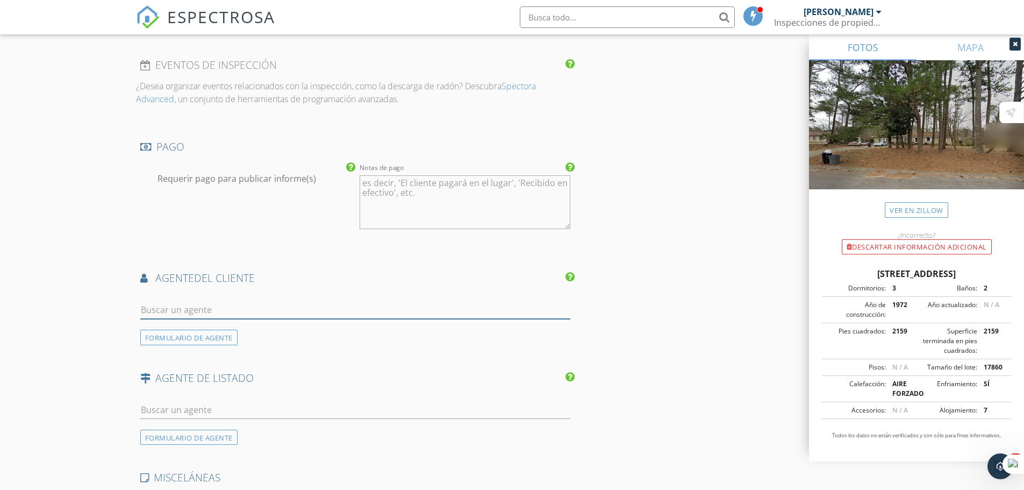
click at [214, 306] on input "text" at bounding box center [355, 310] width 431 height 18
type input "yoet"
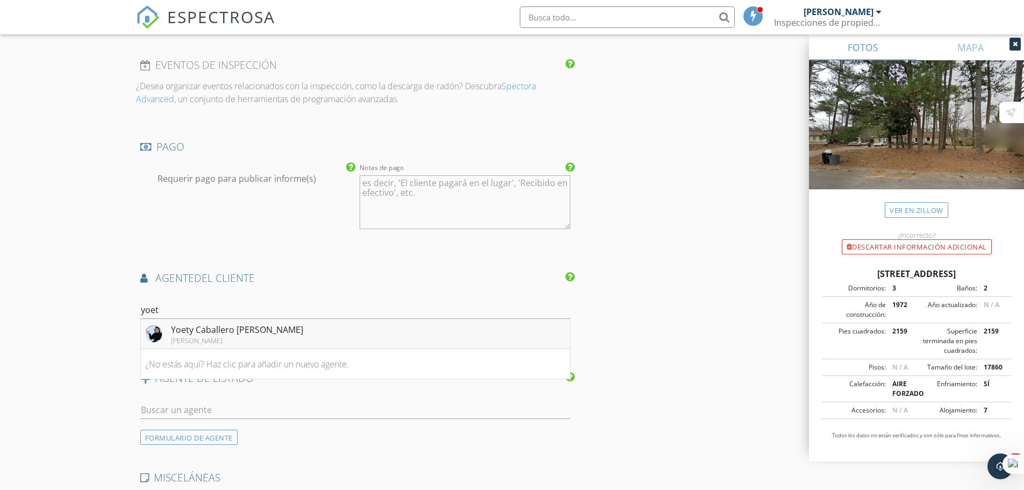
click at [220, 334] on font "Yoety Caballero Bravo" at bounding box center [237, 330] width 132 height 12
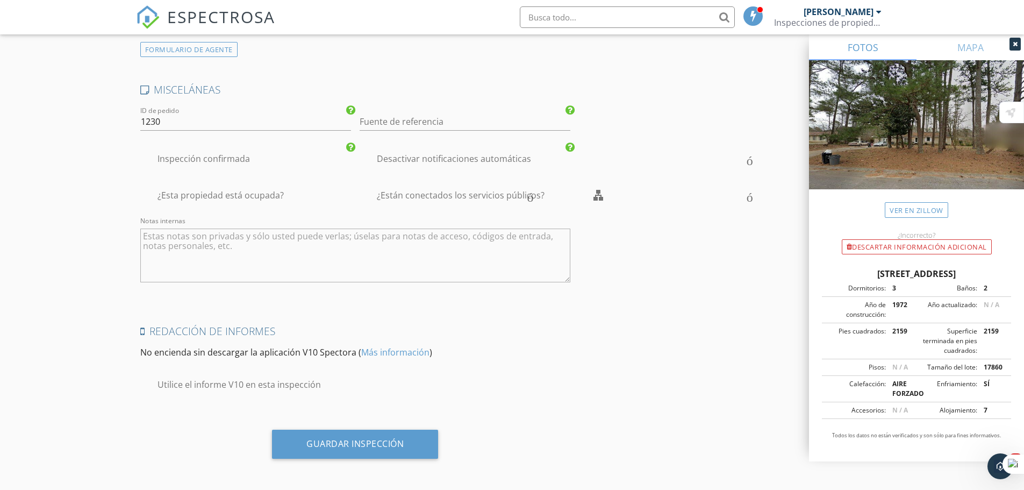
scroll to position [1764, 0]
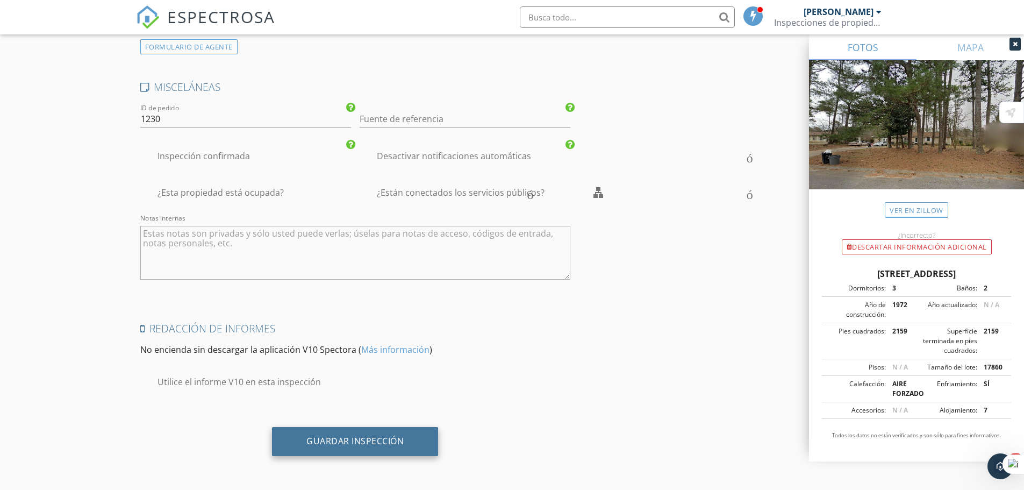
click at [329, 444] on font "Guardar inspección" at bounding box center [355, 441] width 97 height 12
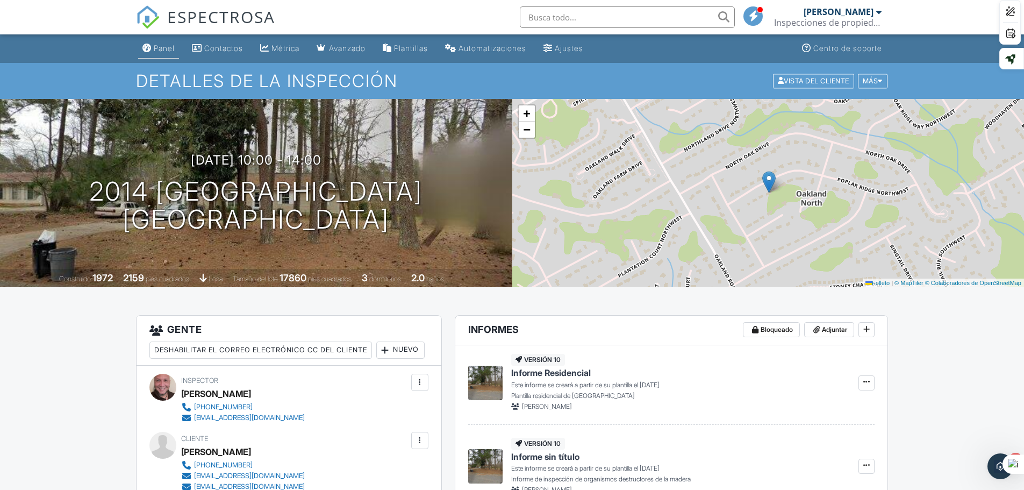
click at [170, 49] on font "Panel" at bounding box center [164, 48] width 21 height 9
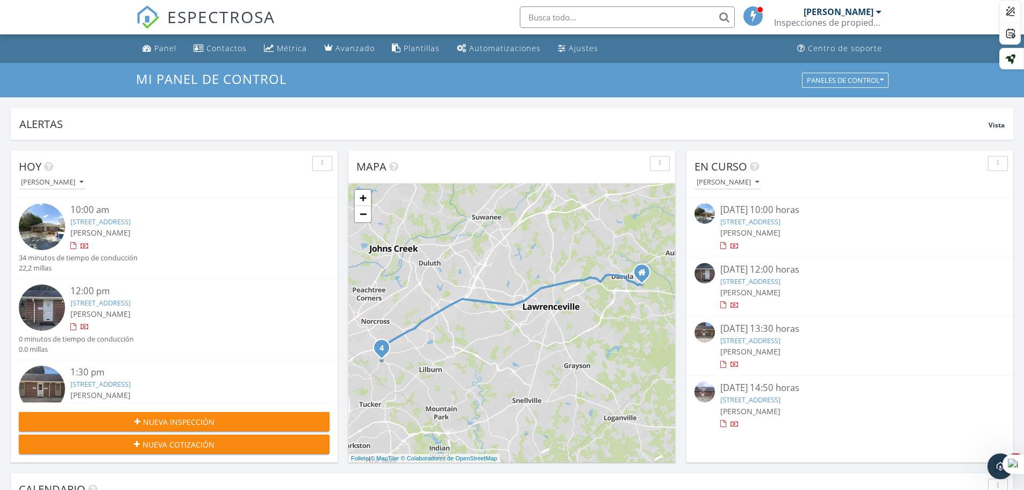
click at [70, 328] on div at bounding box center [73, 327] width 6 height 7
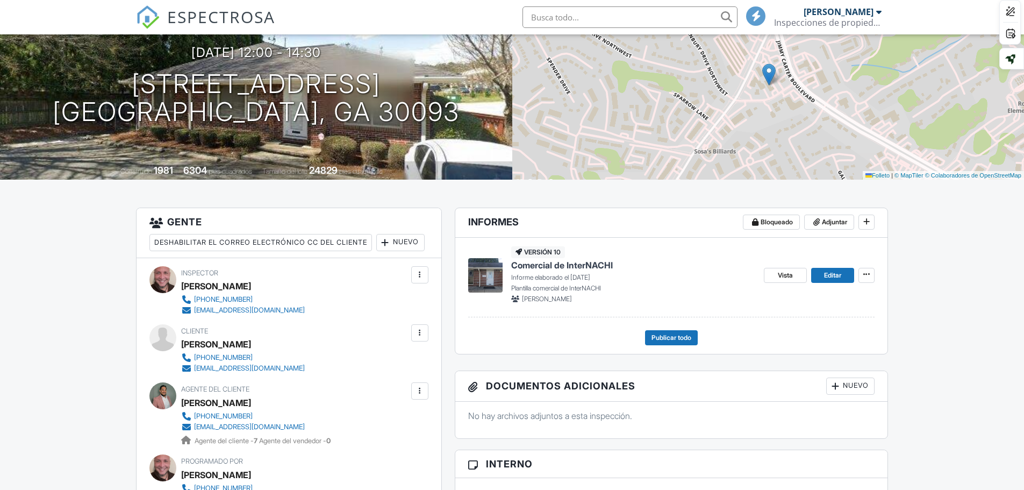
scroll to position [215, 0]
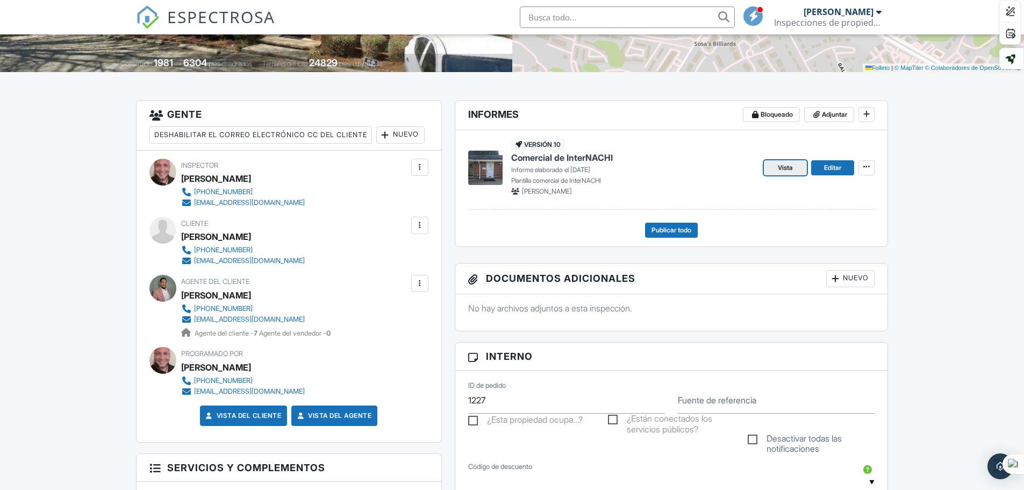
click at [785, 167] on font "Vista" at bounding box center [785, 167] width 15 height 8
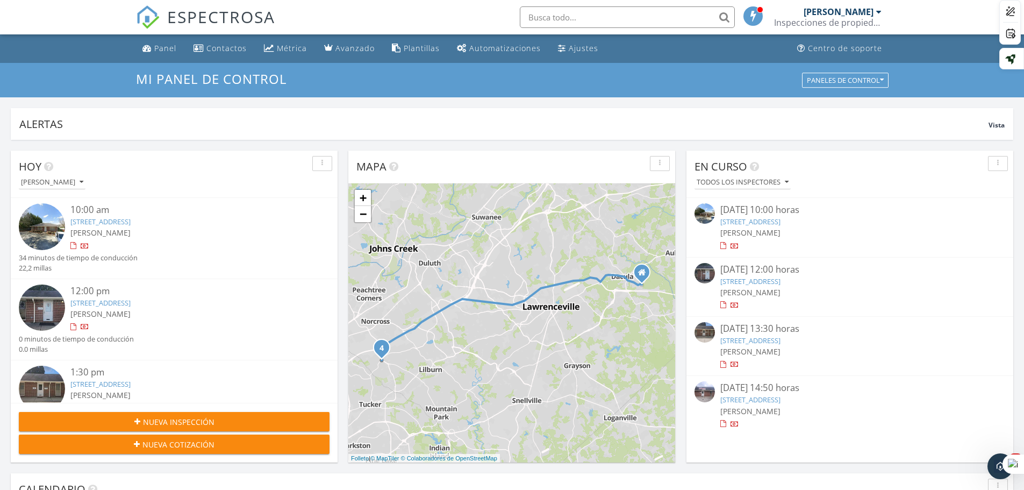
click at [74, 324] on div at bounding box center [73, 327] width 6 height 7
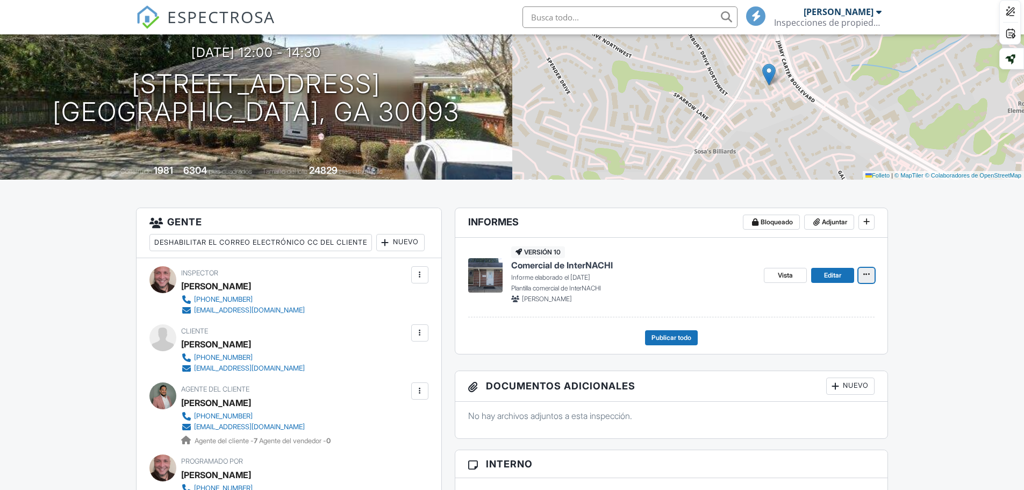
click at [866, 277] on icon at bounding box center [867, 274] width 6 height 8
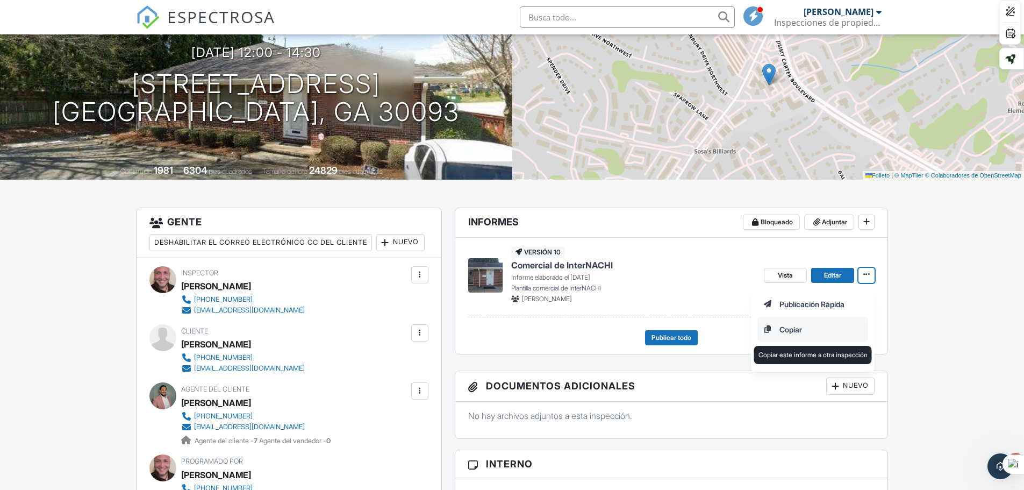
click at [793, 327] on input "Copiar" at bounding box center [813, 329] width 110 height 24
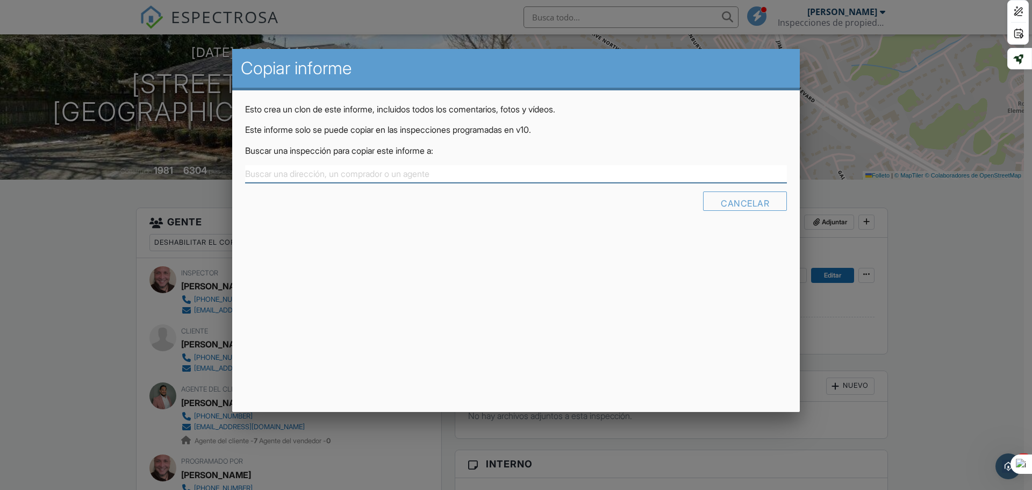
click at [443, 170] on input "text" at bounding box center [516, 174] width 542 height 18
click at [751, 205] on font "Cancelar" at bounding box center [745, 203] width 48 height 11
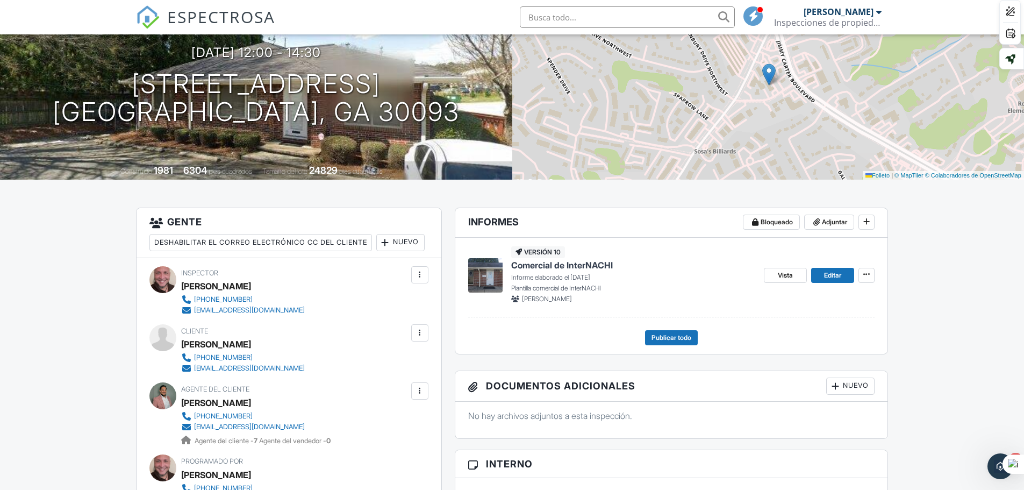
click at [775, 270] on link "Vista" at bounding box center [785, 275] width 43 height 15
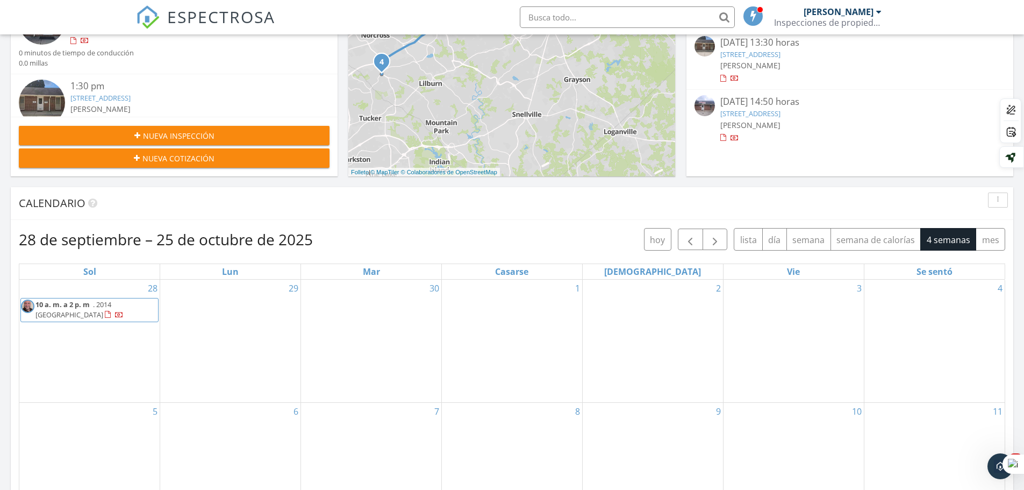
scroll to position [269, 0]
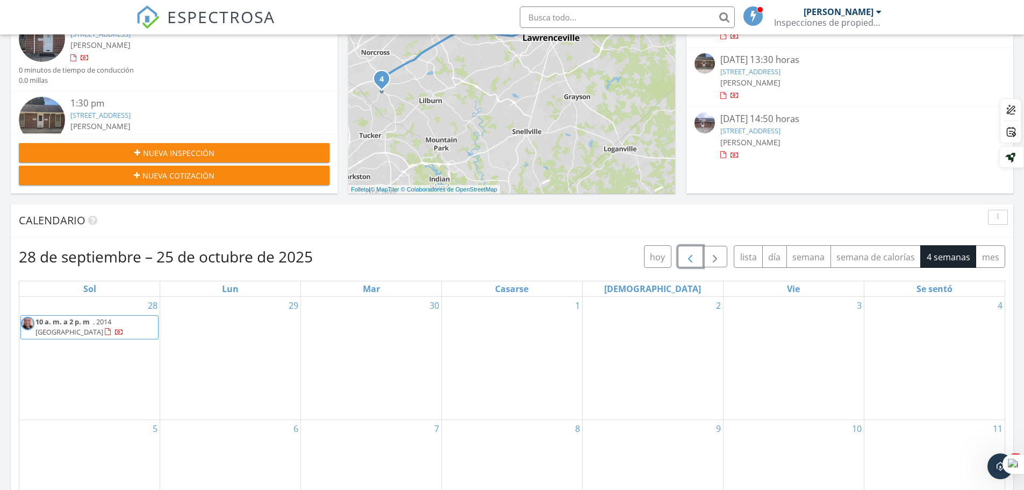
click at [692, 259] on span "button" at bounding box center [690, 257] width 13 height 13
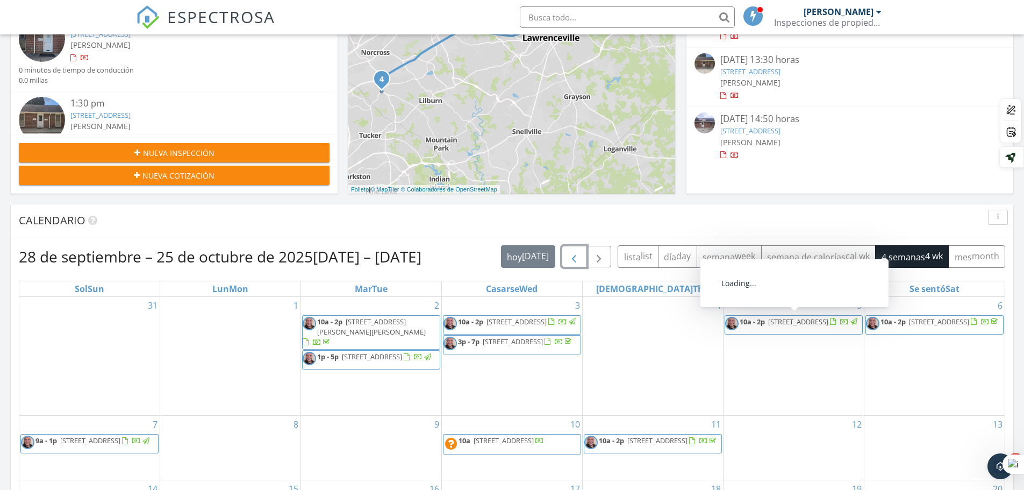
click at [830, 325] on div at bounding box center [833, 321] width 6 height 7
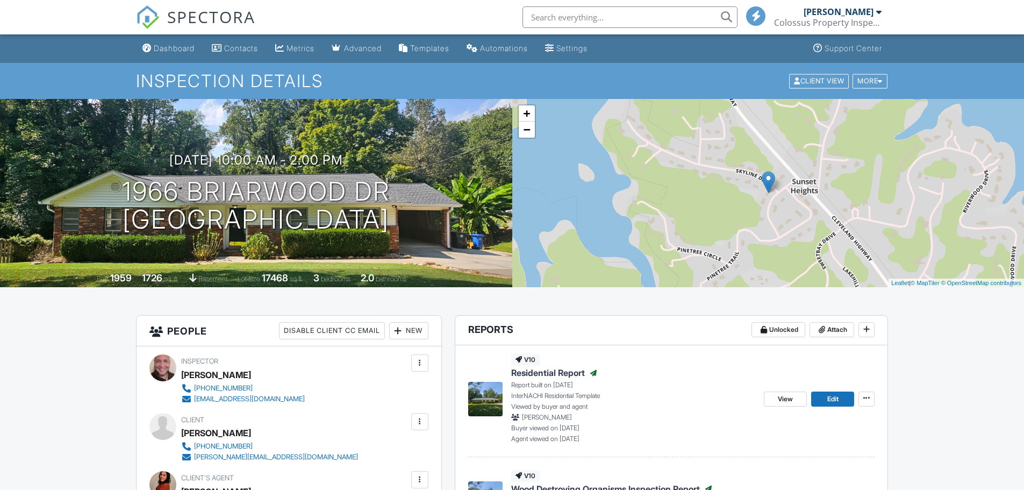
scroll to position [161, 0]
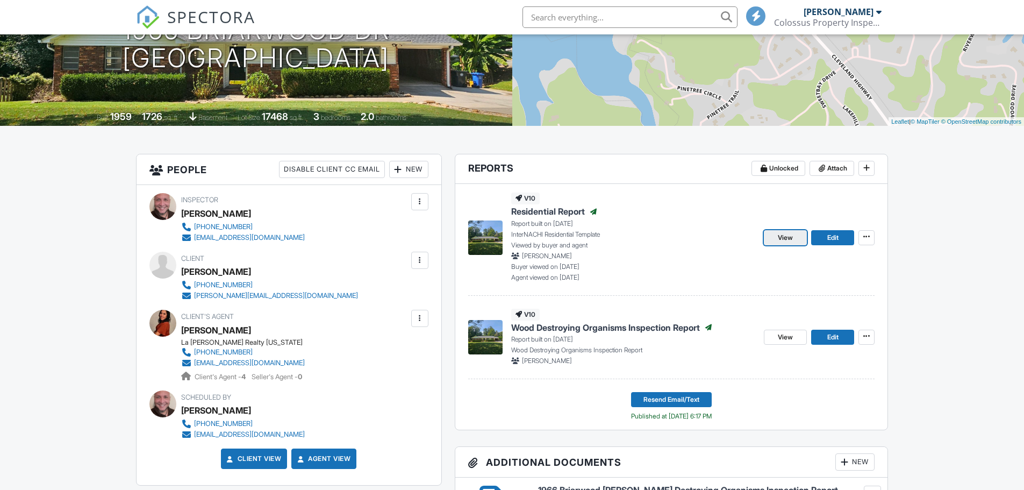
click at [789, 234] on span "View" at bounding box center [785, 237] width 15 height 11
